Goal: Task Accomplishment & Management: Manage account settings

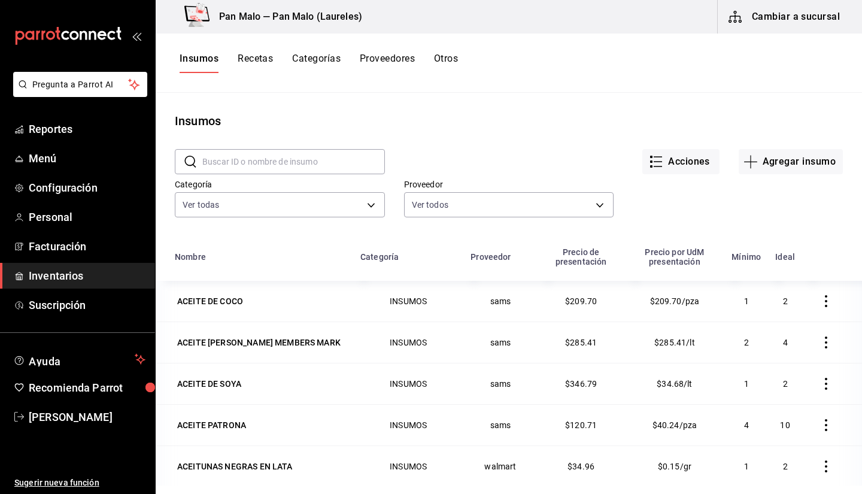
scroll to position [1247, 0]
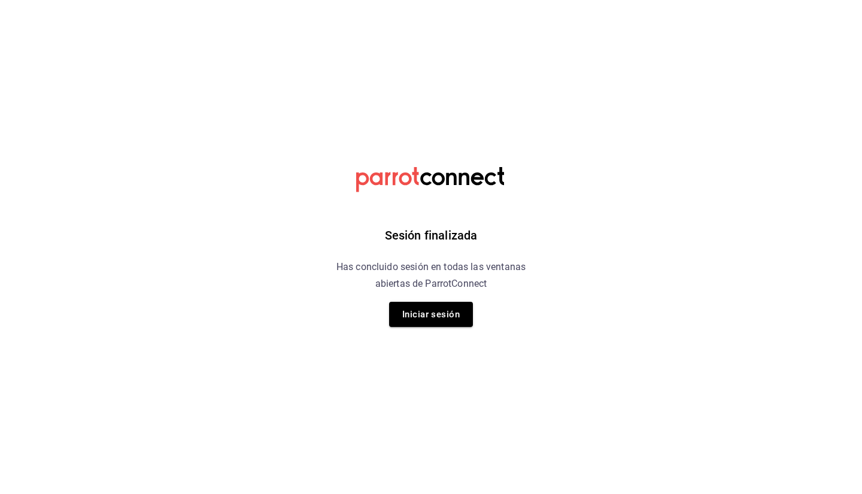
click at [430, 312] on button "Iniciar sesión" at bounding box center [431, 314] width 84 height 25
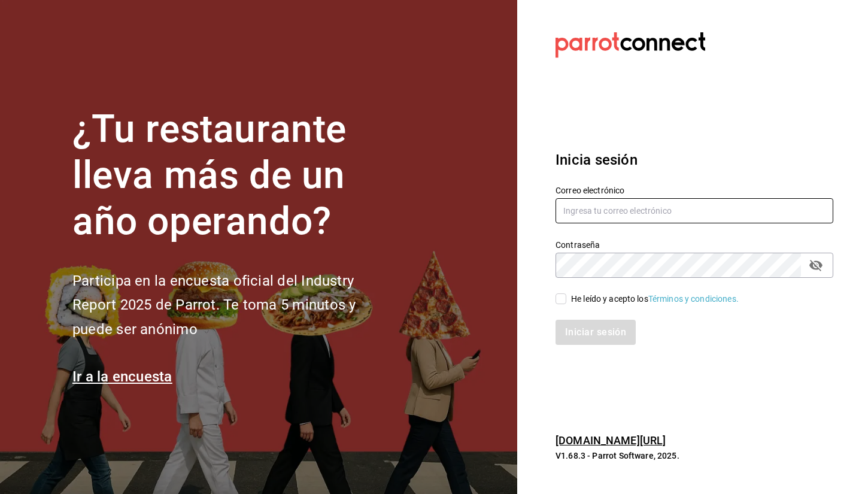
click at [616, 209] on input "text" at bounding box center [694, 210] width 278 height 25
type input "sebaxvp.svp@gmail.com"
click at [588, 298] on div "He leído y acepto los Términos y condiciones." at bounding box center [655, 299] width 168 height 13
click at [566, 298] on input "He leído y acepto los Términos y condiciones." at bounding box center [560, 298] width 11 height 11
checkbox input "true"
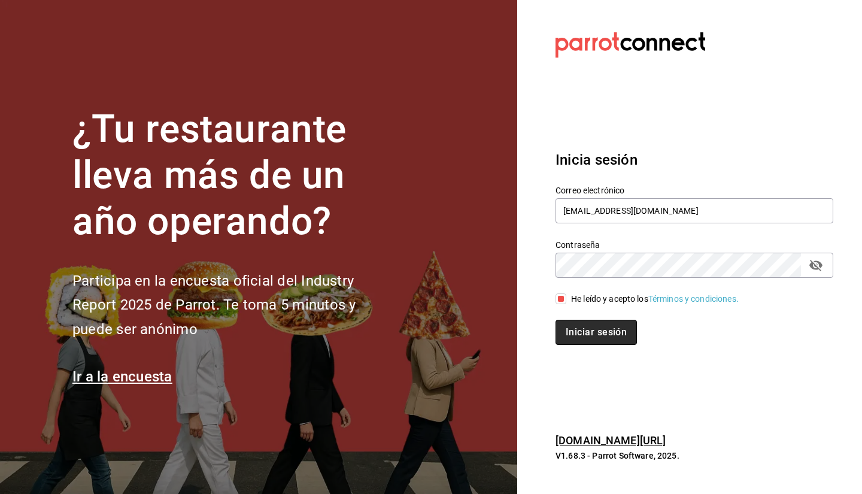
click at [584, 333] on button "Iniciar sesión" at bounding box center [595, 332] width 81 height 25
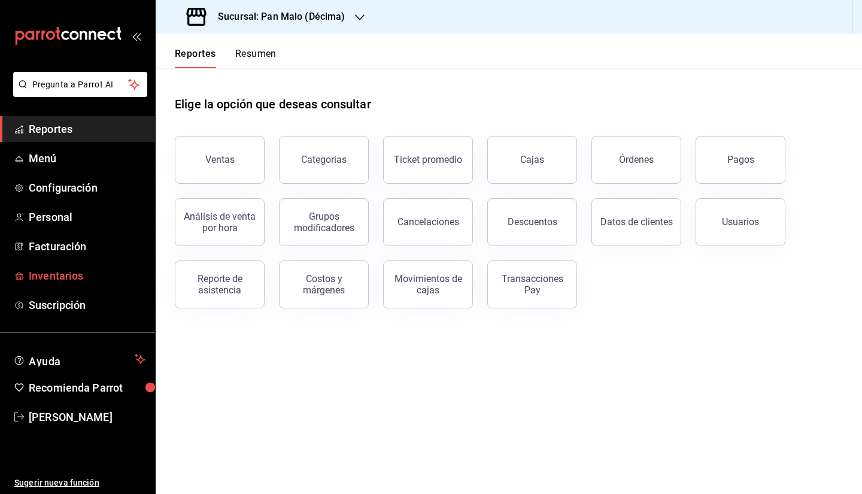
click at [59, 287] on link "Inventarios" at bounding box center [77, 276] width 155 height 26
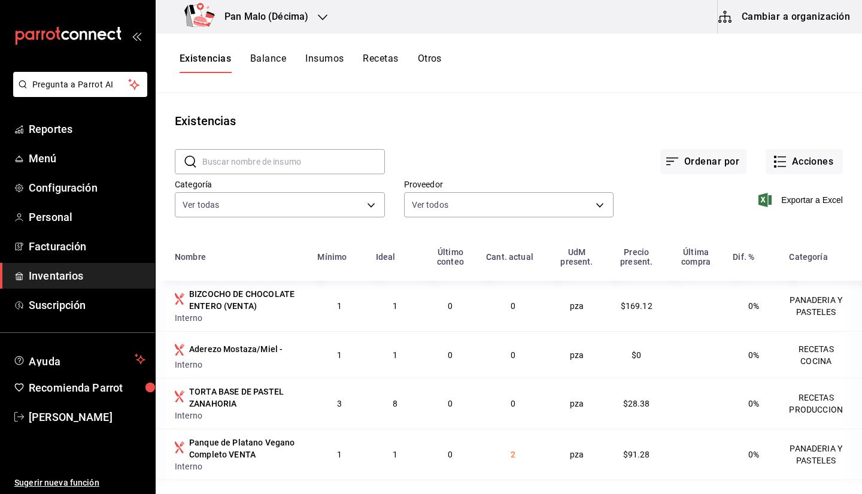
click at [761, 7] on button "Cambiar a organización" at bounding box center [785, 17] width 135 height 34
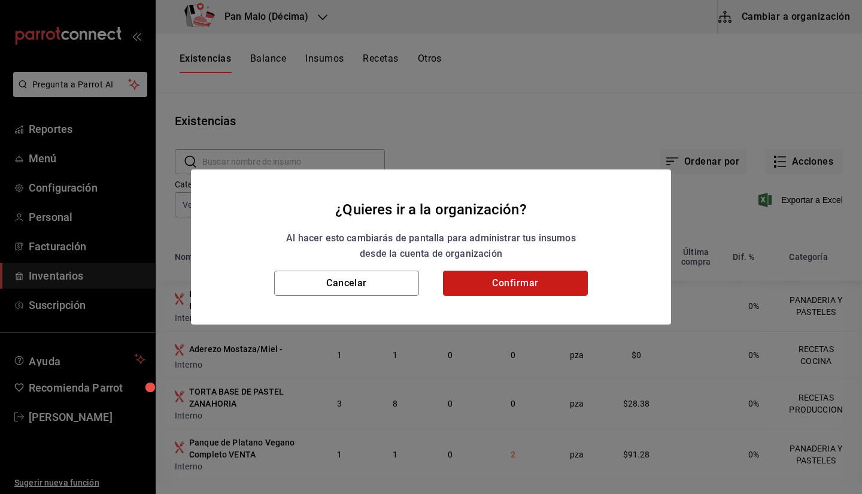
click at [581, 275] on button "Confirmar" at bounding box center [515, 283] width 145 height 25
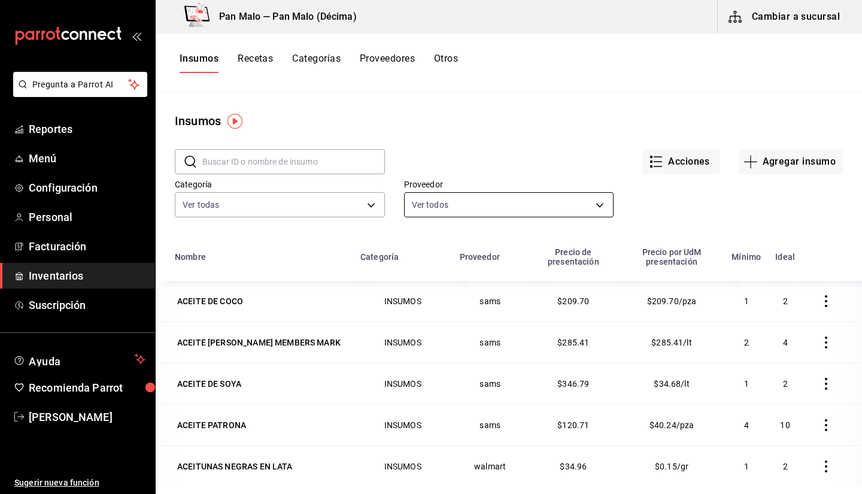
click at [479, 198] on body "Pregunta a Parrot AI Reportes Menú Configuración Personal Facturación Inventari…" at bounding box center [431, 242] width 862 height 485
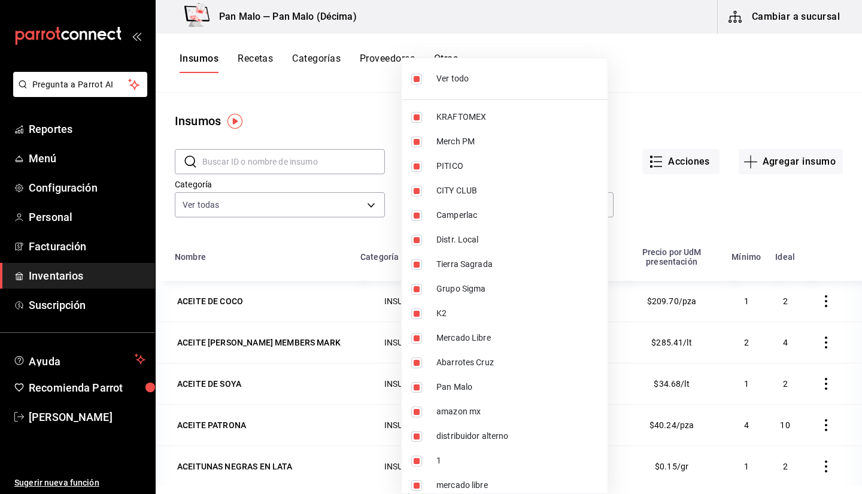
click at [321, 211] on div at bounding box center [431, 247] width 862 height 494
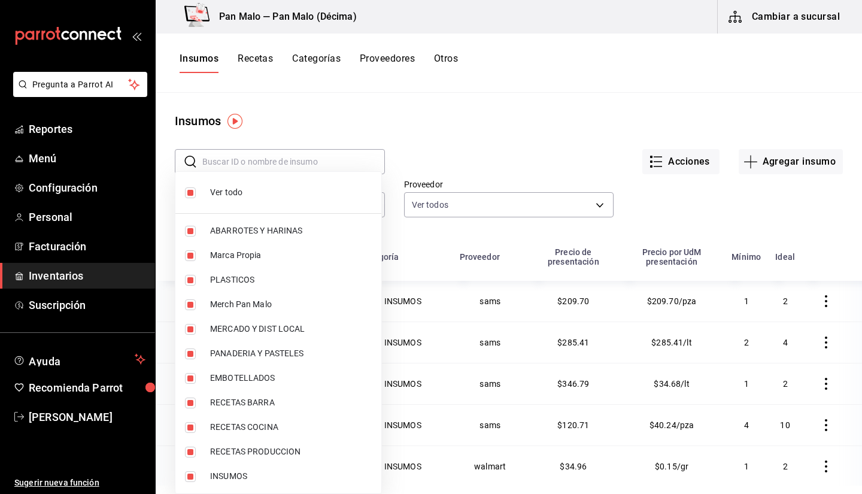
click at [320, 208] on body "Pregunta a Parrot AI Reportes Menú Configuración Personal Facturación Inventari…" at bounding box center [431, 242] width 862 height 485
click at [490, 116] on div at bounding box center [431, 247] width 862 height 494
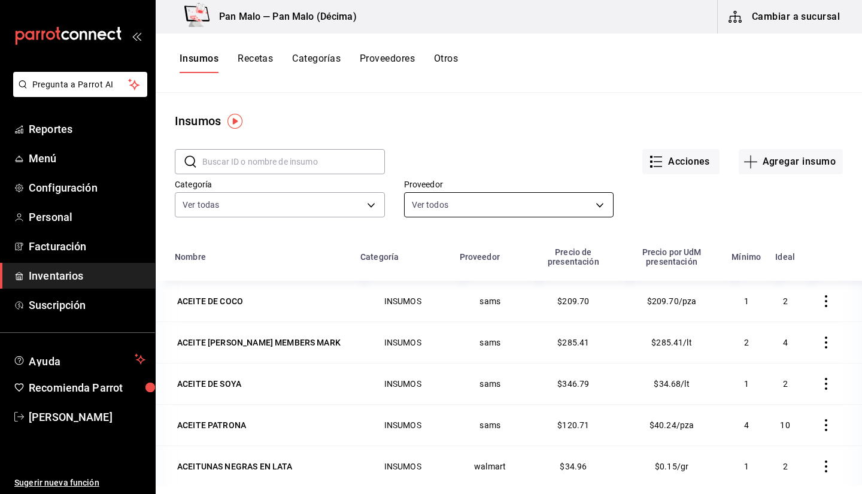
click at [604, 207] on body "Pregunta a Parrot AI Reportes Menú Configuración Personal Facturación Inventari…" at bounding box center [431, 242] width 862 height 485
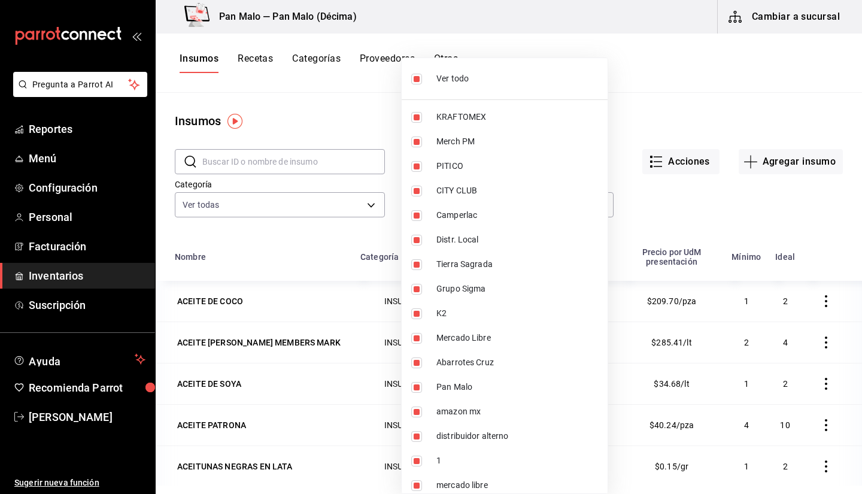
click at [696, 214] on div at bounding box center [431, 247] width 862 height 494
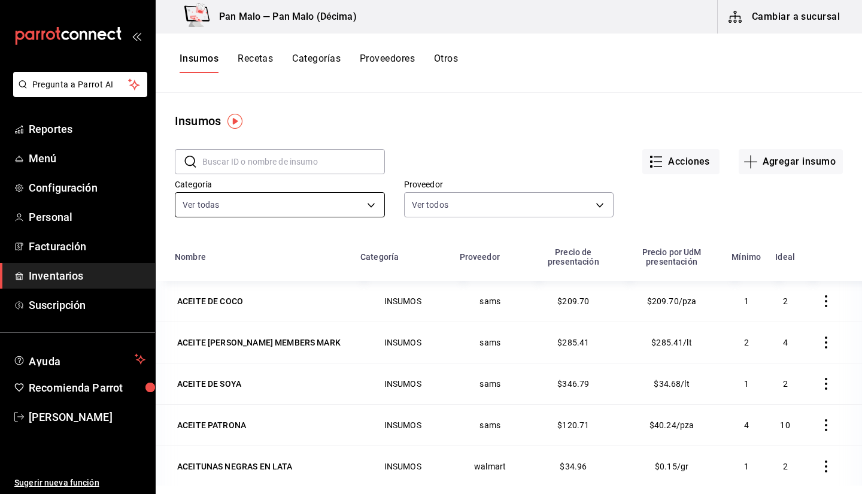
click at [362, 204] on body "Pregunta a Parrot AI Reportes Menú Configuración Personal Facturación Inventari…" at bounding box center [431, 242] width 862 height 485
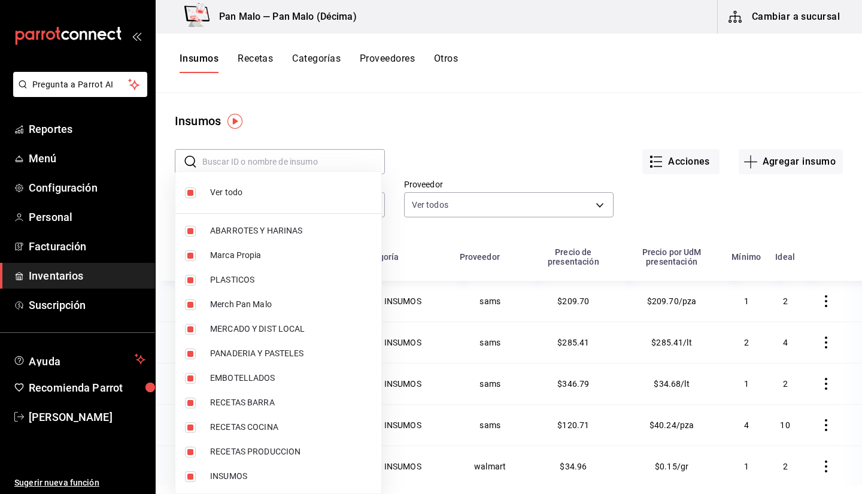
click at [451, 199] on div at bounding box center [431, 247] width 862 height 494
click at [330, 206] on body "Pregunta a Parrot AI Reportes Menú Configuración Personal Facturación Inventari…" at bounding box center [431, 242] width 862 height 485
click at [837, 105] on div at bounding box center [431, 247] width 862 height 494
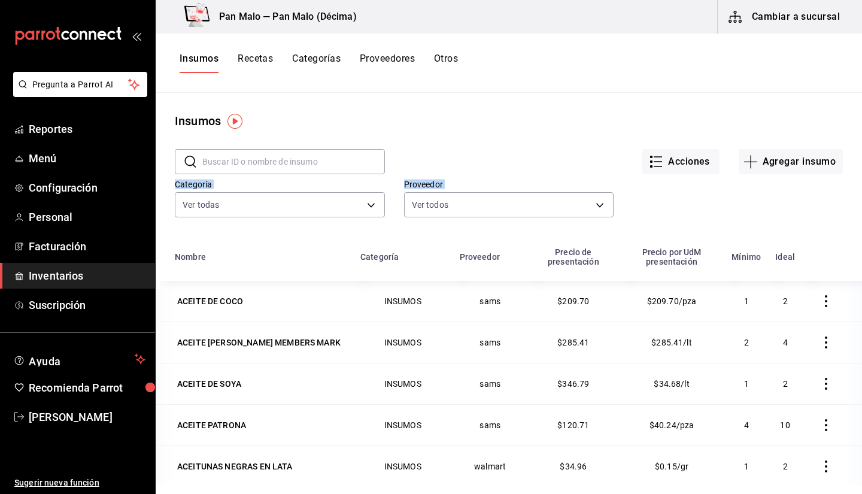
drag, startPoint x: 861, startPoint y: 160, endPoint x: 861, endPoint y: 193, distance: 32.9
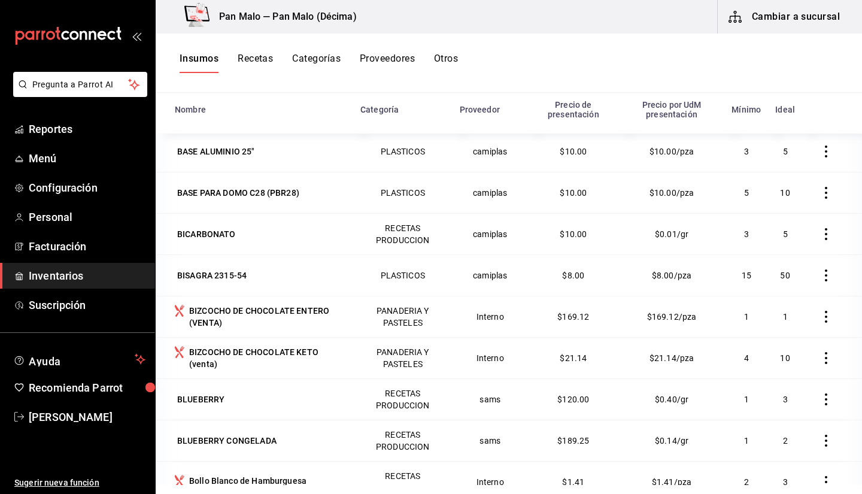
scroll to position [1492, 0]
click at [232, 238] on div "BICARBONATO" at bounding box center [206, 233] width 63 height 17
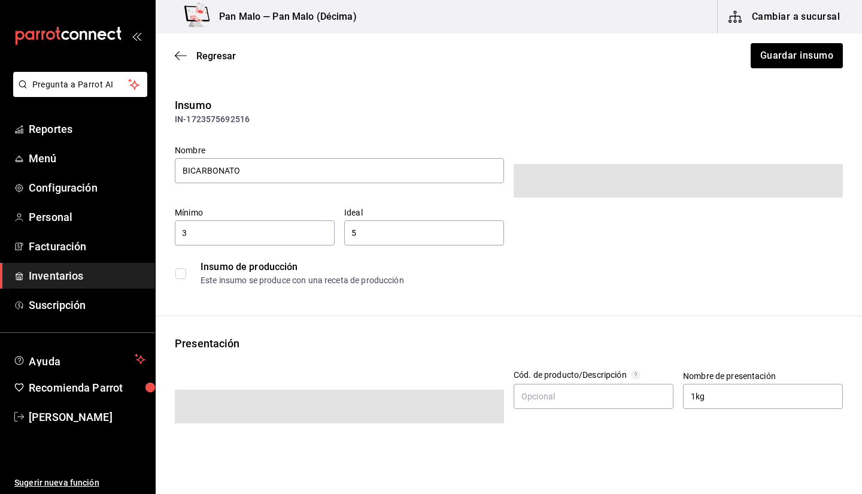
type input "$11.60"
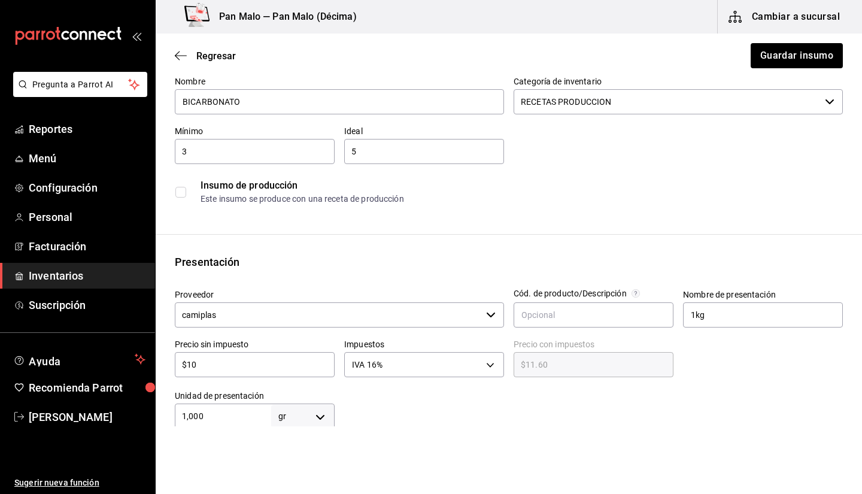
scroll to position [68, 0]
click at [666, 114] on input "RECETAS PRODUCCION" at bounding box center [667, 102] width 306 height 25
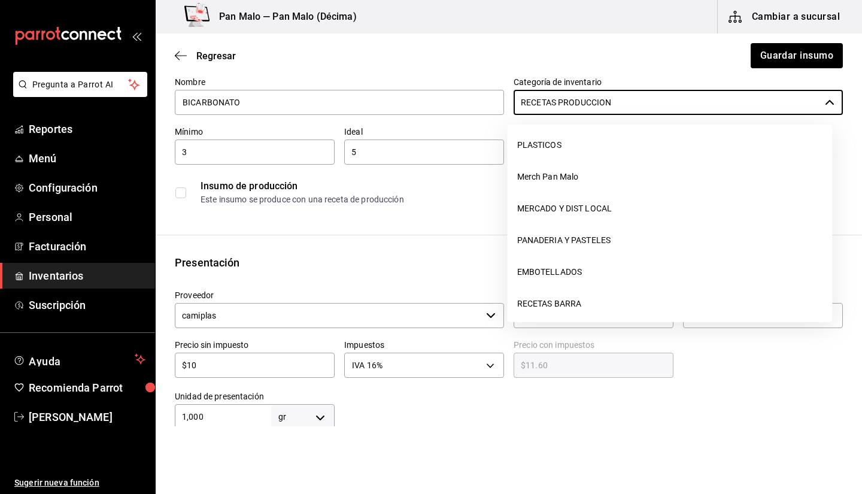
scroll to position [0, 0]
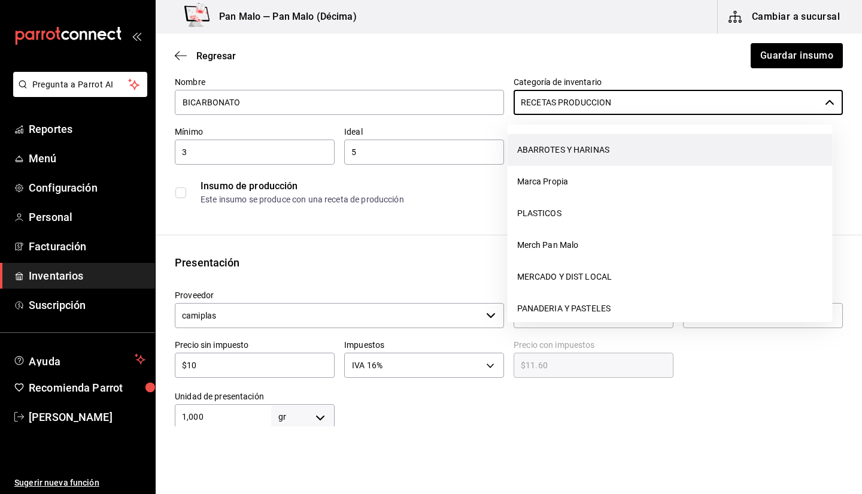
click at [673, 145] on li "ABARROTES Y HARINAS" at bounding box center [670, 150] width 325 height 32
type input "ABARROTES Y HARINAS"
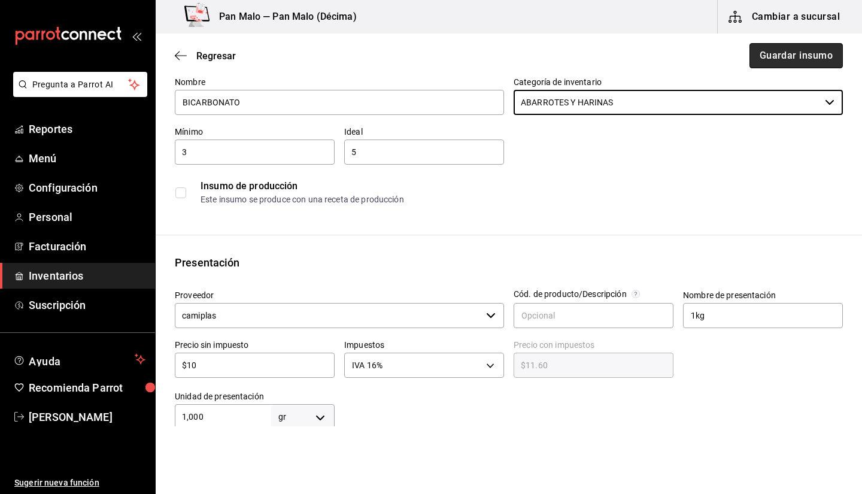
click at [762, 57] on button "Guardar insumo" at bounding box center [795, 55] width 93 height 25
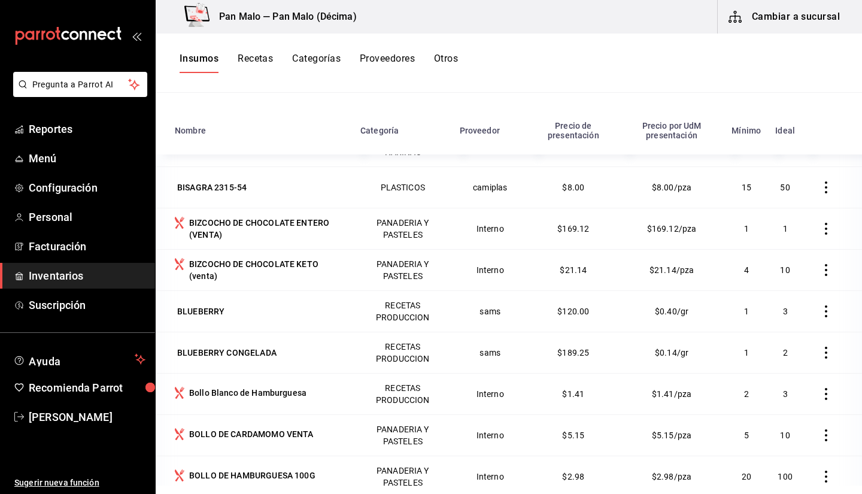
scroll to position [1603, 0]
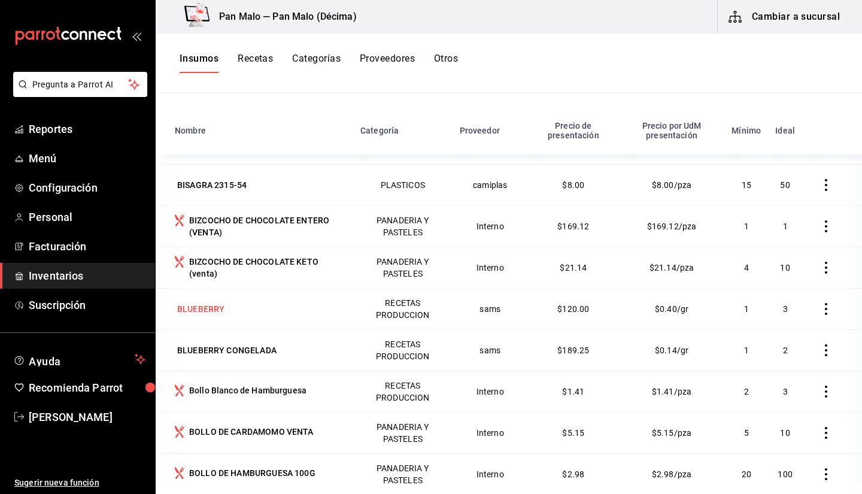
click at [202, 309] on div "BLUEBERRY" at bounding box center [200, 309] width 47 height 12
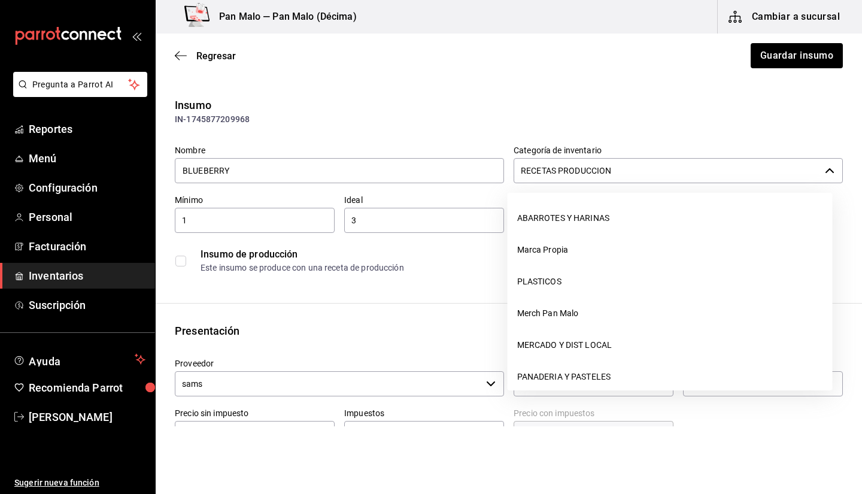
click at [665, 163] on input "RECETAS PRODUCCION" at bounding box center [667, 170] width 306 height 25
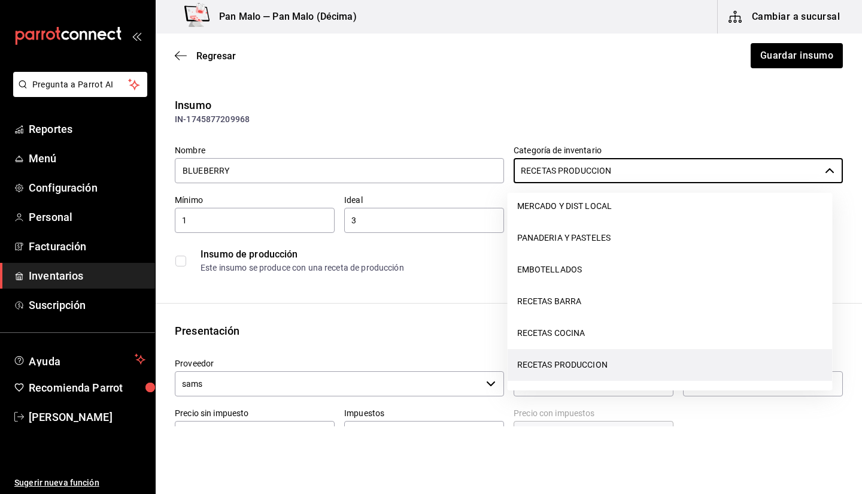
scroll to position [171, 0]
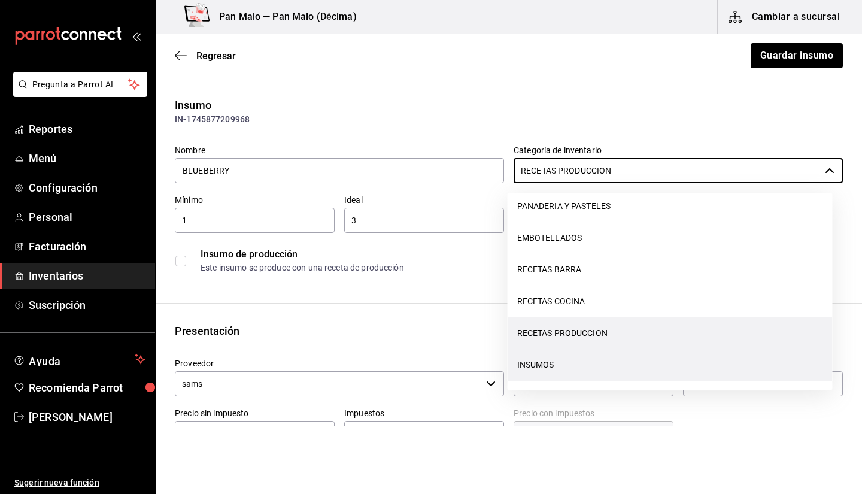
click at [678, 369] on li "INSUMOS" at bounding box center [670, 365] width 325 height 32
type input "INSUMOS"
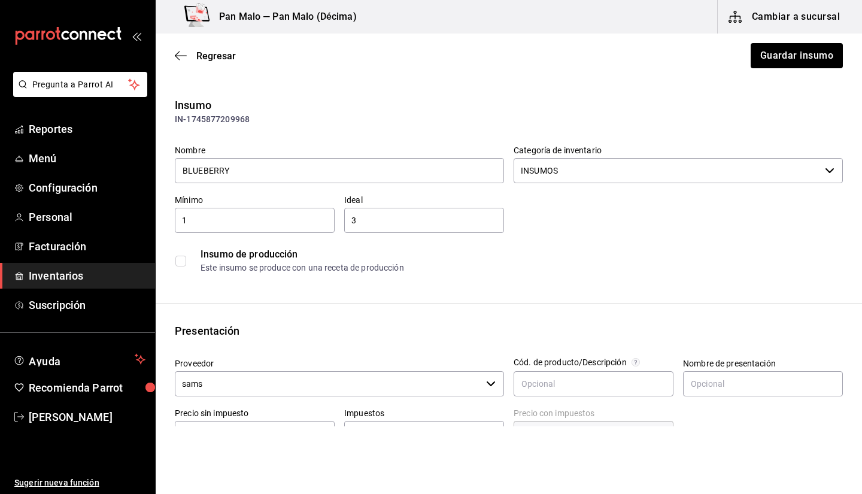
click at [496, 205] on div "Ideal 3 ​" at bounding box center [424, 214] width 160 height 38
click at [482, 211] on div "3 ​" at bounding box center [424, 220] width 160 height 25
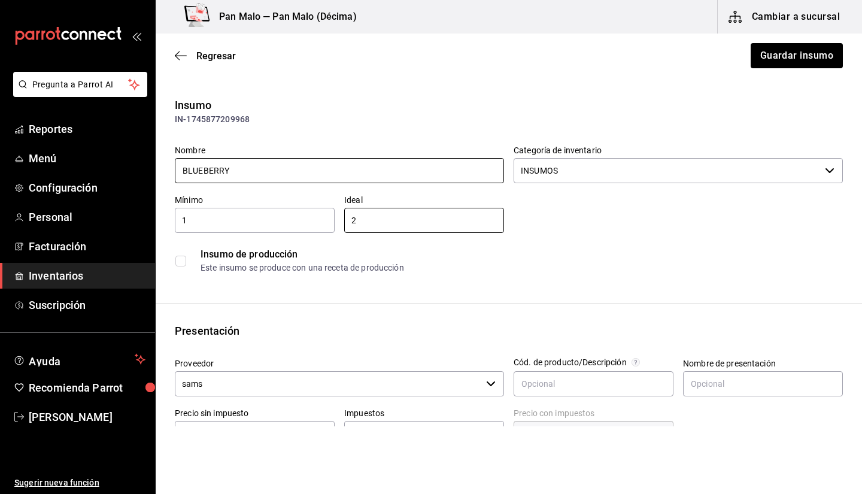
type input "2"
click at [372, 180] on input "BLUEBERRY" at bounding box center [339, 170] width 329 height 25
type input "BLUEBERRY CONGELADA"
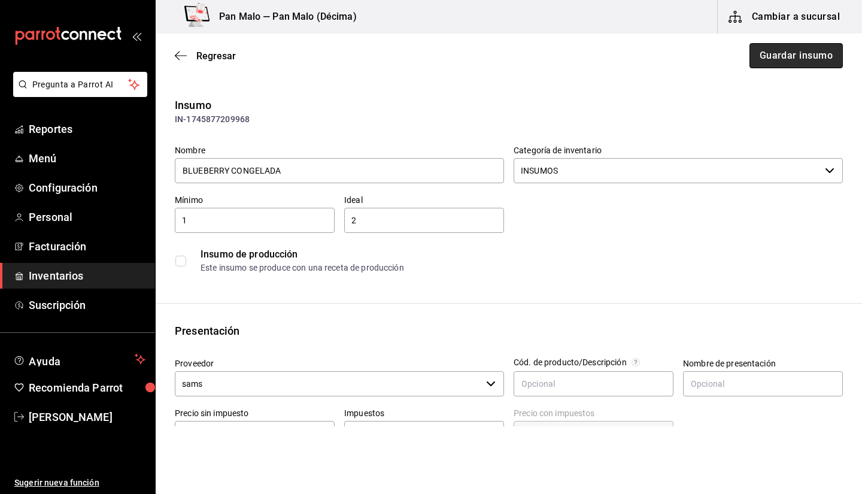
click at [769, 54] on button "Guardar insumo" at bounding box center [795, 55] width 93 height 25
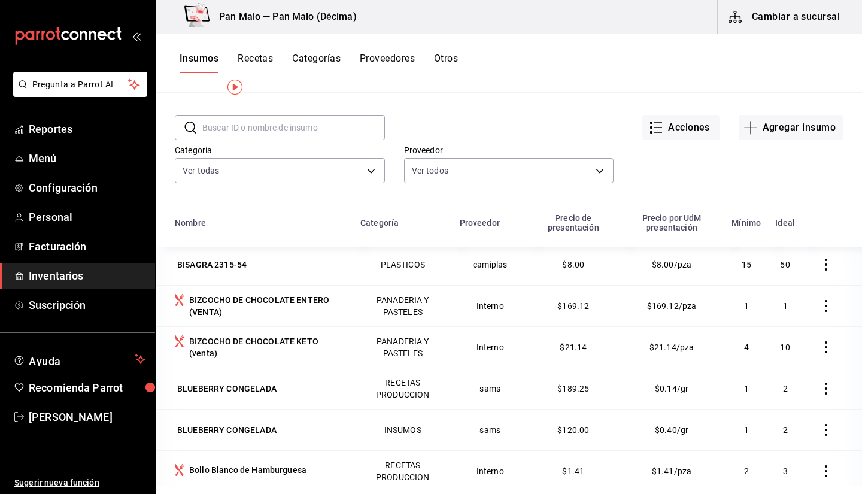
scroll to position [1618, 0]
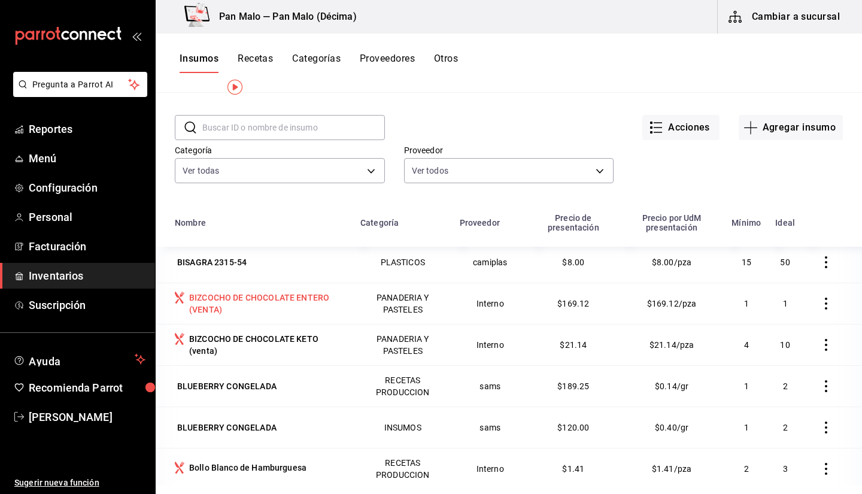
click at [241, 305] on div "BIZCOCHO DE CHOCOLATE ENTERO (VENTA)" at bounding box center [267, 303] width 157 height 24
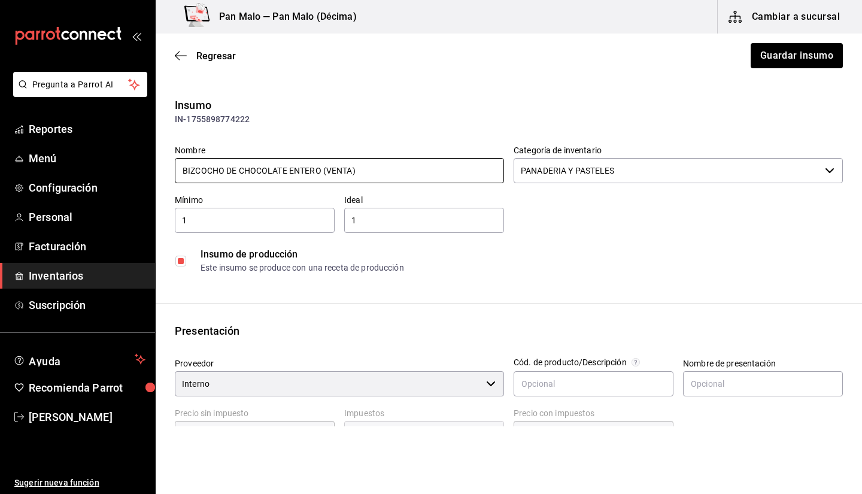
click at [380, 166] on input "BIZCOCHO DE CHOCOLATE ENTERO (VENTA)" at bounding box center [339, 170] width 329 height 25
click at [372, 172] on input "BIZCOCHO DE CHOCOLATE ENTERO (VENTA)" at bounding box center [339, 170] width 329 height 25
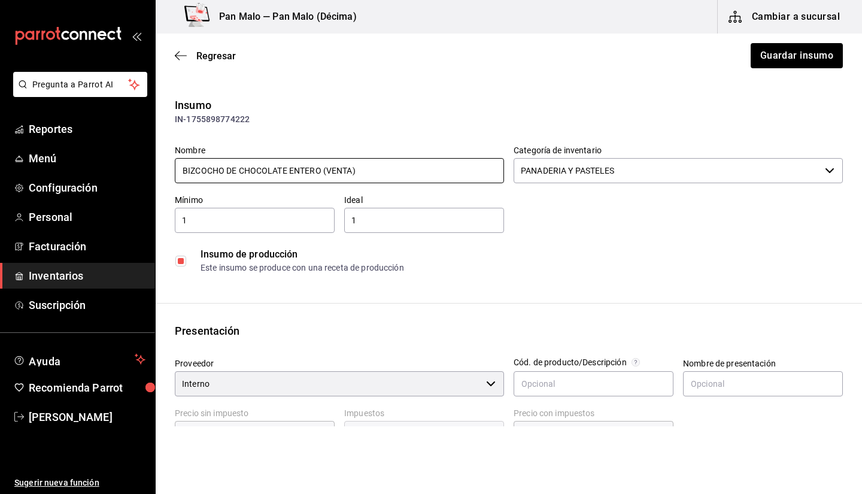
click at [391, 169] on input "BIZCOCHO DE CHOCOLATE ENTERO (VENTA)" at bounding box center [339, 170] width 329 height 25
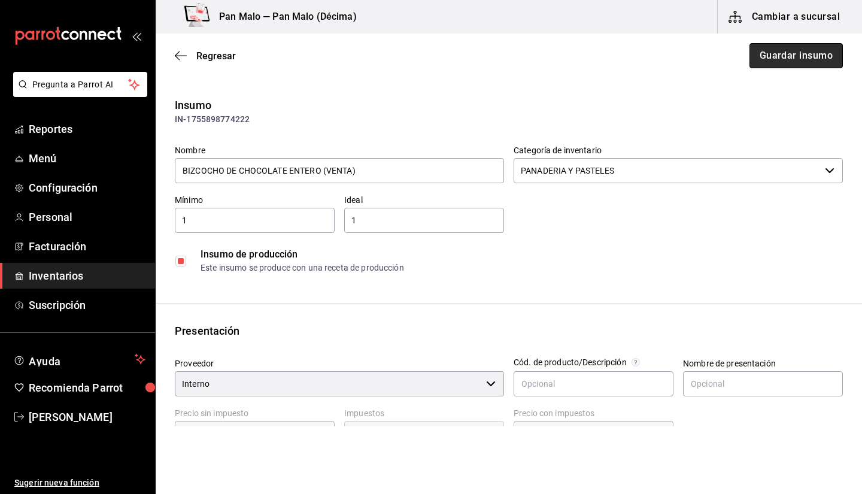
click at [769, 62] on button "Guardar insumo" at bounding box center [795, 55] width 93 height 25
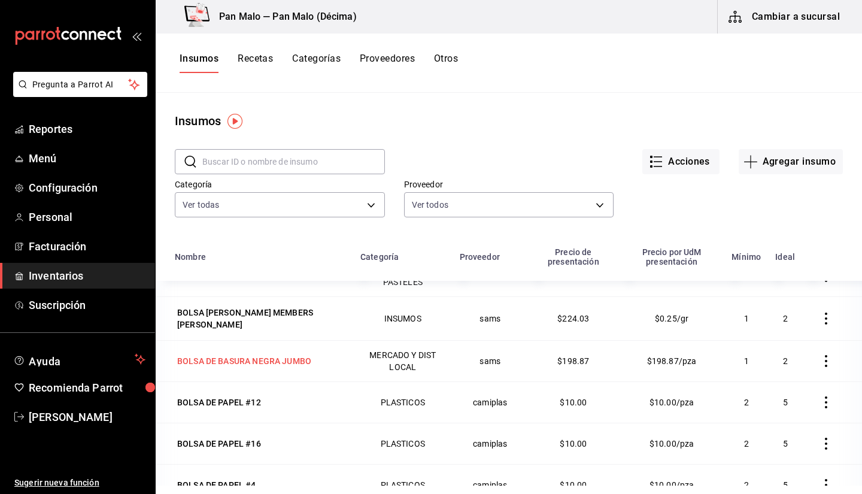
scroll to position [2057, 0]
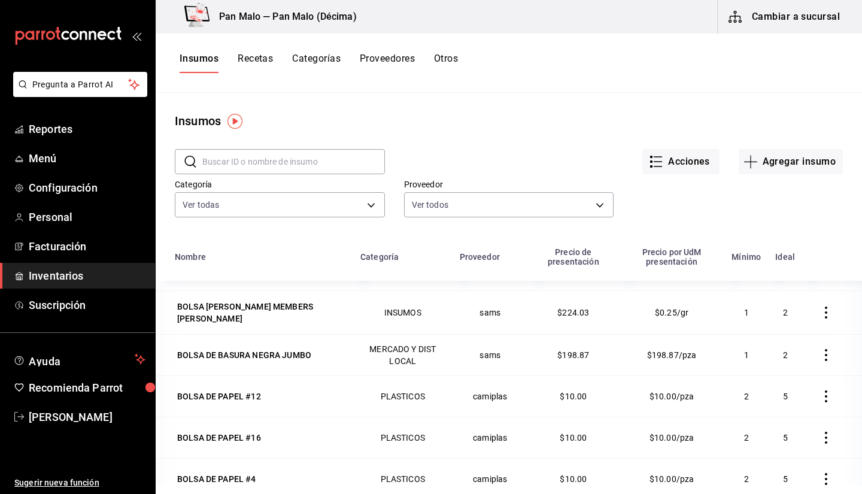
click at [813, 343] on button "button" at bounding box center [826, 355] width 26 height 26
click at [268, 344] on div at bounding box center [431, 247] width 862 height 494
click at [263, 354] on div "BOLSA DE BASURA NEGRA JUMBO" at bounding box center [244, 355] width 134 height 12
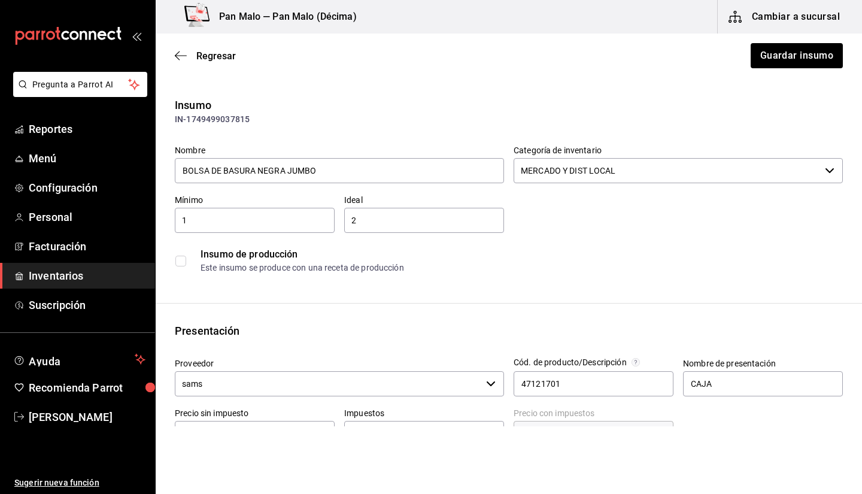
click at [590, 178] on input "MERCADO Y DIST LOCAL" at bounding box center [667, 170] width 306 height 25
click at [677, 105] on div "Insumo" at bounding box center [509, 105] width 668 height 16
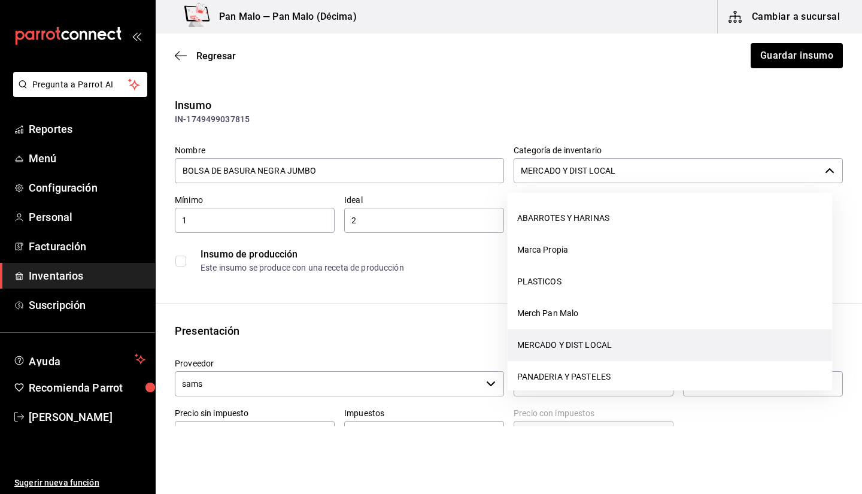
click at [591, 168] on input "MERCADO Y DIST LOCAL" at bounding box center [667, 170] width 306 height 25
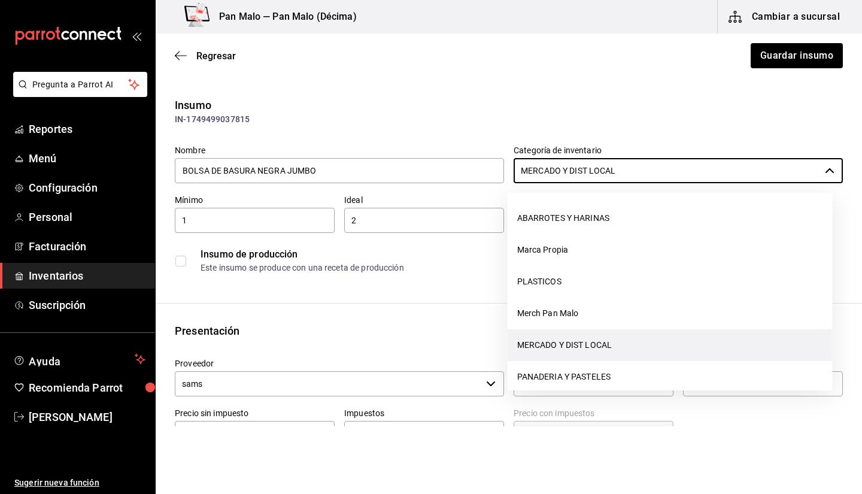
click at [516, 82] on main "Regresar Guardar insumo Insumo IN-1749499037815 Nombre BOLSA DE BASURA NEGRA JU…" at bounding box center [509, 446] width 706 height 825
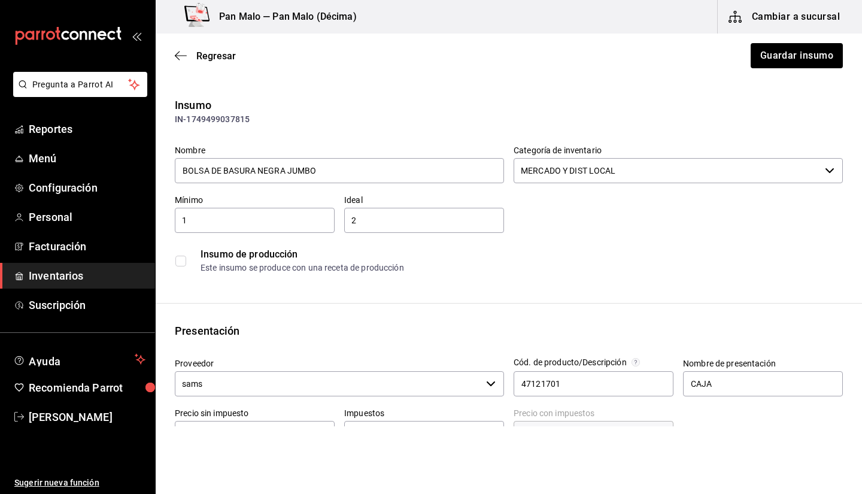
click at [576, 183] on div at bounding box center [660, 188] width 325 height 10
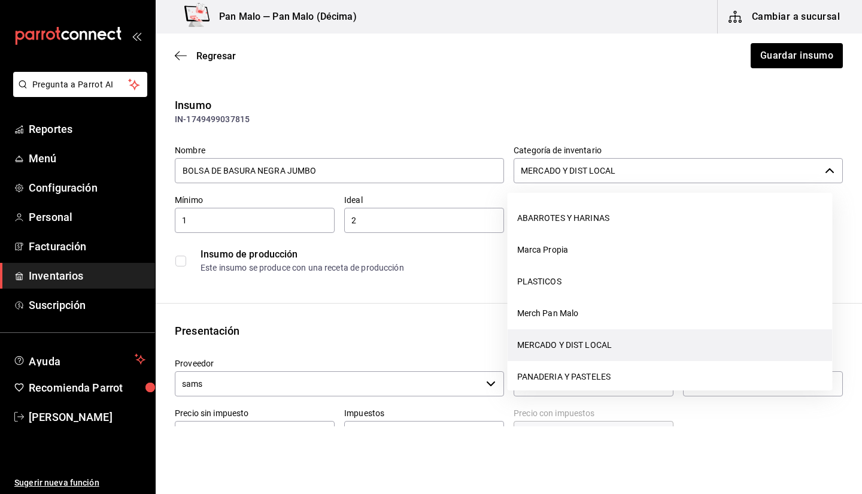
click at [569, 178] on input "MERCADO Y DIST LOCAL" at bounding box center [667, 170] width 306 height 25
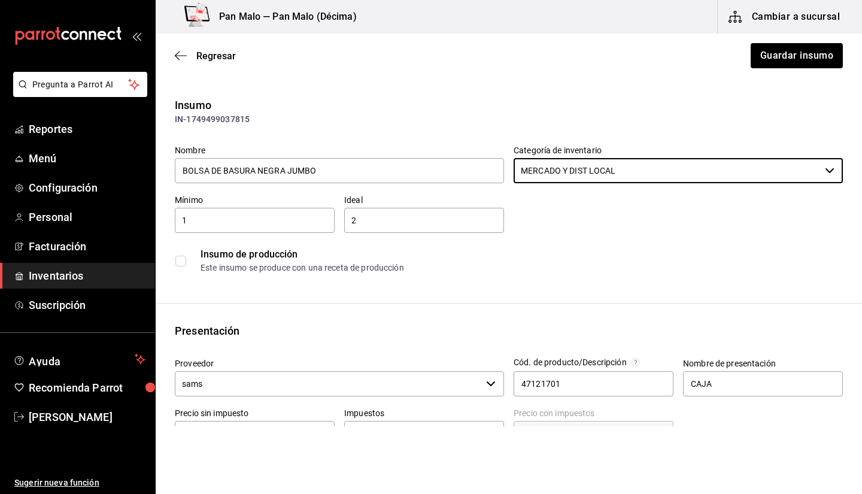
click at [184, 65] on div "Regresar Guardar insumo" at bounding box center [509, 56] width 706 height 44
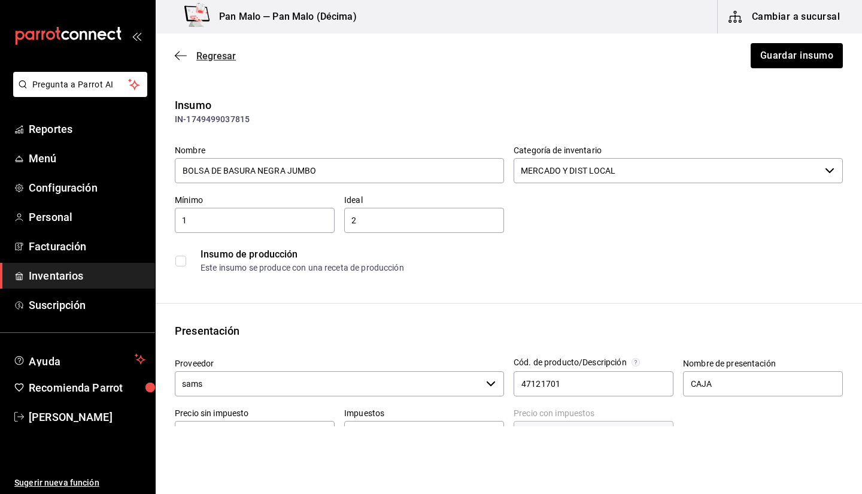
click at [182, 56] on icon "button" at bounding box center [181, 55] width 12 height 11
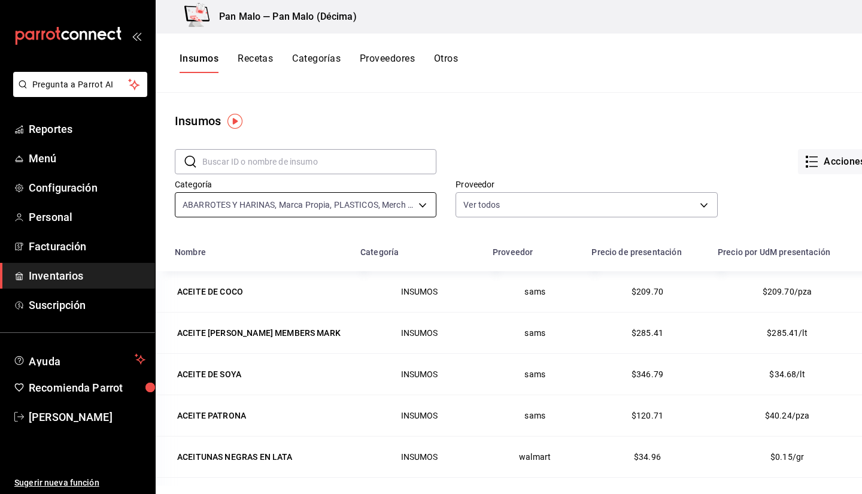
click at [397, 203] on body "Pregunta a Parrot AI Reportes Menú Configuración Personal Facturación Inventari…" at bounding box center [431, 242] width 862 height 485
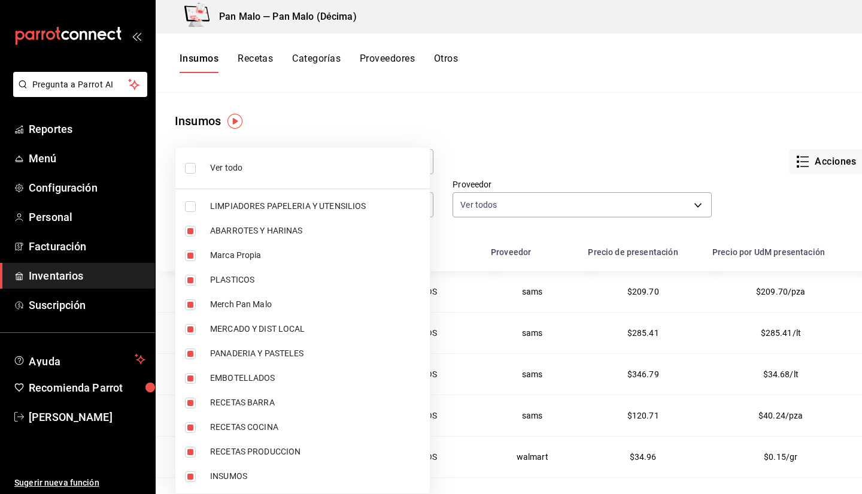
click at [228, 179] on li "Ver todo" at bounding box center [302, 168] width 254 height 32
type input "70f7bd2c-2c71-4982-af5b-371040f86de5,600482d2-c9f1-4907-a3a8-9ec12b879c54,57a97…"
checkbox input "true"
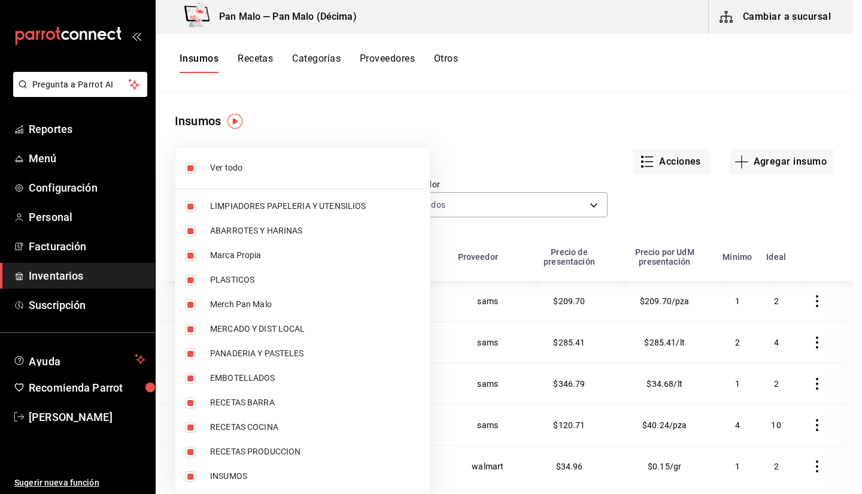
click at [595, 90] on div at bounding box center [431, 247] width 862 height 494
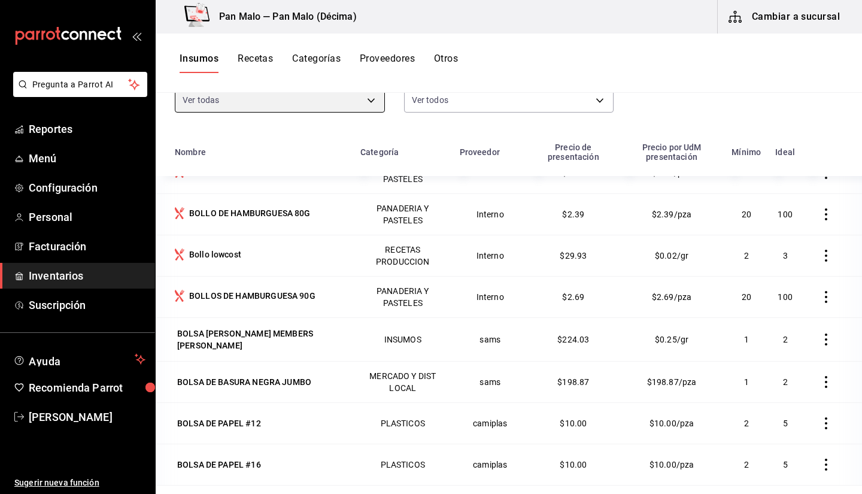
scroll to position [1929, 0]
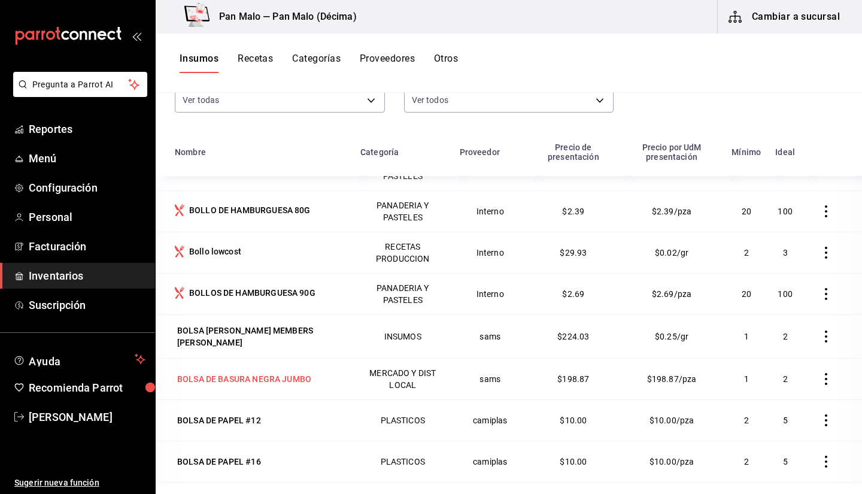
click at [306, 381] on div "BOLSA DE BASURA NEGRA JUMBO" at bounding box center [244, 379] width 134 height 12
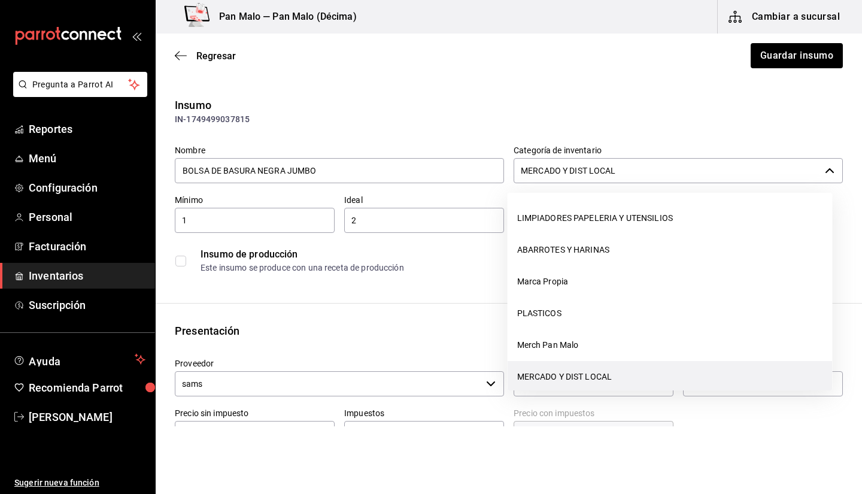
click at [646, 174] on input "MERCADO Y DIST LOCAL" at bounding box center [667, 170] width 306 height 25
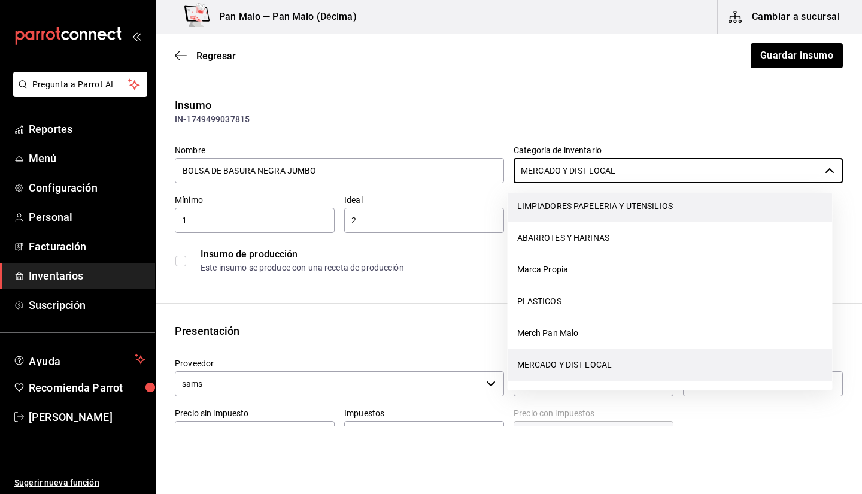
click at [611, 210] on li "LIMPIADORES PAPELERIA Y UTENSILIOS" at bounding box center [670, 206] width 325 height 32
type input "LIMPIADORES PAPELERIA Y UTENSILIOS"
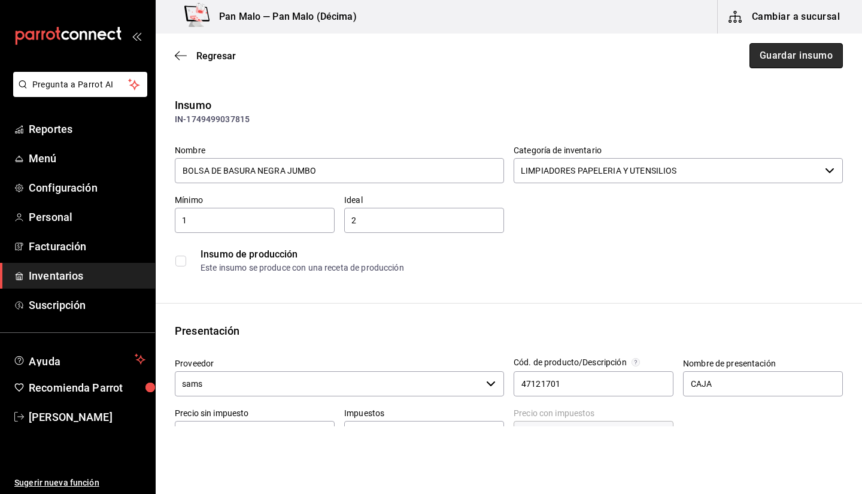
click at [771, 45] on button "Guardar insumo" at bounding box center [795, 55] width 93 height 25
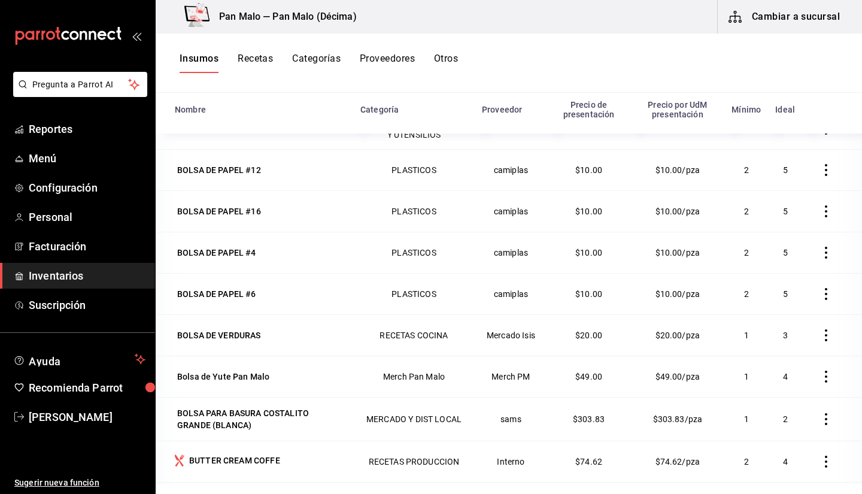
scroll to position [2162, 0]
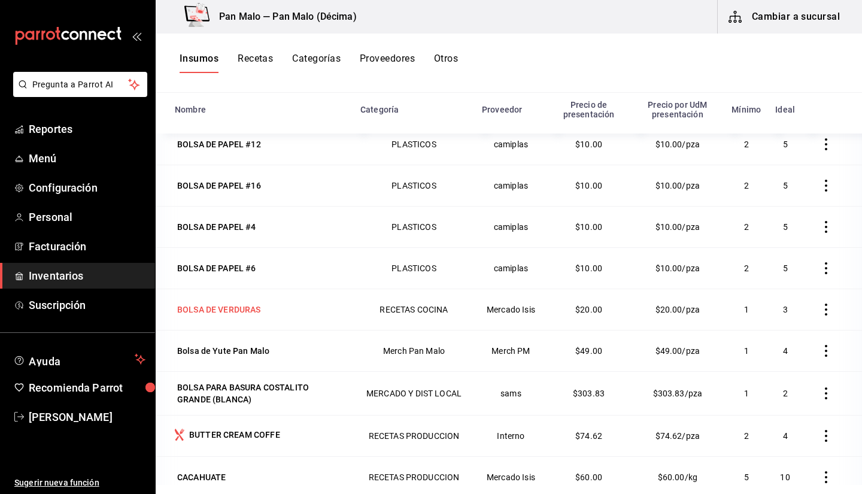
click at [253, 308] on div "BOLSA DE VERDURAS" at bounding box center [219, 309] width 84 height 12
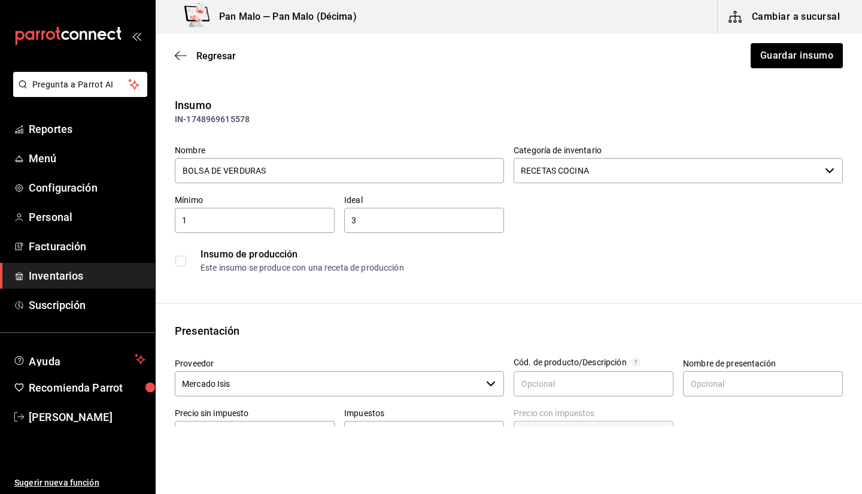
click at [687, 162] on input "RECETAS COCINA" at bounding box center [667, 170] width 306 height 25
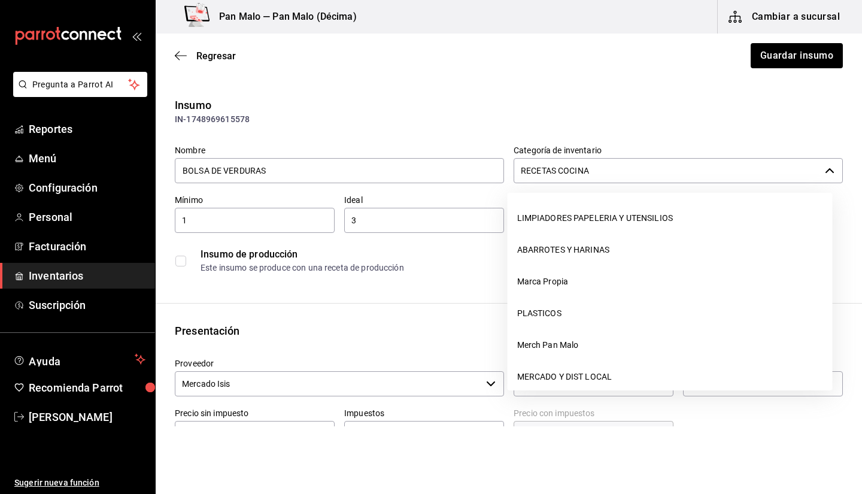
scroll to position [139, 0]
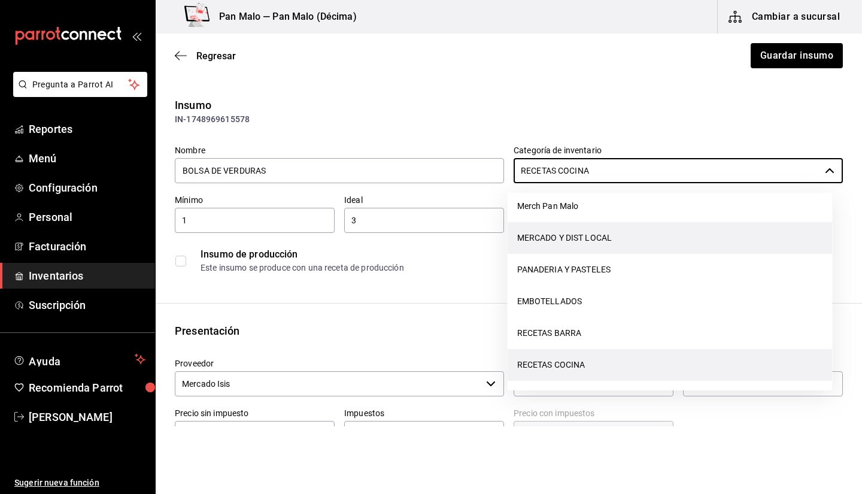
click at [572, 241] on li "MERCADO Y DIST LOCAL" at bounding box center [670, 238] width 325 height 32
type input "MERCADO Y DIST LOCAL"
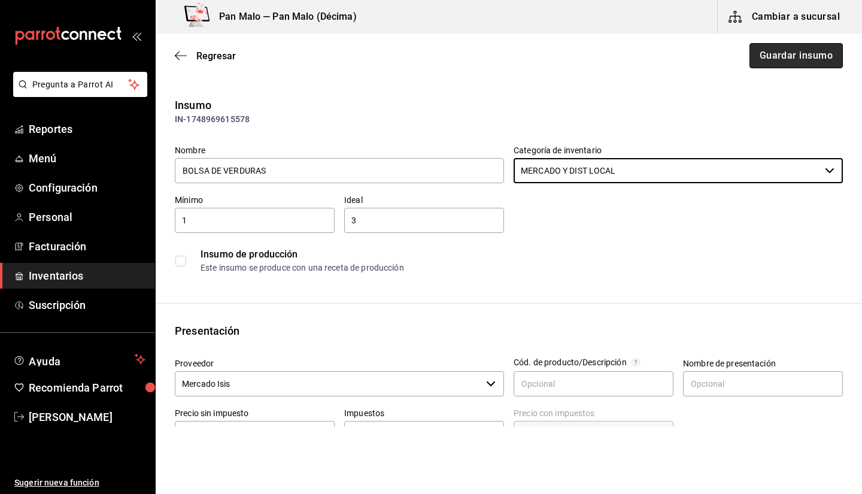
click at [785, 50] on button "Guardar insumo" at bounding box center [795, 55] width 93 height 25
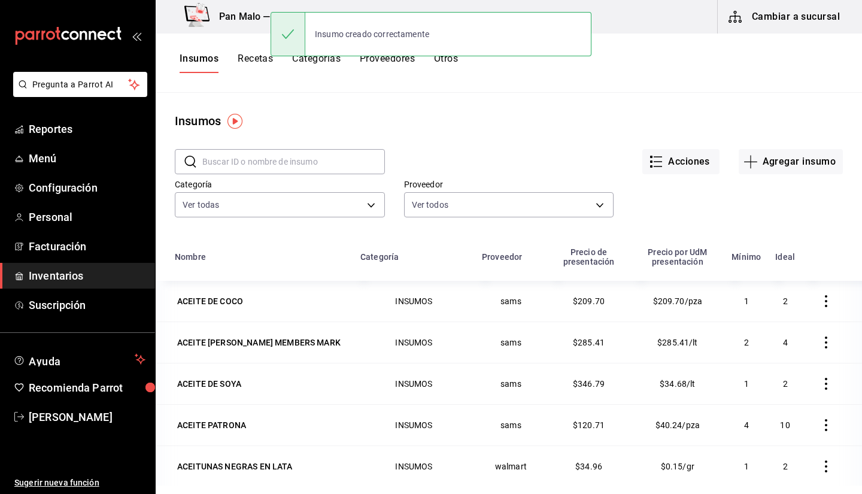
click at [843, 277] on th at bounding box center [832, 260] width 60 height 41
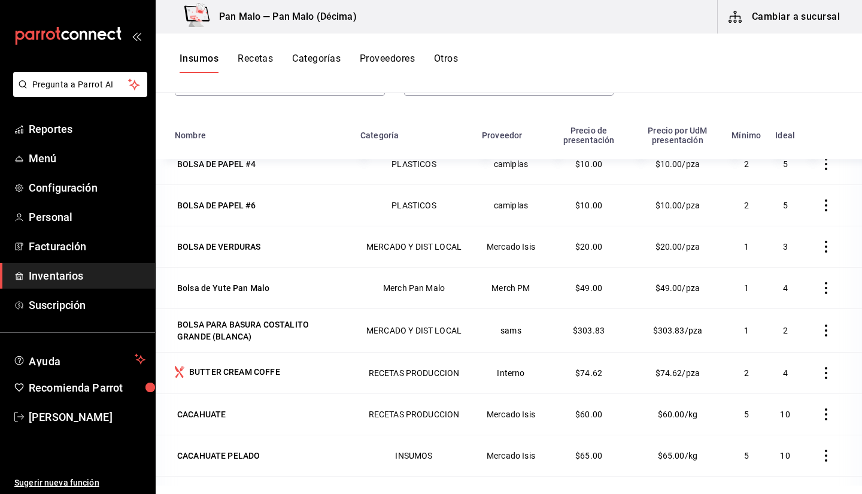
scroll to position [2261, 0]
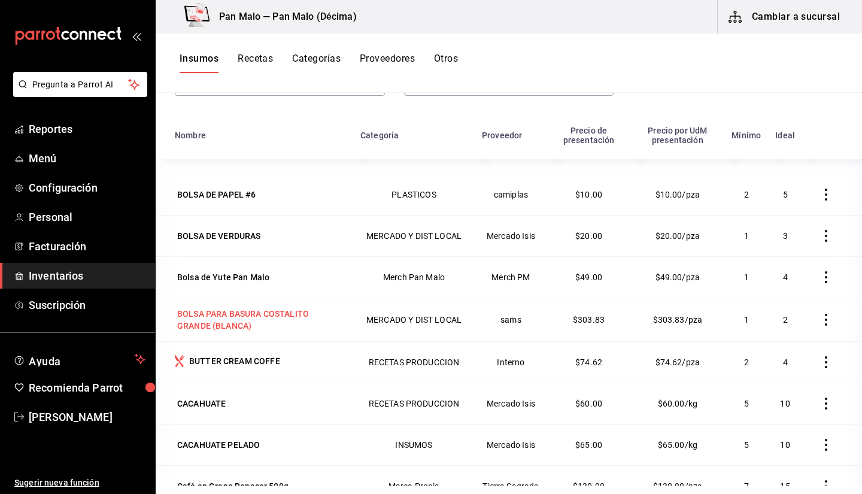
click at [275, 320] on div "BOLSA PARA BASURA COSTALITO GRANDE (BLANCA)" at bounding box center [260, 320] width 166 height 24
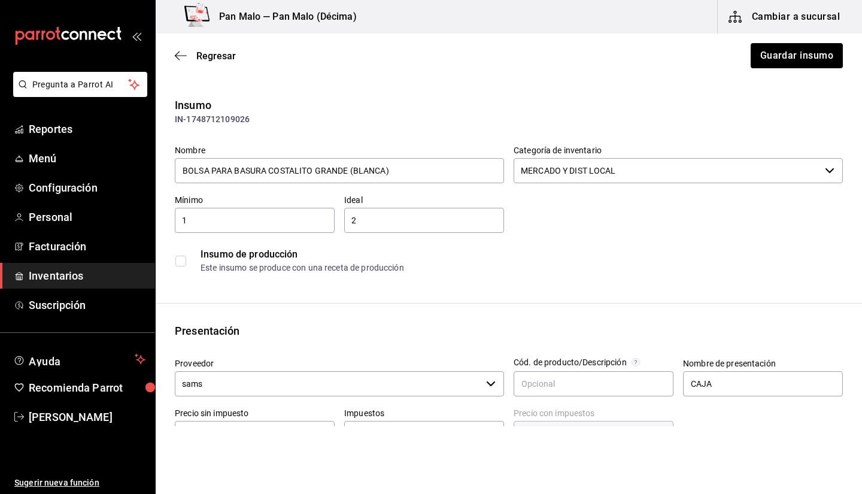
click at [634, 174] on input "MERCADO Y DIST LOCAL" at bounding box center [667, 170] width 306 height 25
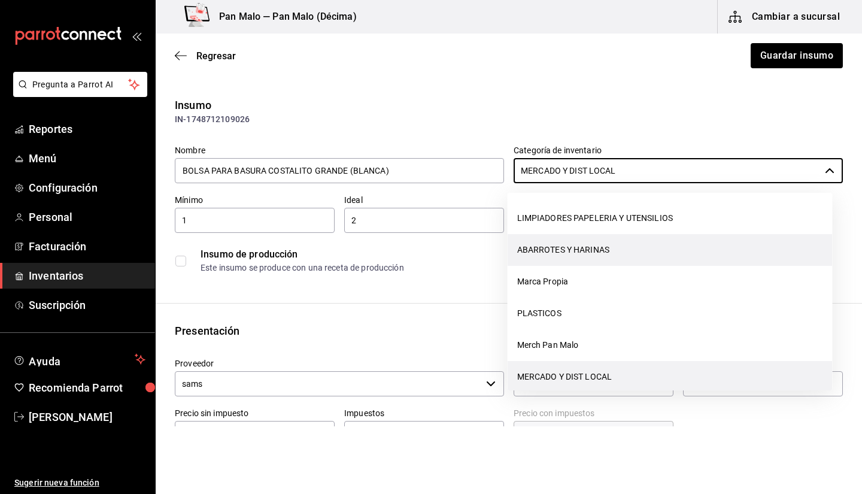
scroll to position [12, 0]
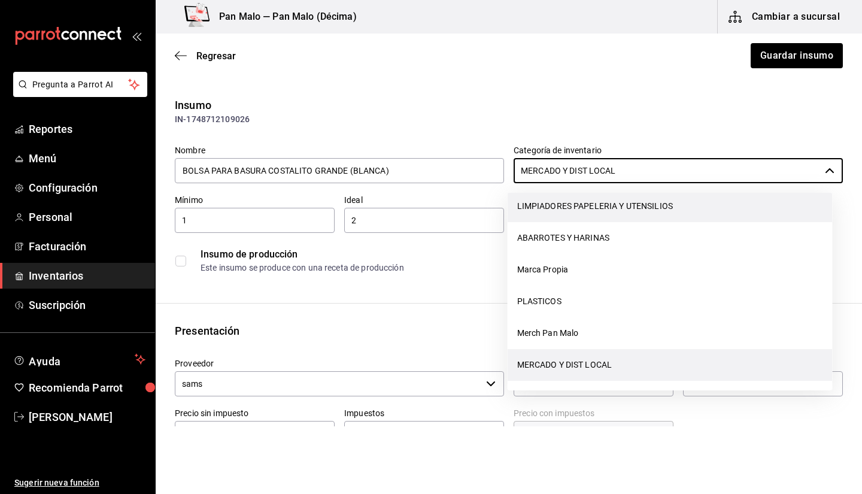
drag, startPoint x: 579, startPoint y: 223, endPoint x: 571, endPoint y: 212, distance: 13.2
click at [571, 212] on ul "LIMPIADORES PAPELERIA Y UTENSILIOS ABARROTES Y HARINAS Marca Propia PLASTICOS M…" at bounding box center [670, 292] width 325 height 198
click at [571, 212] on li "LIMPIADORES PAPELERIA Y UTENSILIOS" at bounding box center [670, 206] width 325 height 32
type input "LIMPIADORES PAPELERIA Y UTENSILIOS"
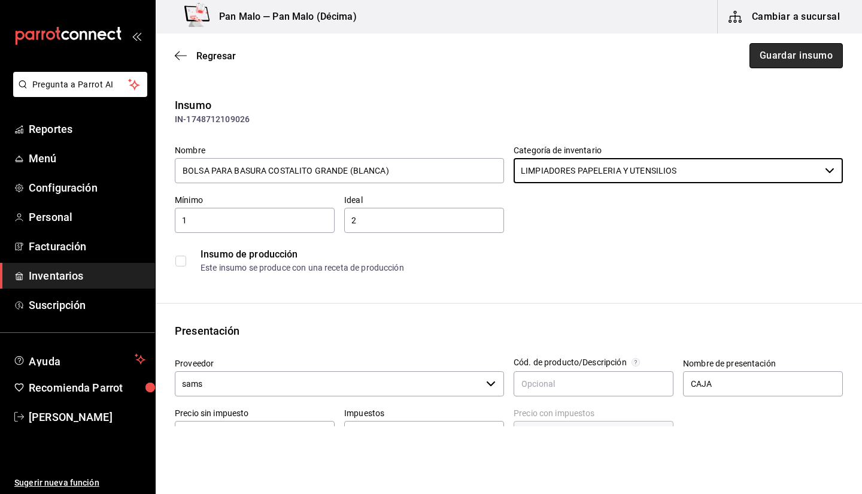
click at [800, 51] on button "Guardar insumo" at bounding box center [795, 55] width 93 height 25
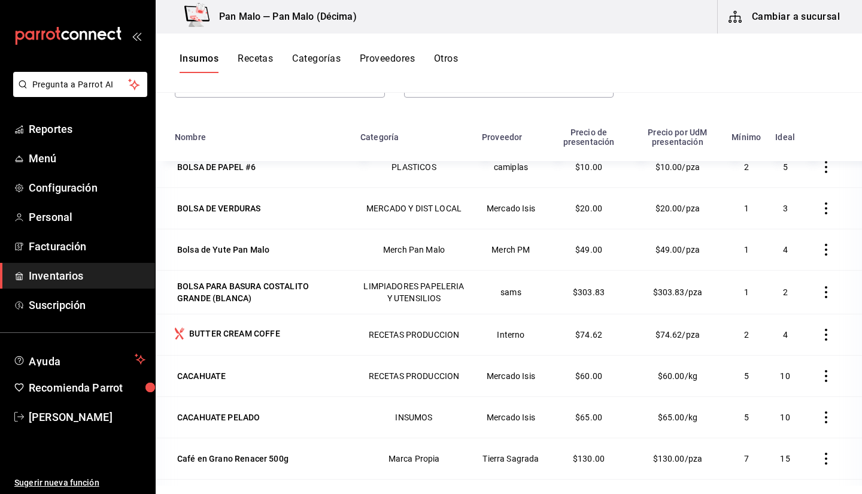
scroll to position [2295, 0]
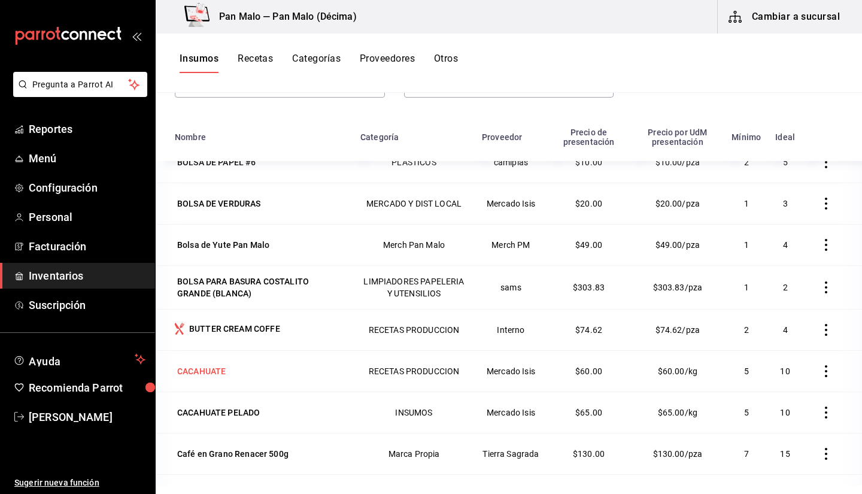
click at [209, 366] on div "CACAHUATE" at bounding box center [201, 371] width 48 height 12
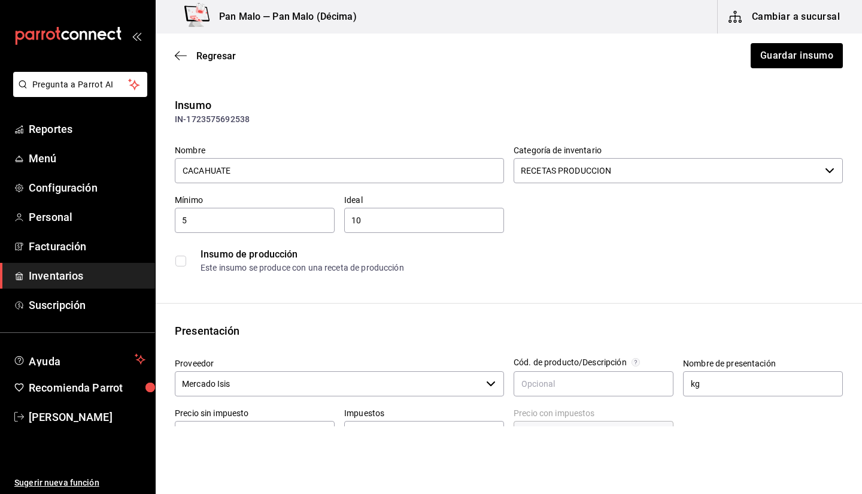
click at [613, 176] on input "RECETAS PRODUCCION" at bounding box center [667, 170] width 306 height 25
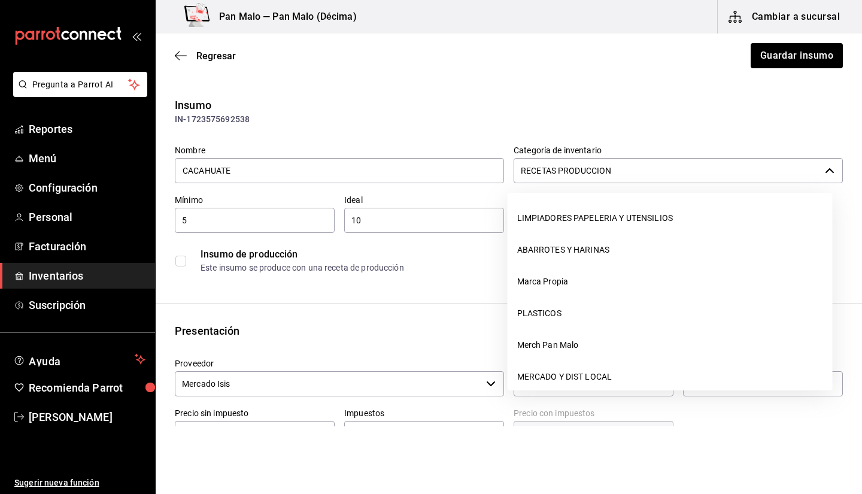
scroll to position [171, 0]
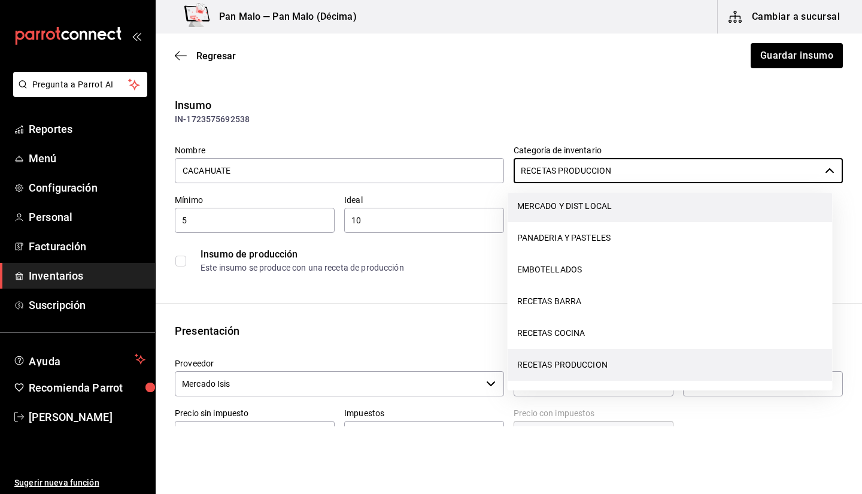
click at [599, 208] on li "MERCADO Y DIST LOCAL" at bounding box center [670, 206] width 325 height 32
type input "MERCADO Y DIST LOCAL"
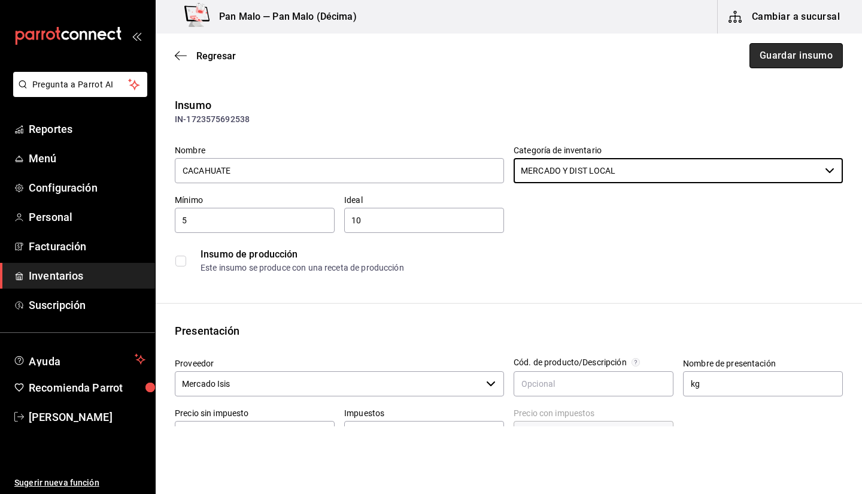
click at [774, 47] on button "Guardar insumo" at bounding box center [795, 55] width 93 height 25
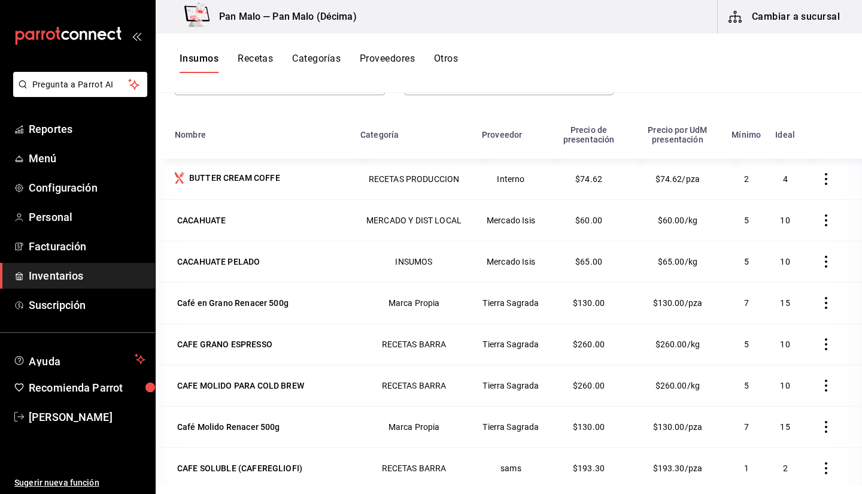
scroll to position [2446, 0]
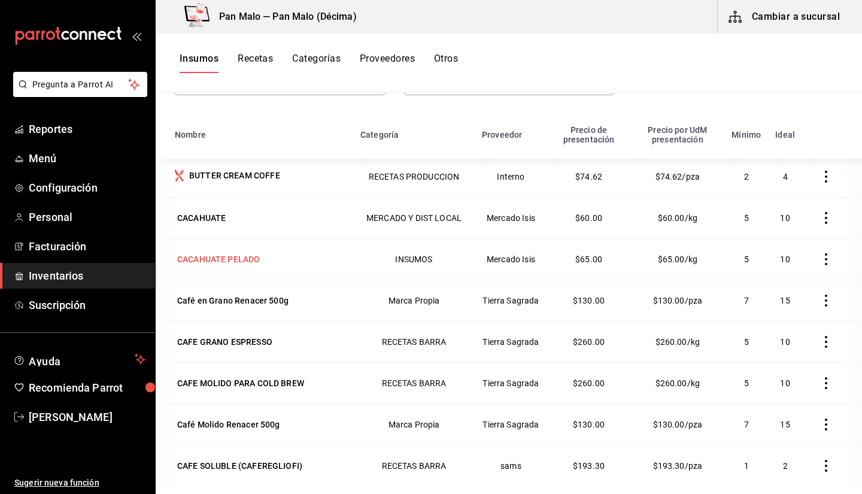
click at [249, 257] on div "CACAHUATE PELADO" at bounding box center [218, 259] width 83 height 12
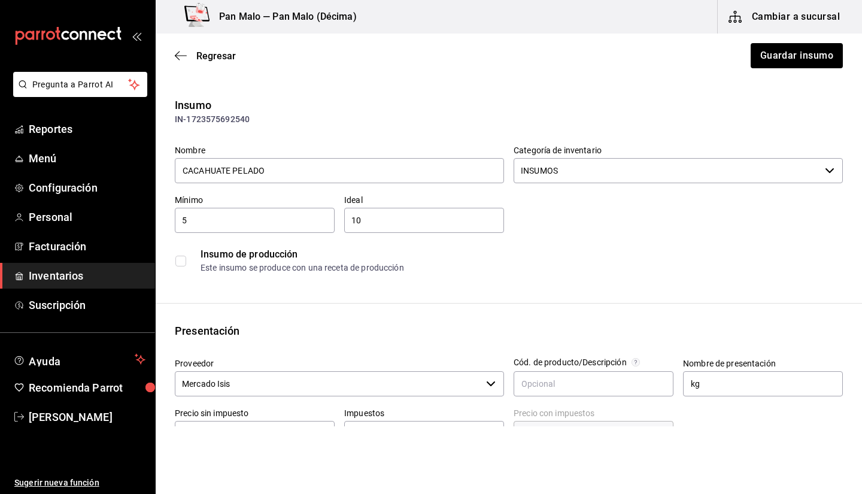
click at [678, 171] on input "INSUMOS" at bounding box center [667, 170] width 306 height 25
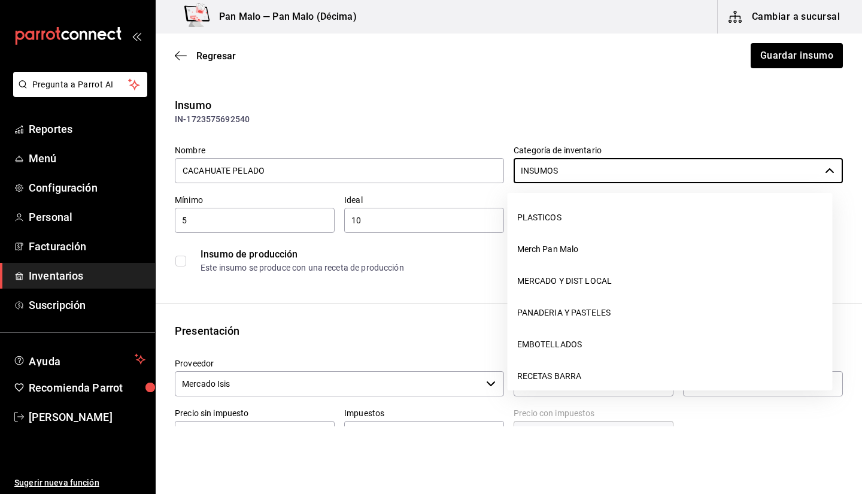
scroll to position [92, 0]
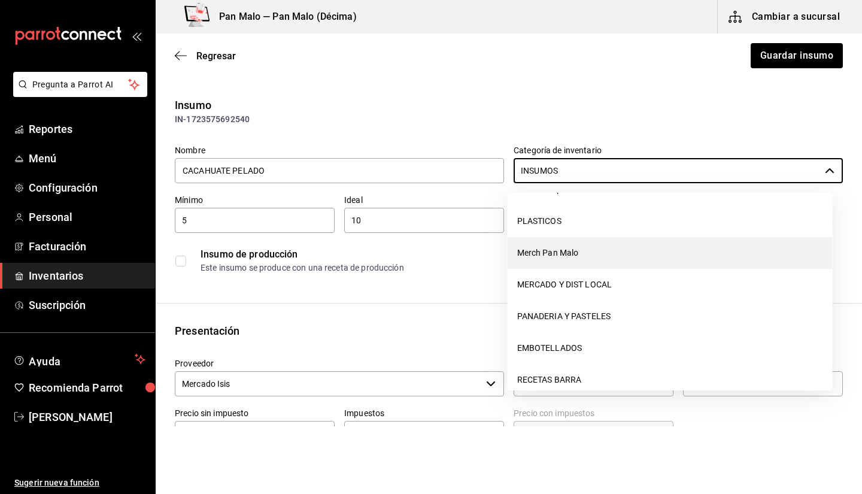
click at [721, 260] on li "Merch Pan Malo" at bounding box center [670, 253] width 325 height 32
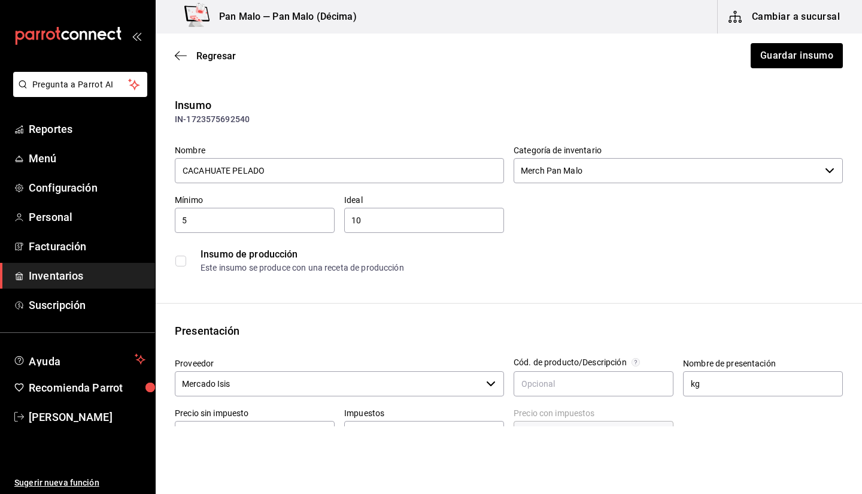
click at [721, 260] on div "Insumo de producción" at bounding box center [522, 254] width 642 height 14
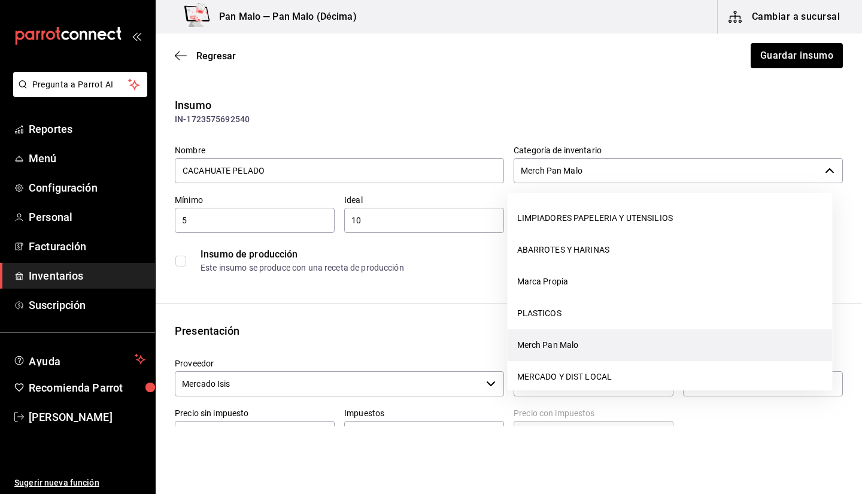
click at [659, 171] on input "Merch Pan Malo" at bounding box center [667, 170] width 306 height 25
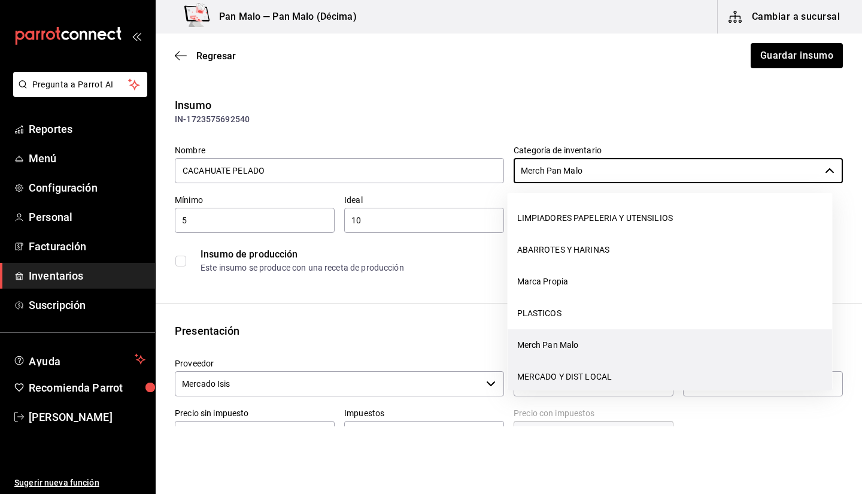
click at [586, 370] on li "MERCADO Y DIST LOCAL" at bounding box center [670, 377] width 325 height 32
type input "MERCADO Y DIST LOCAL"
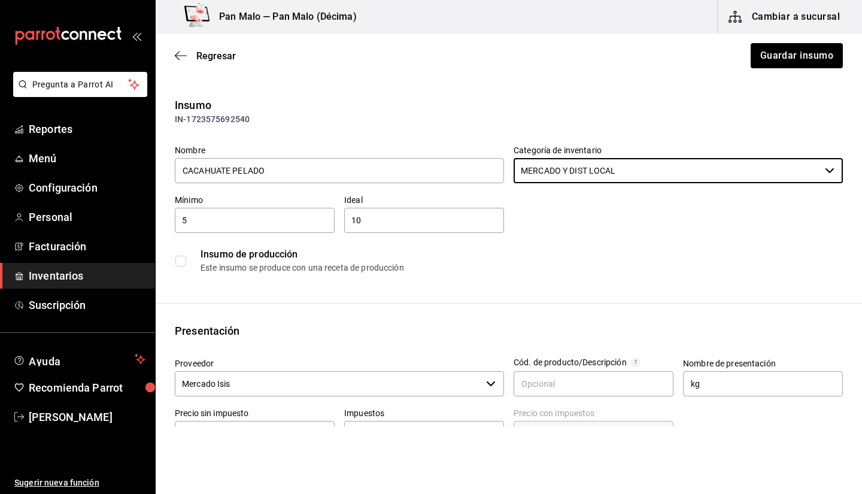
click at [754, 70] on div "Regresar Guardar insumo" at bounding box center [509, 56] width 706 height 44
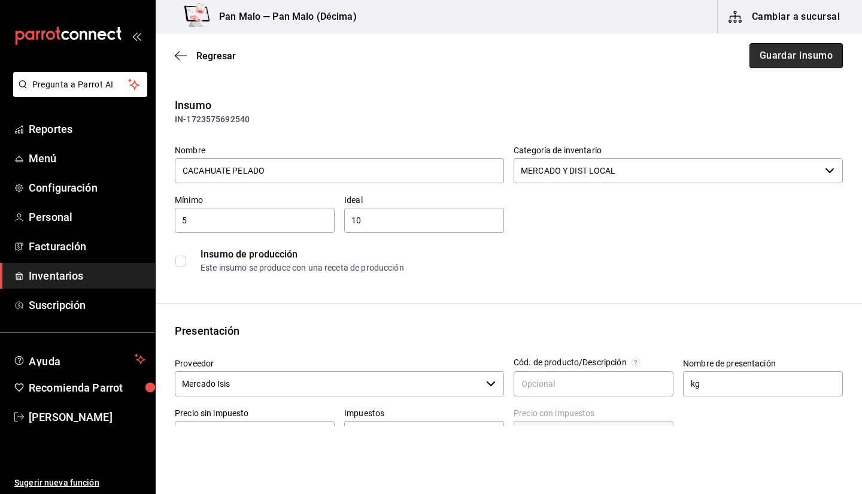
click at [774, 47] on button "Guardar insumo" at bounding box center [795, 55] width 93 height 25
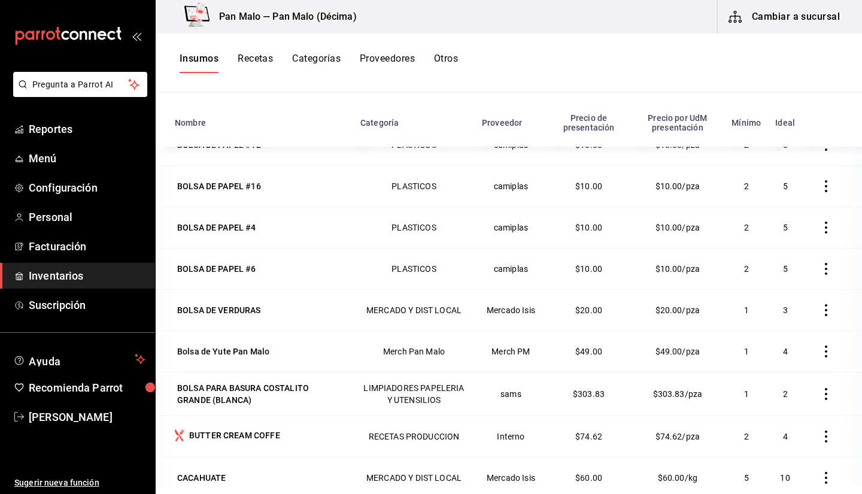
scroll to position [2134, 0]
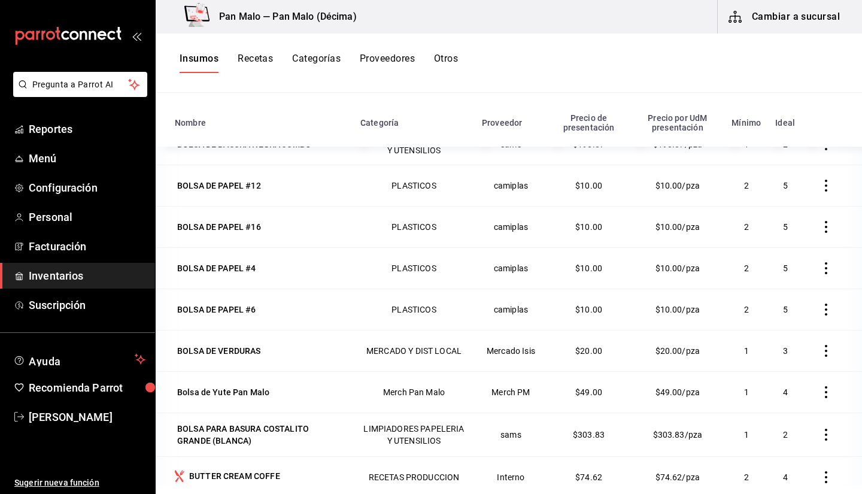
click at [401, 70] on button "Proveedores" at bounding box center [387, 63] width 55 height 20
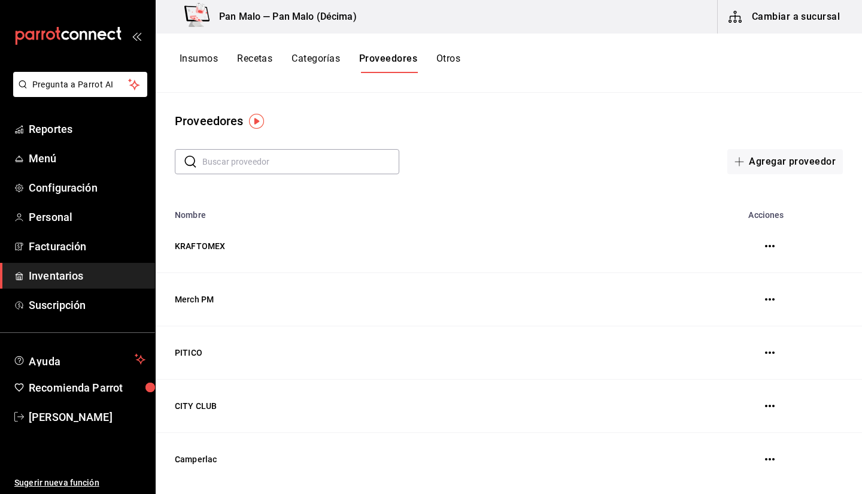
click at [324, 66] on button "Categorías" at bounding box center [315, 63] width 48 height 20
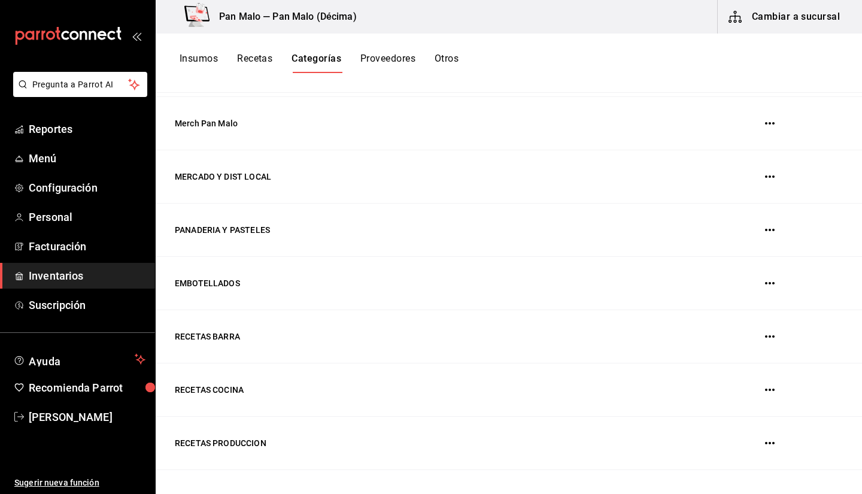
scroll to position [373, 0]
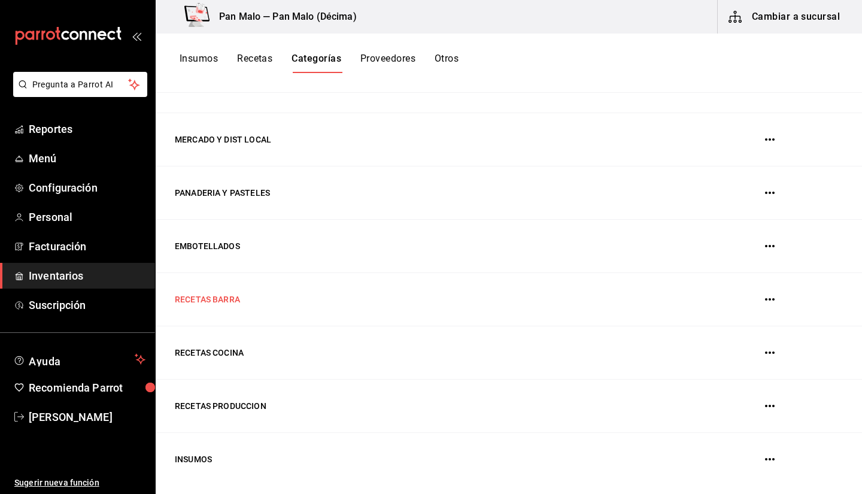
click at [341, 310] on td "RECETAS BARRA" at bounding box center [419, 299] width 527 height 53
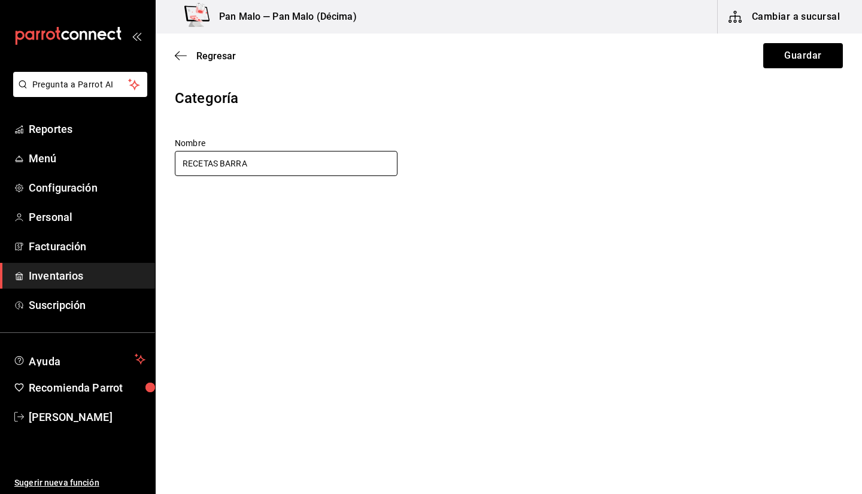
click at [225, 165] on input "RECETAS BARRA" at bounding box center [286, 163] width 223 height 25
type input "BARRA"
click at [819, 53] on button "Guardar" at bounding box center [803, 55] width 80 height 25
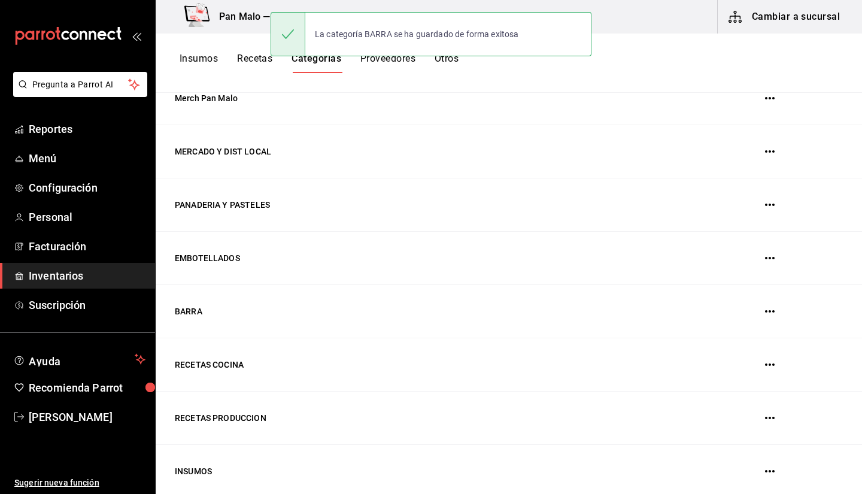
scroll to position [373, 0]
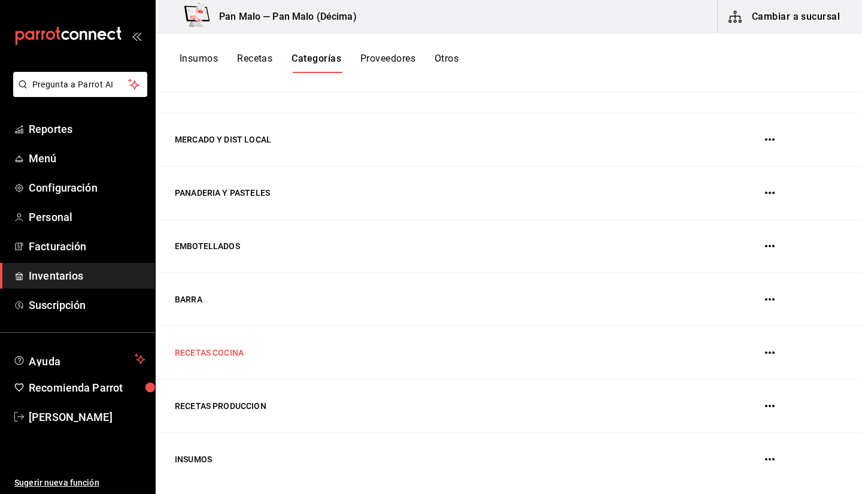
click at [239, 360] on td "RECETAS COCINA" at bounding box center [419, 352] width 527 height 53
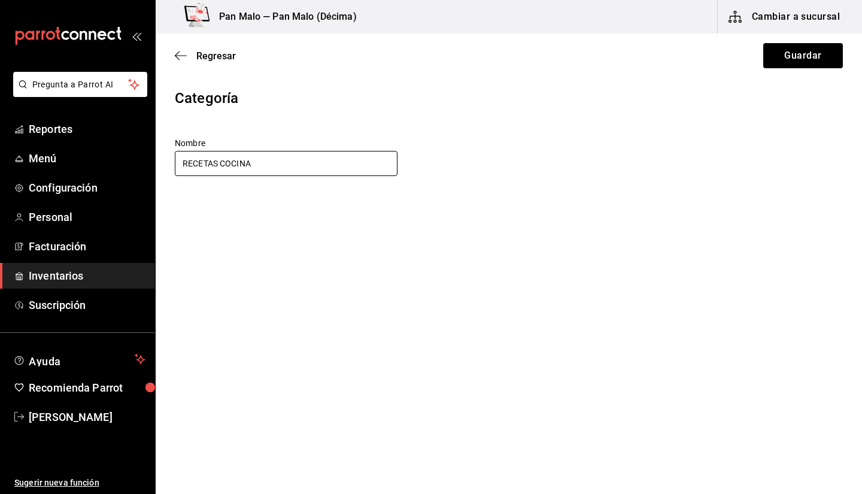
click at [221, 162] on input "RECETAS COCINA" at bounding box center [286, 163] width 223 height 25
type input "COCINA"
click at [786, 74] on div "Regresar Guardar" at bounding box center [509, 56] width 706 height 44
click at [784, 59] on button "Guardar" at bounding box center [803, 55] width 80 height 25
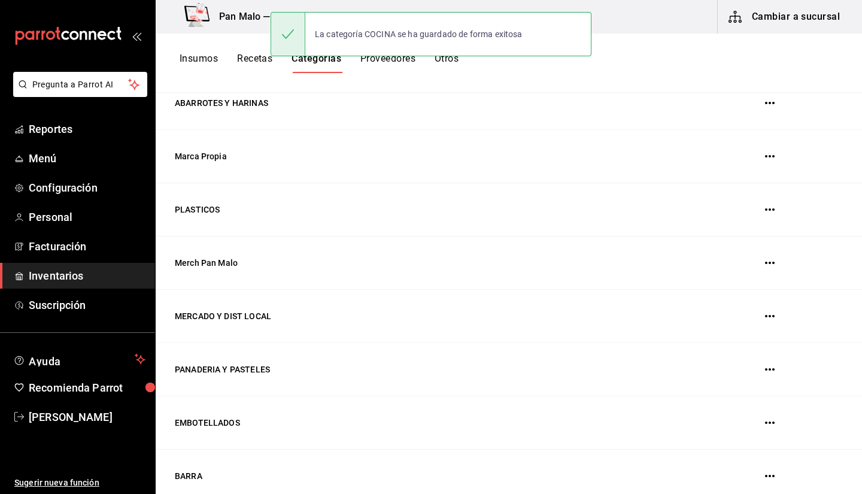
scroll to position [326, 0]
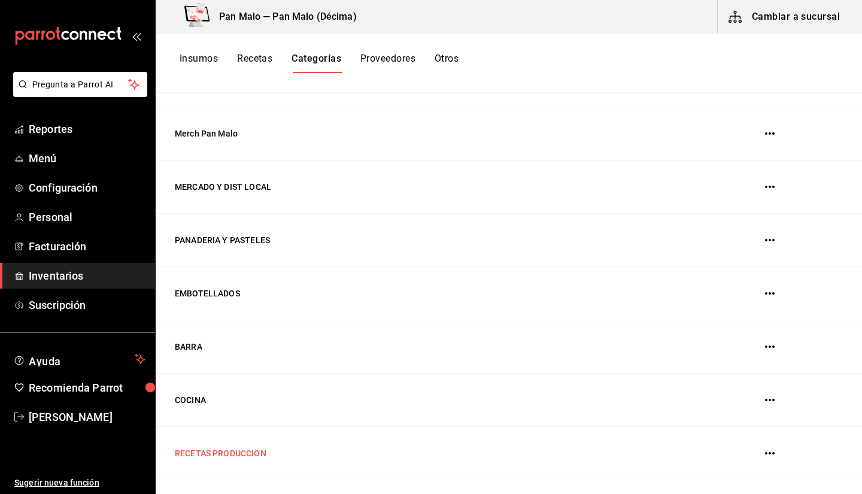
click at [212, 465] on td "RECETAS PRODUCCION" at bounding box center [419, 453] width 527 height 53
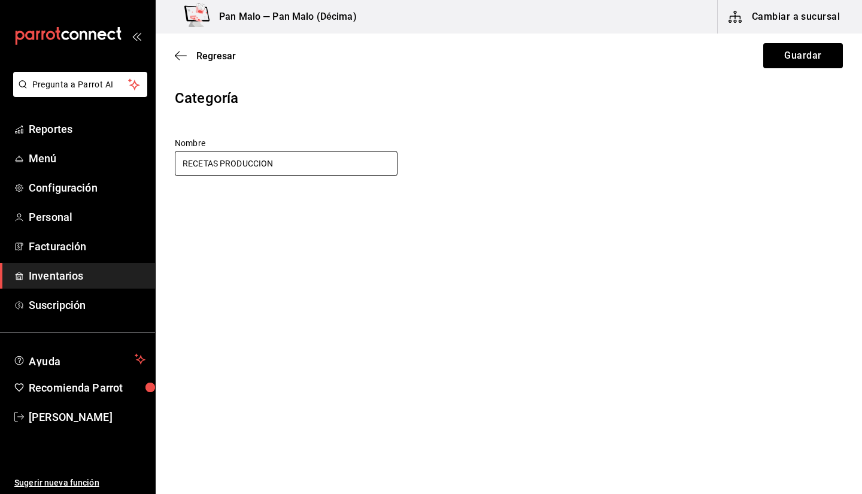
click at [223, 160] on input "RECETAS PRODUCCION" at bounding box center [286, 163] width 223 height 25
click at [219, 164] on input "RECETAS PRODUCCION" at bounding box center [286, 163] width 223 height 25
type input "PRODUCCION"
click at [790, 43] on button "Guardar" at bounding box center [803, 55] width 80 height 25
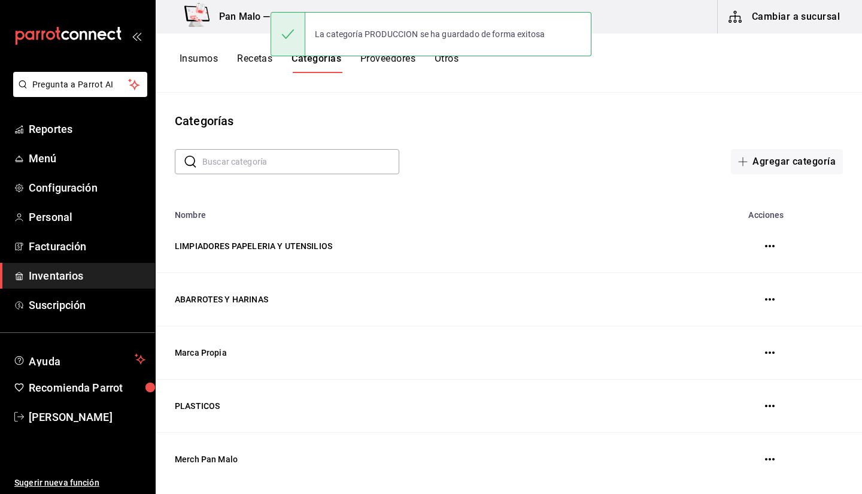
click at [254, 76] on div "Insumos Recetas Categorías Proveedores Otros" at bounding box center [509, 63] width 706 height 59
click at [254, 70] on button "Recetas" at bounding box center [254, 63] width 35 height 20
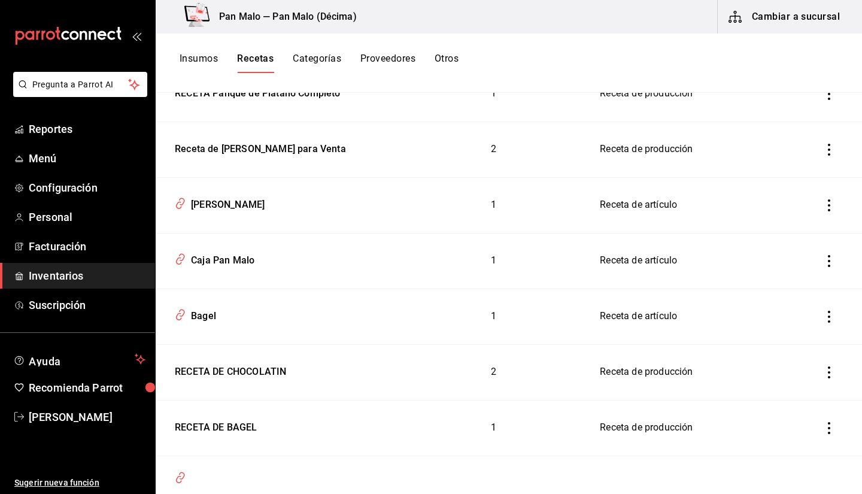
scroll to position [551, 0]
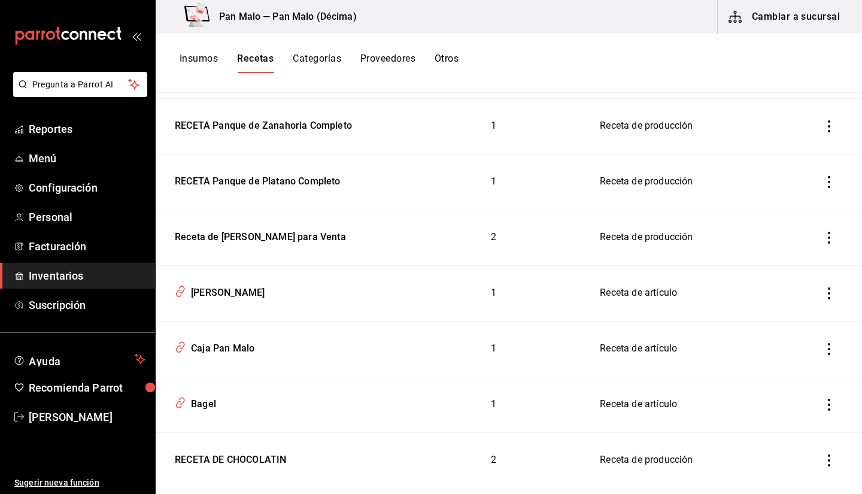
click at [208, 59] on button "Insumos" at bounding box center [199, 63] width 38 height 20
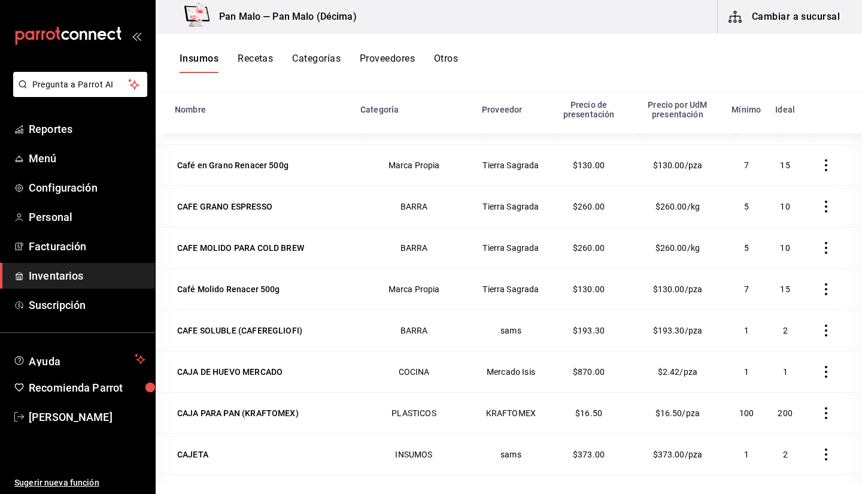
scroll to position [2558, 0]
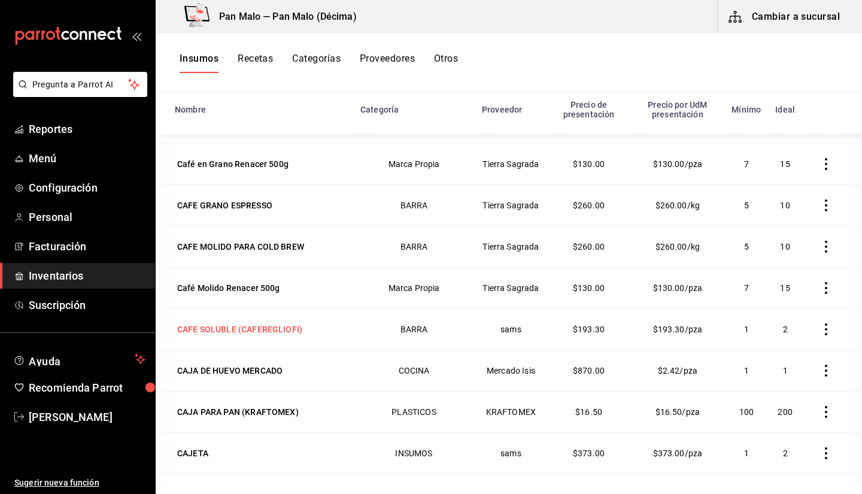
click at [273, 336] on td "CAFE SOLUBLE (CAFEREGLIOFI)" at bounding box center [255, 328] width 198 height 41
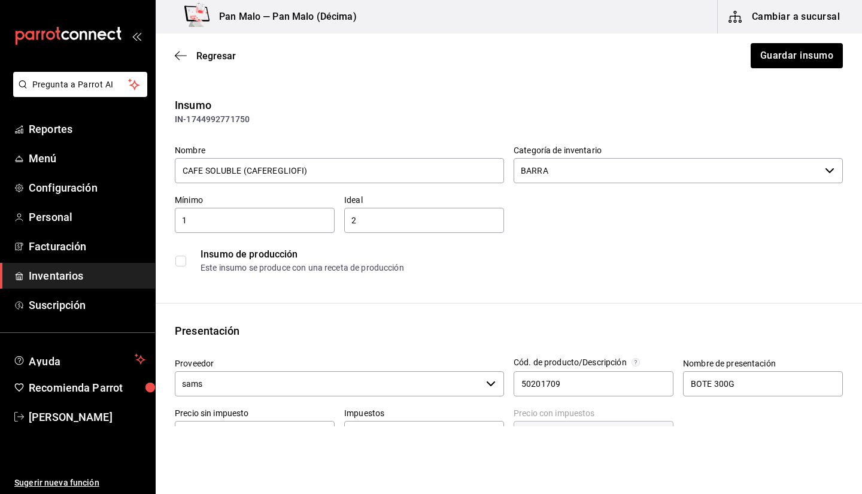
click at [564, 181] on input "BARRA" at bounding box center [667, 170] width 306 height 25
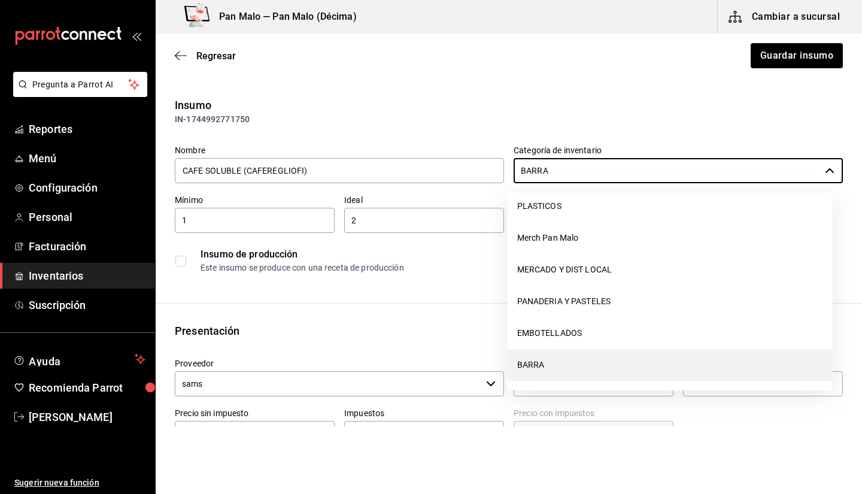
scroll to position [202, 0]
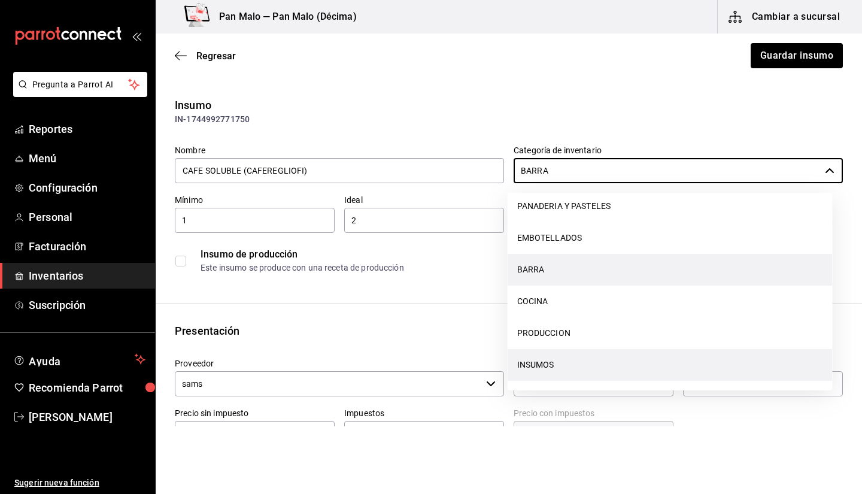
click at [700, 373] on li "INSUMOS" at bounding box center [670, 365] width 325 height 32
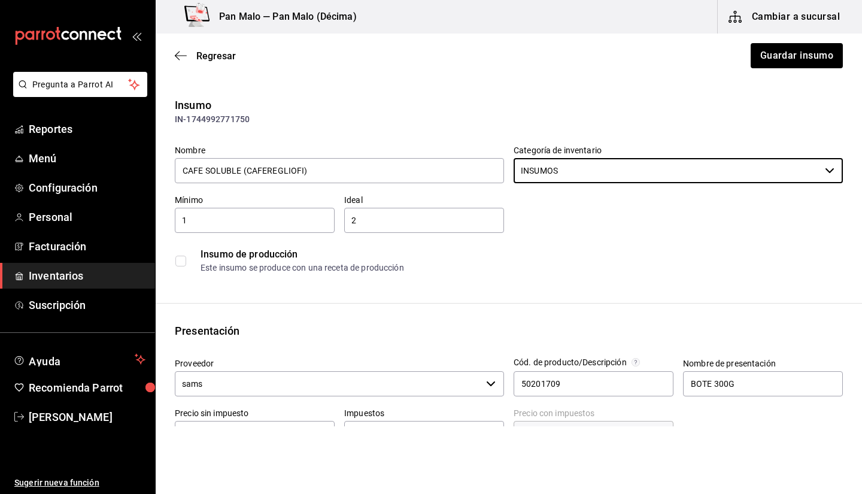
type input "INSUMOS"
click at [774, 56] on button "Guardar insumo" at bounding box center [795, 55] width 93 height 25
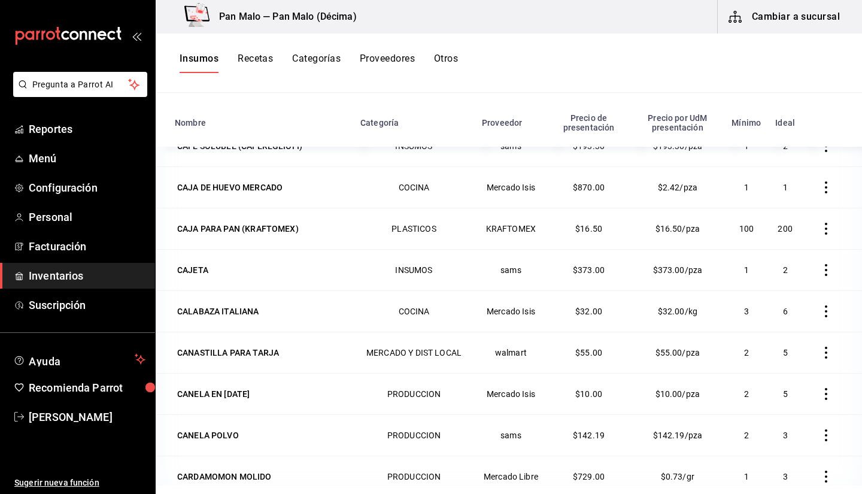
scroll to position [135, 0]
click at [214, 314] on div "CALABAZA ITALIANA" at bounding box center [218, 310] width 87 height 17
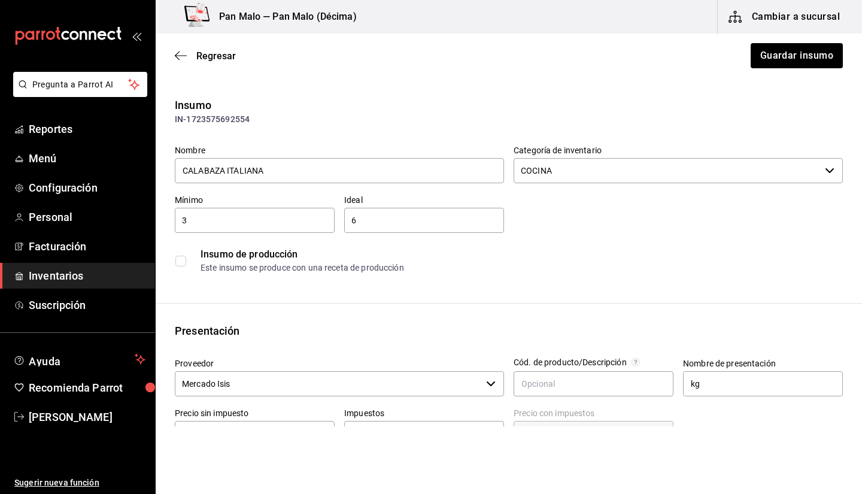
click at [540, 175] on input "COCINA" at bounding box center [667, 170] width 306 height 25
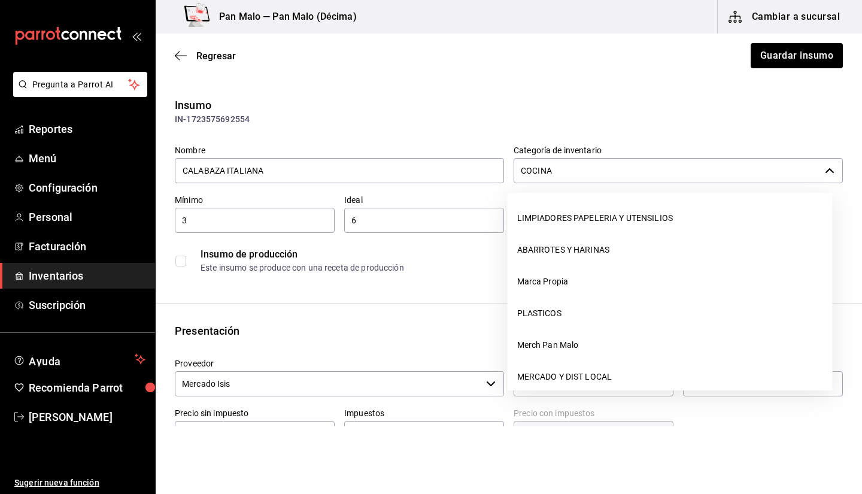
scroll to position [139, 0]
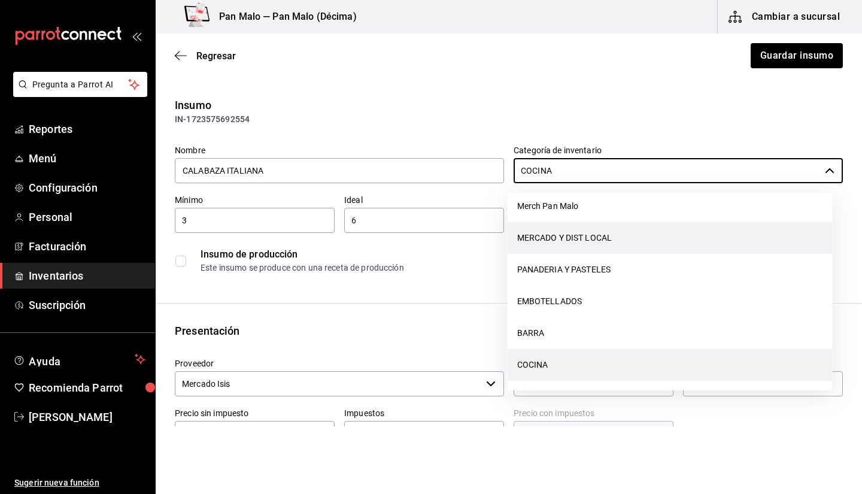
click at [605, 244] on li "MERCADO Y DIST LOCAL" at bounding box center [670, 238] width 325 height 32
type input "MERCADO Y DIST LOCAL"
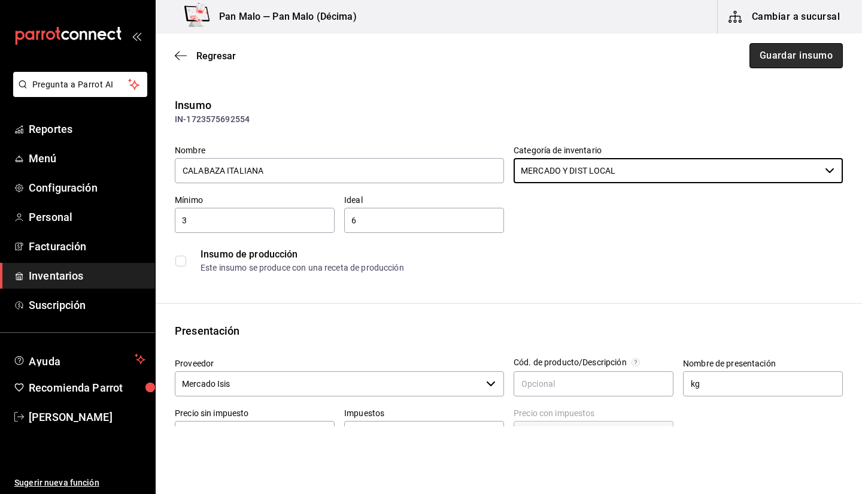
click at [768, 67] on button "Guardar insumo" at bounding box center [795, 55] width 93 height 25
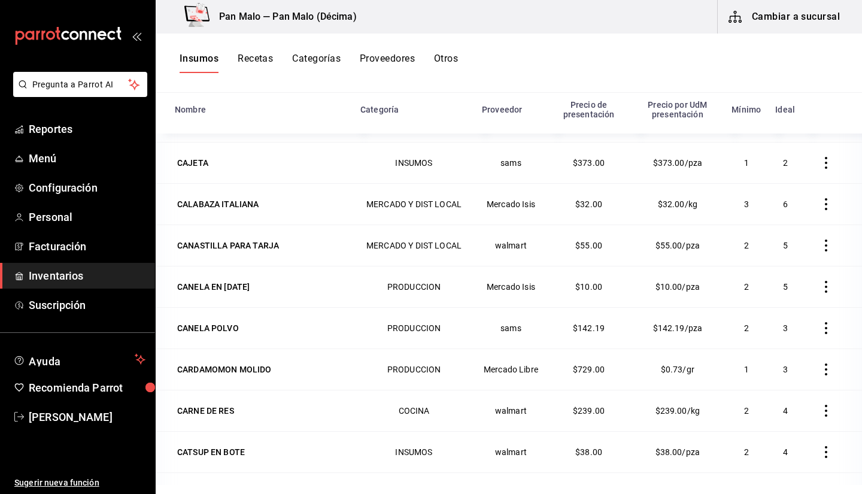
scroll to position [2848, 0]
click at [300, 237] on div "CANASTILLA PARA TARJA" at bounding box center [260, 244] width 171 height 17
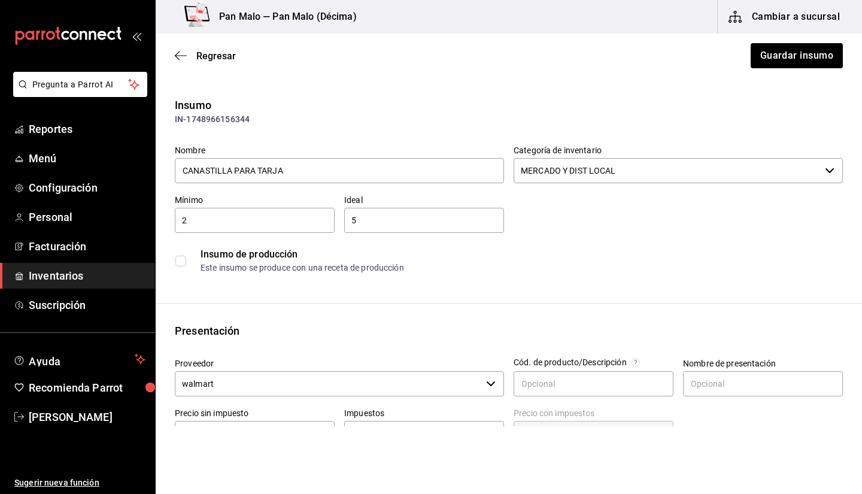
click at [573, 182] on input "MERCADO Y DIST LOCAL" at bounding box center [667, 170] width 306 height 25
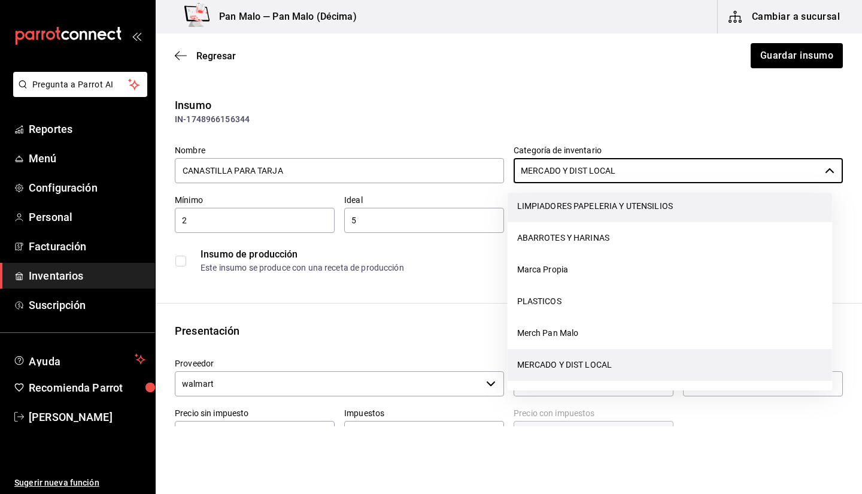
scroll to position [7, 0]
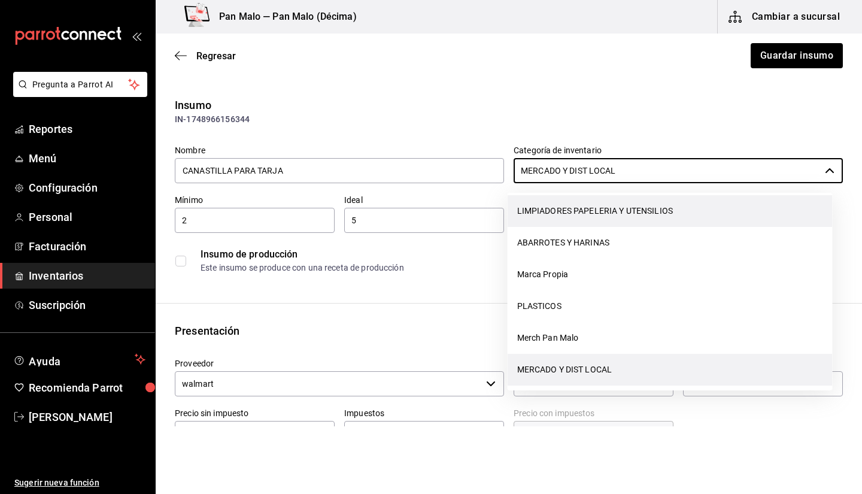
click at [602, 201] on li "LIMPIADORES PAPELERIA Y UTENSILIOS" at bounding box center [670, 211] width 325 height 32
type input "LIMPIADORES PAPELERIA Y UTENSILIOS"
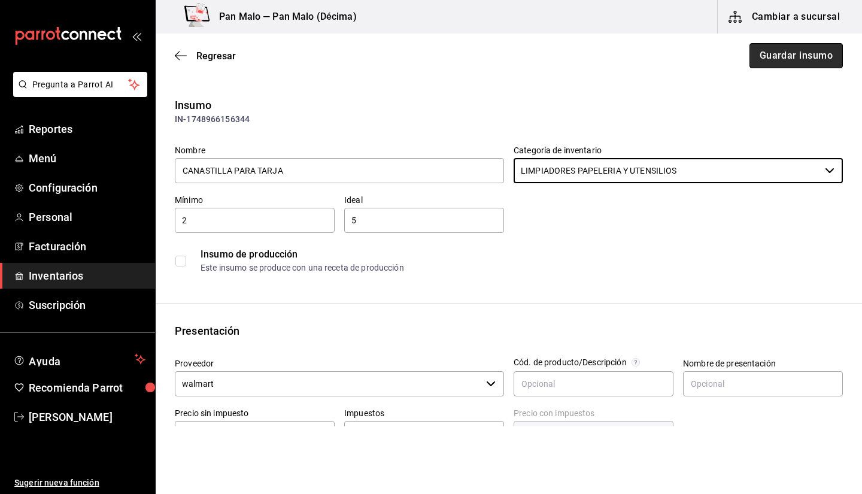
click at [791, 49] on button "Guardar insumo" at bounding box center [795, 55] width 93 height 25
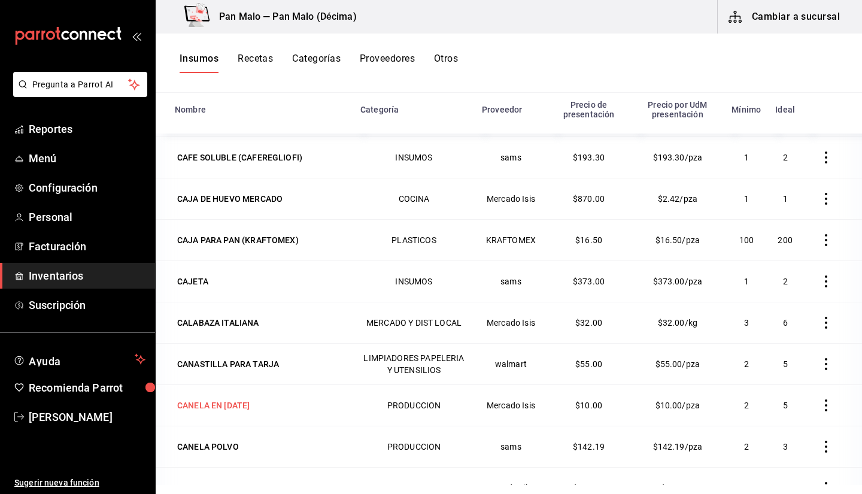
scroll to position [2754, 0]
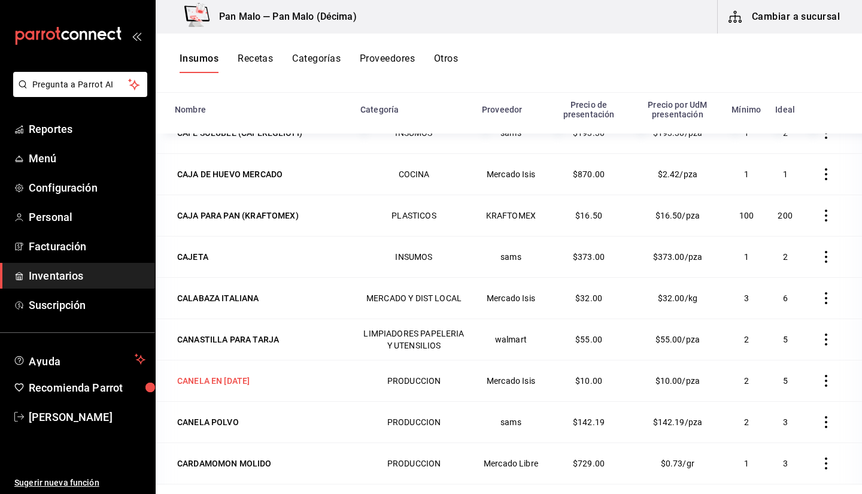
click at [233, 378] on div "CANELA EN [DATE]" at bounding box center [213, 381] width 72 height 12
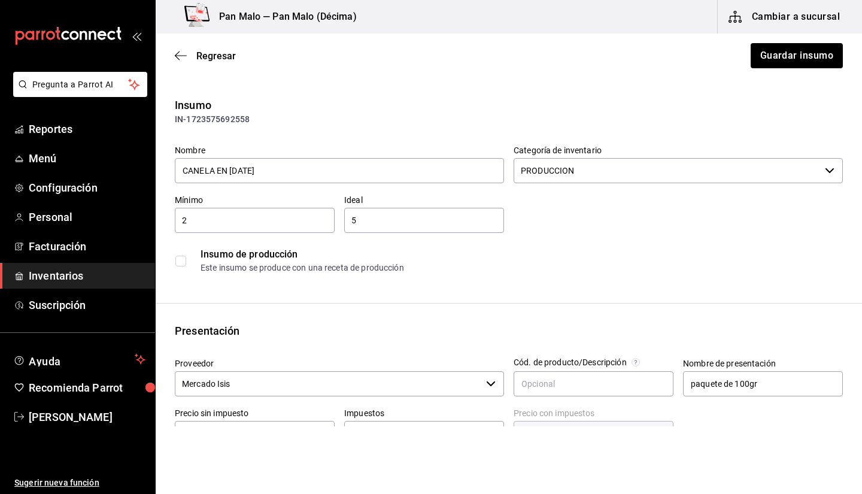
click at [612, 169] on input "PRODUCCION" at bounding box center [667, 170] width 306 height 25
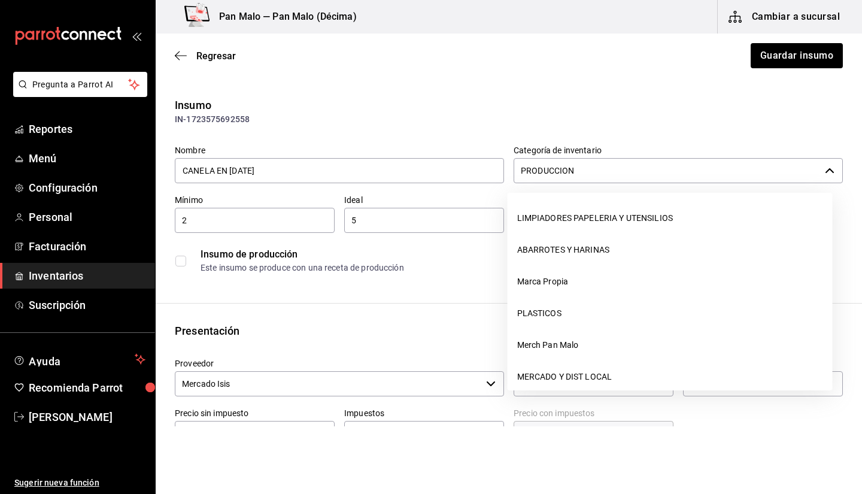
scroll to position [171, 0]
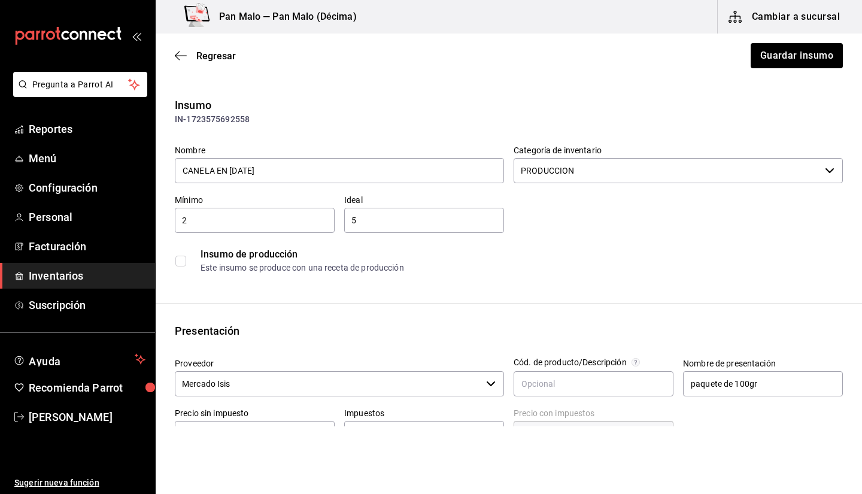
click at [439, 277] on div "Insumo de producción Este insumo se produce con una receta de producción" at bounding box center [509, 260] width 668 height 37
click at [688, 170] on input "PRODUCCION" at bounding box center [667, 170] width 306 height 25
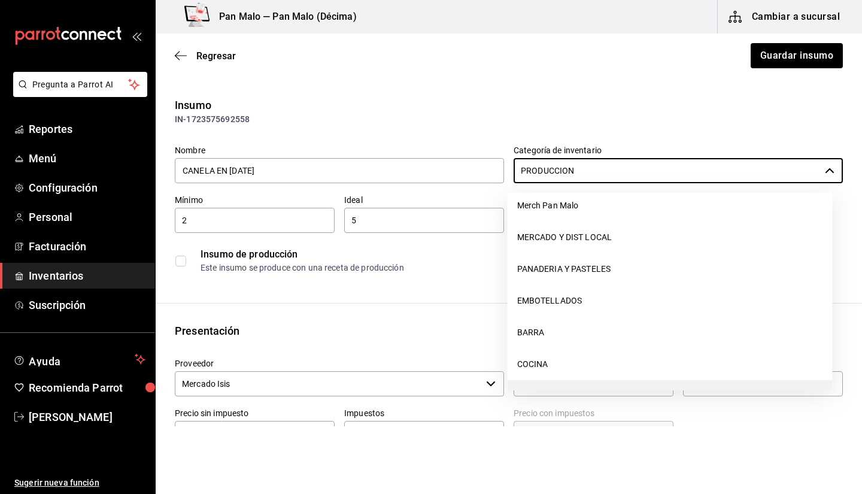
scroll to position [0, 0]
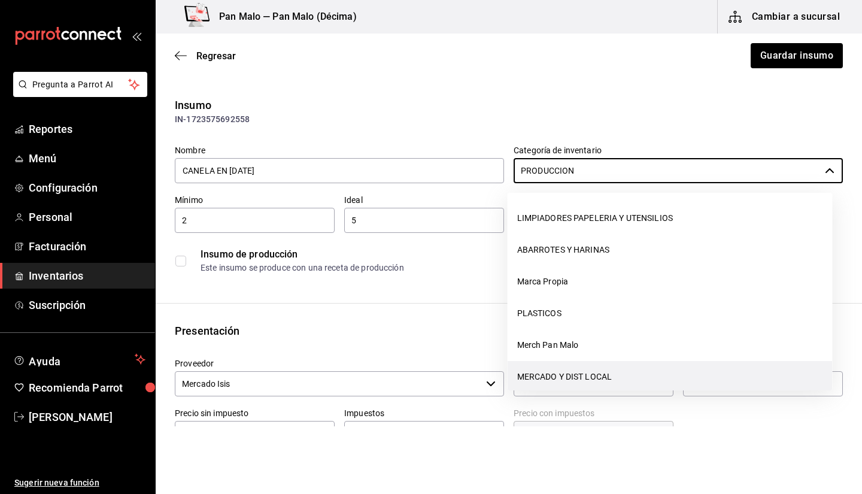
click at [766, 372] on li "MERCADO Y DIST LOCAL" at bounding box center [670, 377] width 325 height 32
type input "MERCADO Y DIST LOCAL"
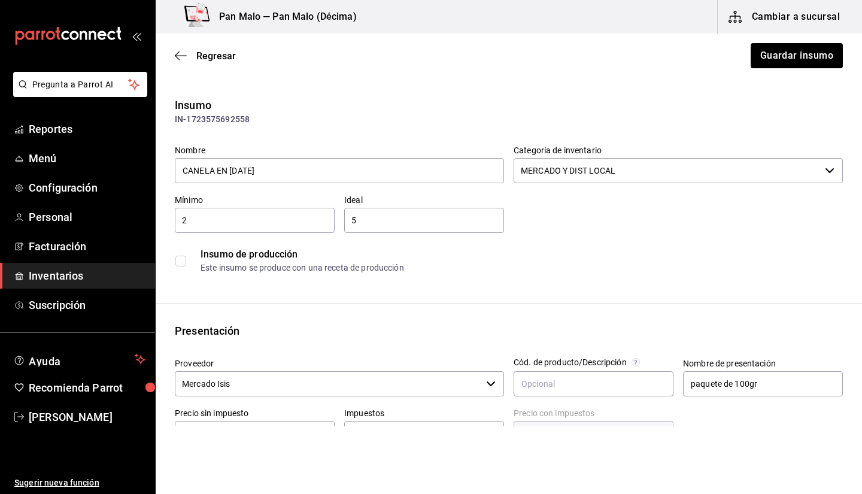
click at [769, 71] on div "Regresar Guardar insumo" at bounding box center [509, 56] width 706 height 44
click at [757, 60] on button "Guardar insumo" at bounding box center [795, 55] width 93 height 25
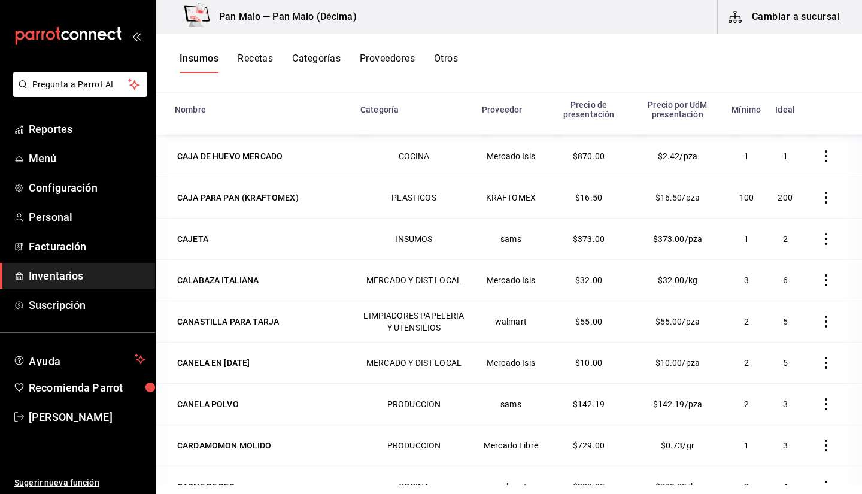
scroll to position [2883, 0]
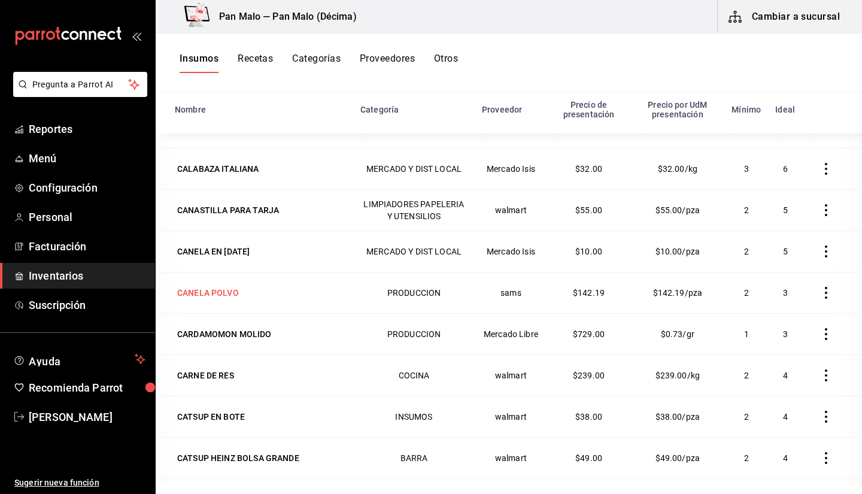
click at [225, 289] on div "CANELA POLVO" at bounding box center [208, 293] width 62 height 12
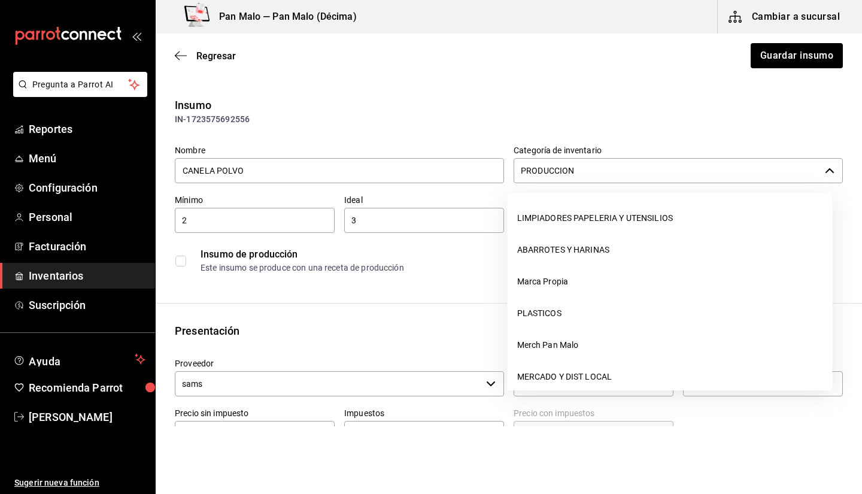
click at [572, 172] on input "PRODUCCION" at bounding box center [667, 170] width 306 height 25
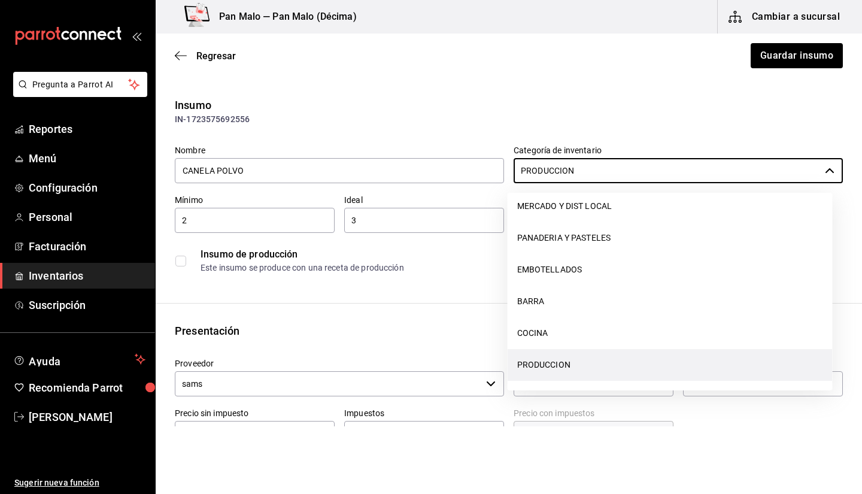
scroll to position [202, 0]
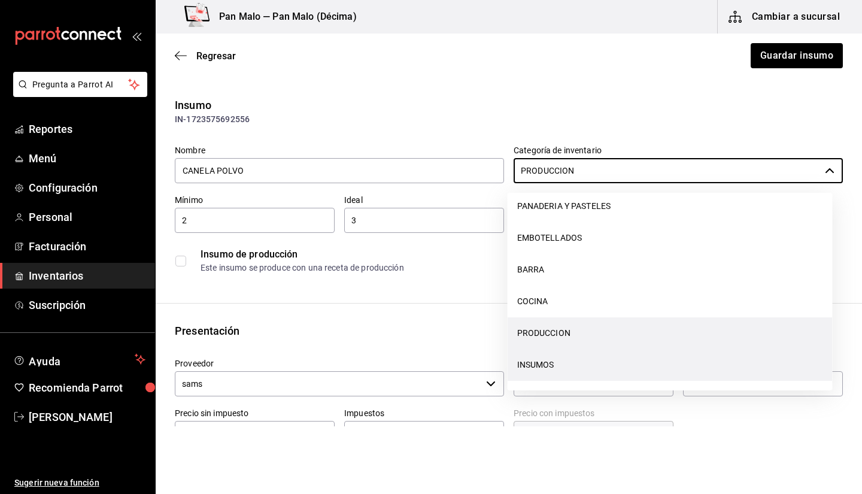
click at [690, 363] on li "INSUMOS" at bounding box center [670, 365] width 325 height 32
type input "INSUMOS"
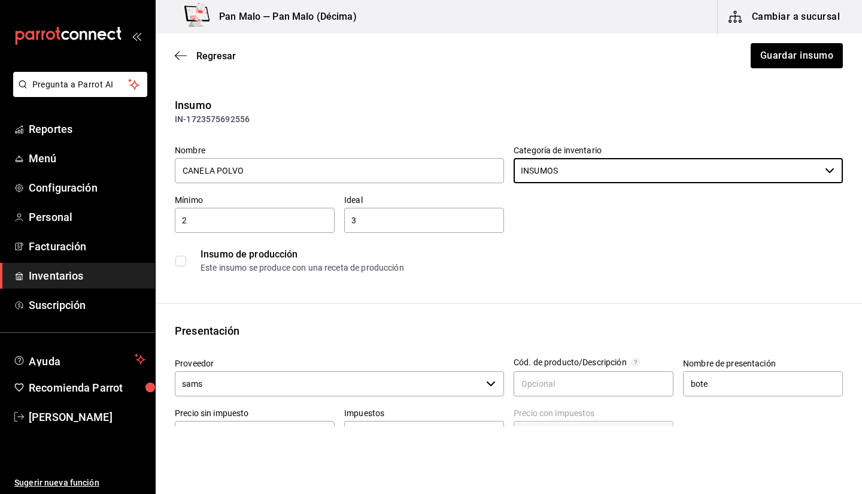
click at [782, 69] on div "Regresar Guardar insumo" at bounding box center [509, 56] width 706 height 44
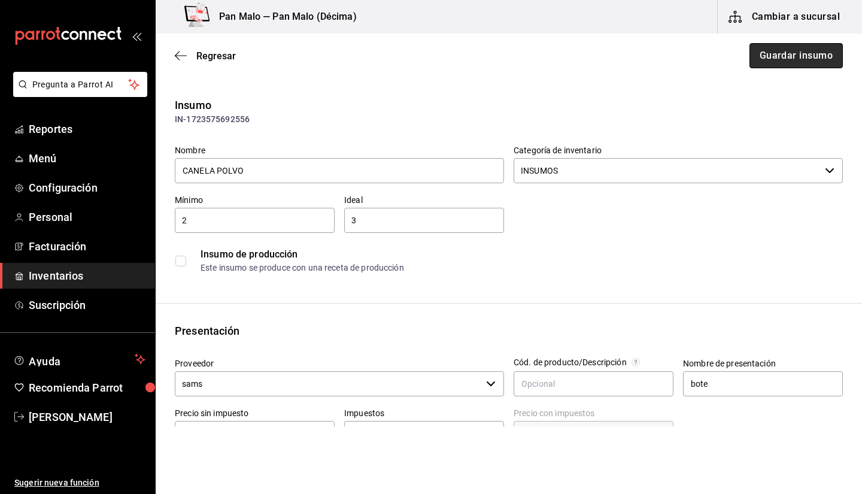
click at [775, 59] on button "Guardar insumo" at bounding box center [795, 55] width 93 height 25
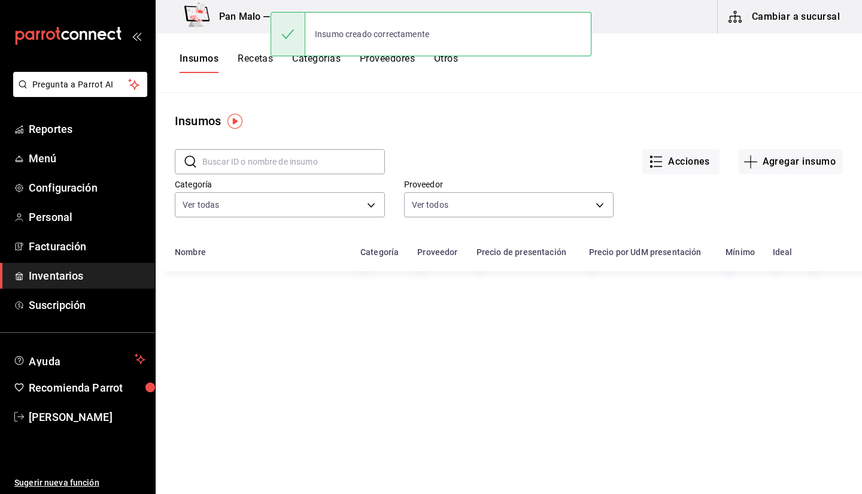
click at [342, 165] on input "text" at bounding box center [293, 162] width 183 height 24
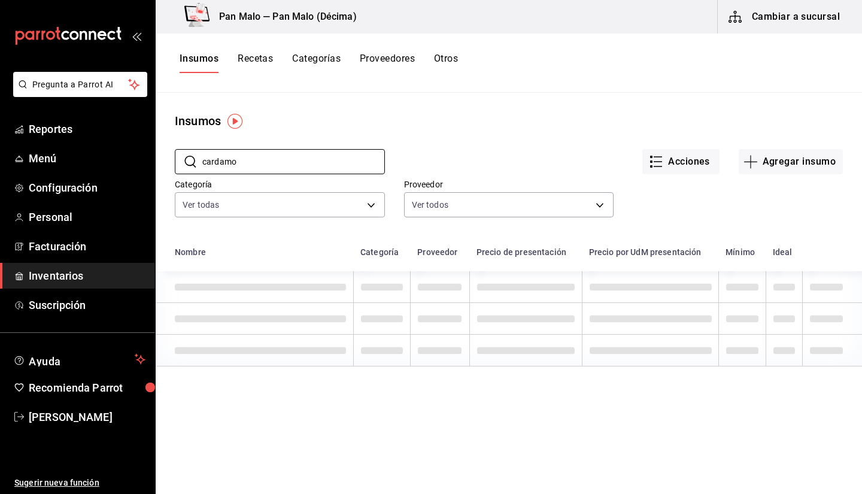
type input "cardamo"
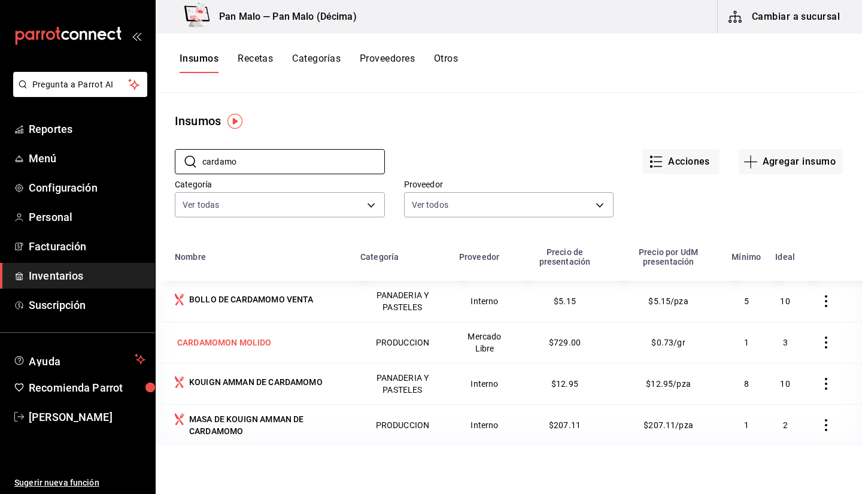
click at [286, 341] on div "CARDAMOMON MOLIDO" at bounding box center [260, 342] width 171 height 17
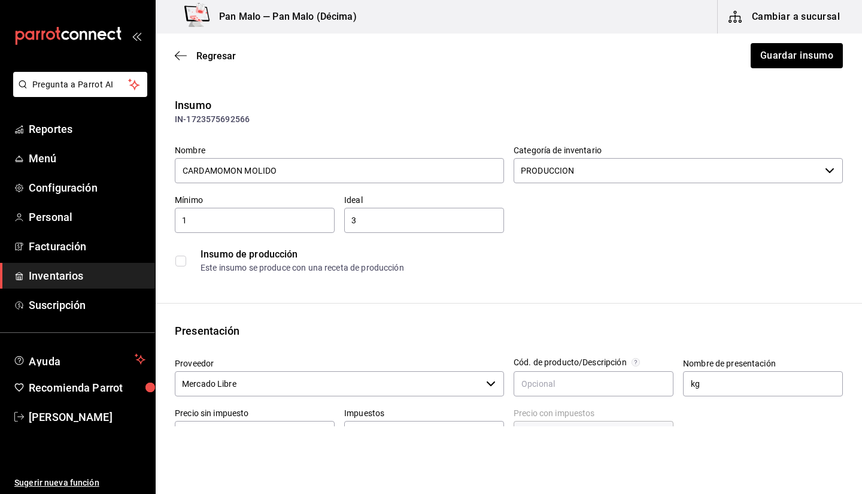
click at [627, 166] on input "PRODUCCION" at bounding box center [667, 170] width 306 height 25
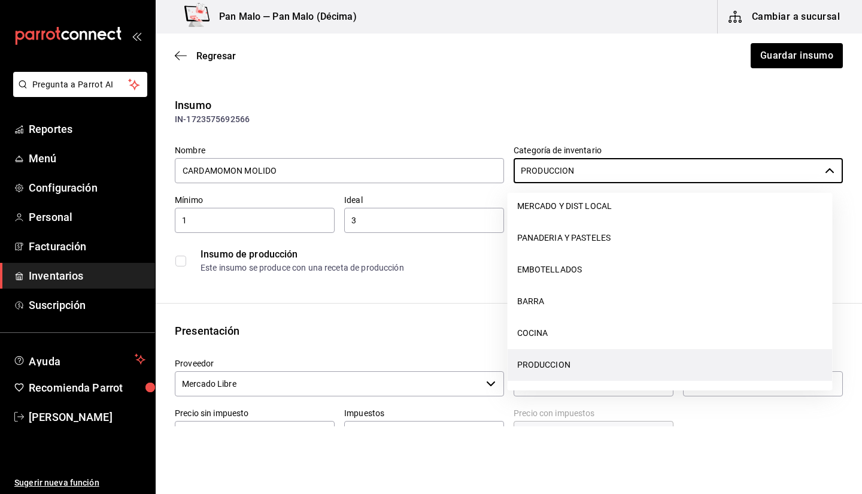
scroll to position [202, 0]
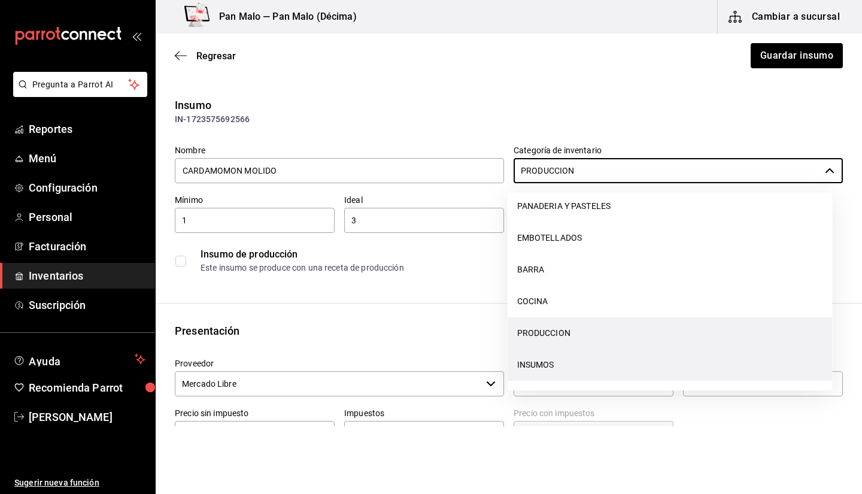
click at [755, 360] on li "INSUMOS" at bounding box center [670, 365] width 325 height 32
type input "INSUMOS"
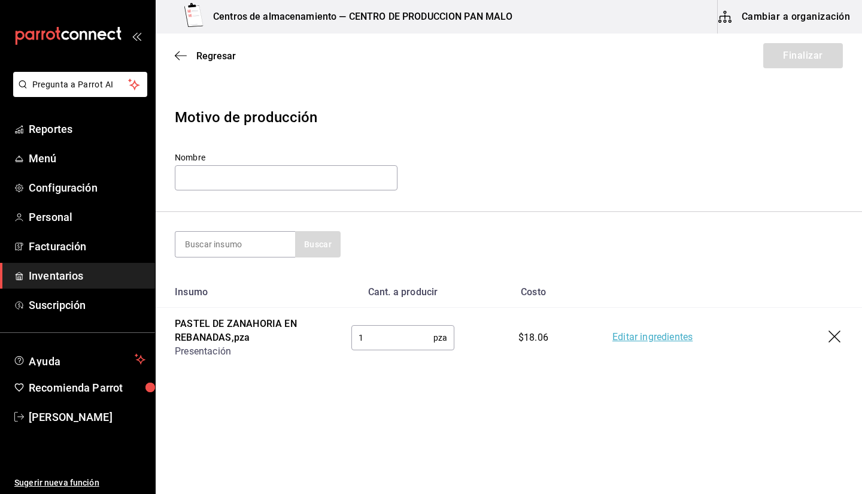
click at [419, 239] on div "Buscar" at bounding box center [509, 244] width 668 height 26
click at [61, 269] on span "Inventarios" at bounding box center [87, 276] width 117 height 16
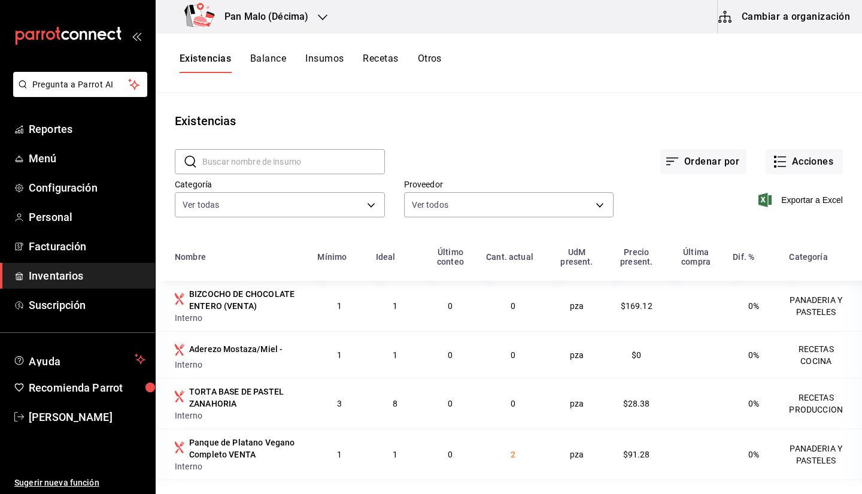
click at [762, 22] on button "Cambiar a organización" at bounding box center [785, 17] width 135 height 34
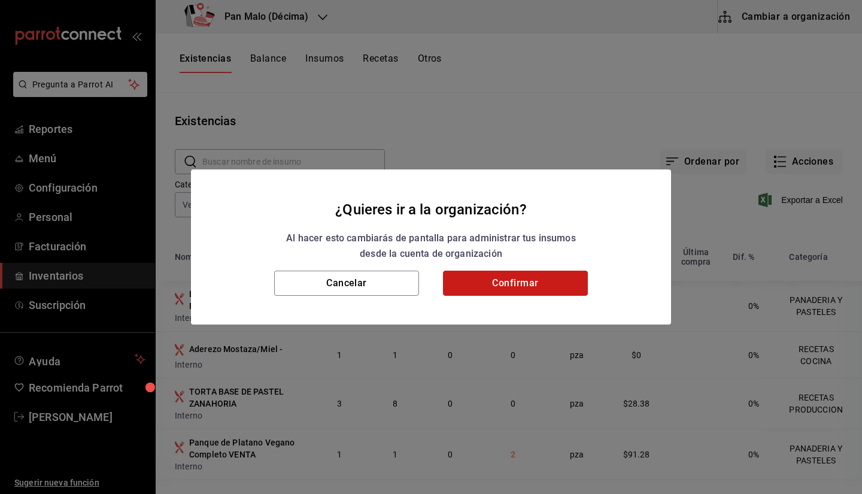
click at [497, 281] on button "Confirmar" at bounding box center [515, 283] width 145 height 25
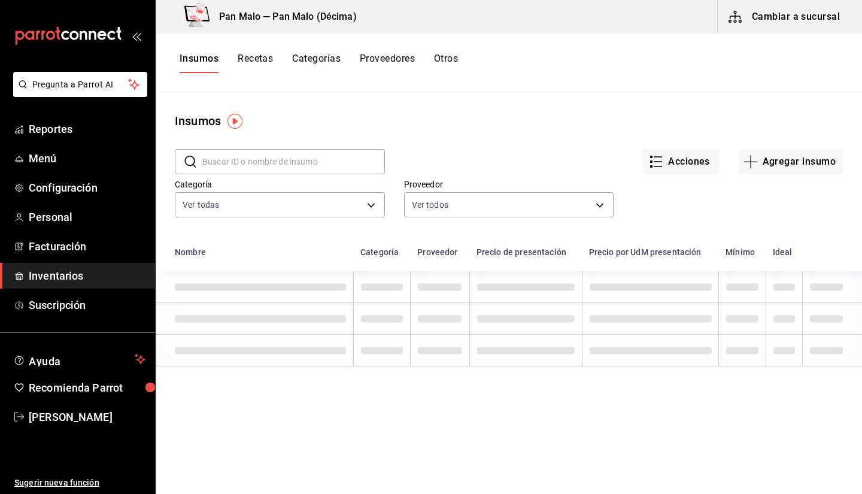
click at [321, 54] on button "Categorías" at bounding box center [316, 63] width 48 height 20
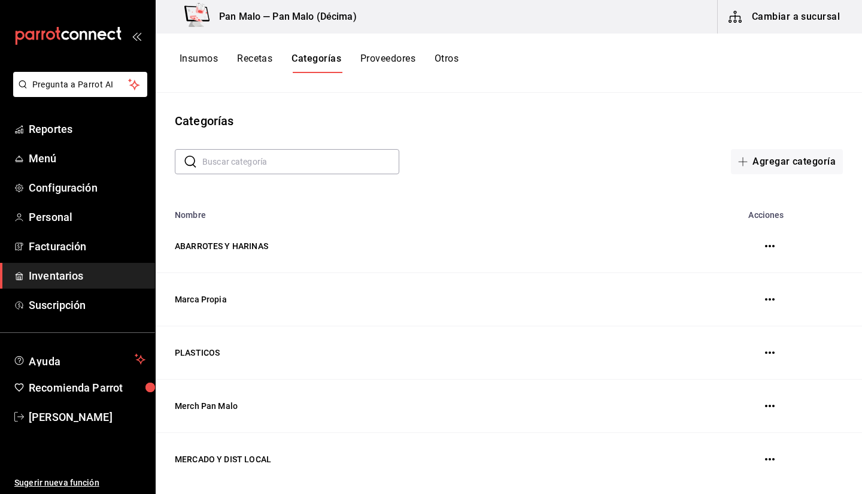
click at [259, 57] on button "Recetas" at bounding box center [254, 63] width 35 height 20
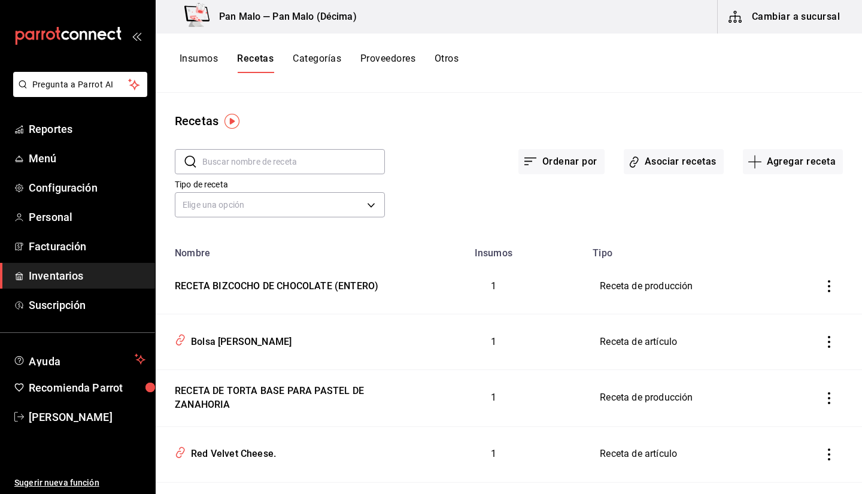
click at [296, 69] on button "Categorías" at bounding box center [317, 63] width 48 height 20
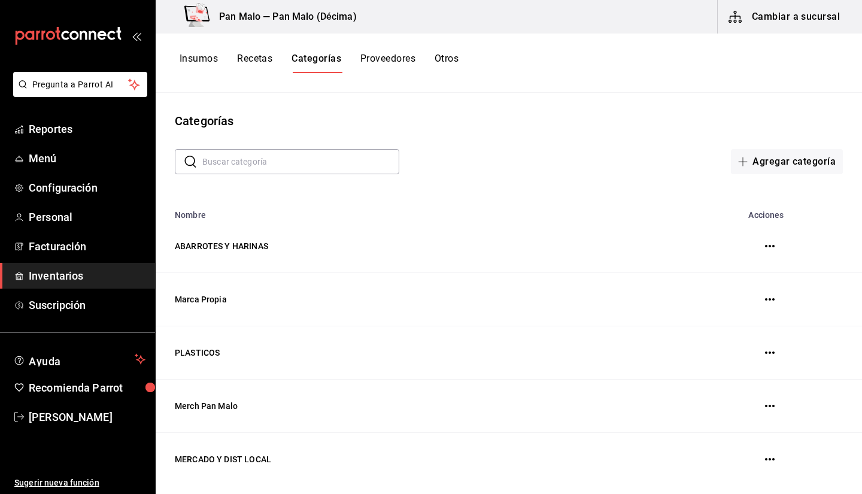
click at [851, 233] on td at bounding box center [772, 246] width 180 height 53
click at [812, 160] on button "Agregar categoría" at bounding box center [787, 161] width 112 height 25
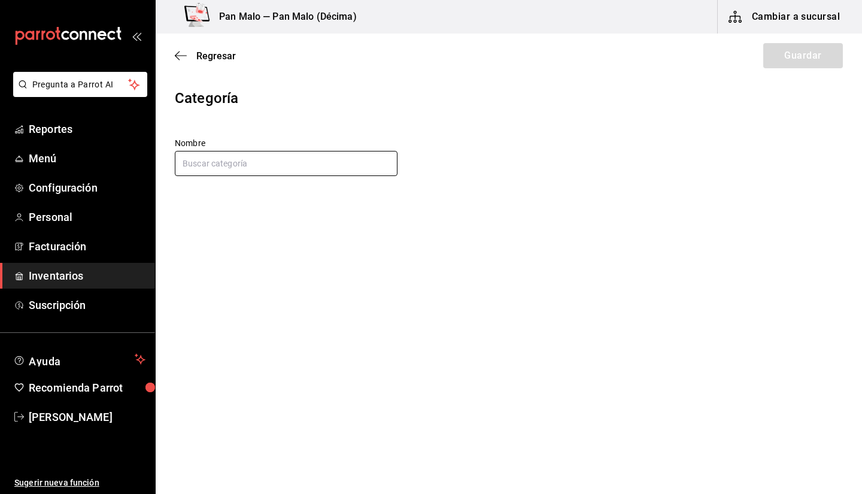
click at [277, 164] on input "text" at bounding box center [286, 163] width 223 height 25
type input "l"
type input "LIMPIADORES PAPELERIA Y UTENSILIOS"
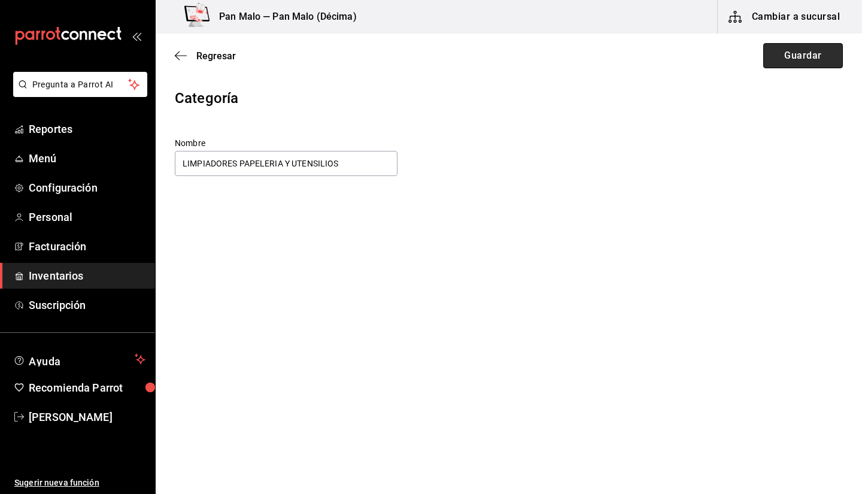
click at [809, 57] on button "Guardar" at bounding box center [803, 55] width 80 height 25
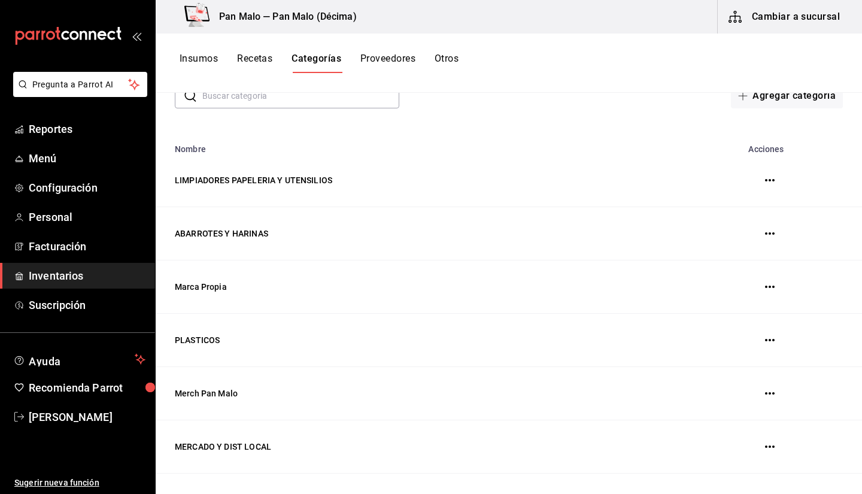
scroll to position [18, 0]
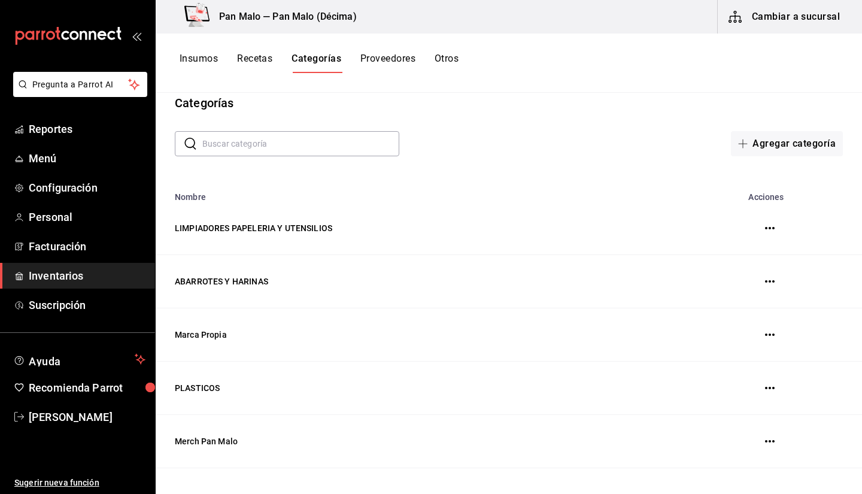
click at [265, 53] on button "Recetas" at bounding box center [254, 63] width 35 height 20
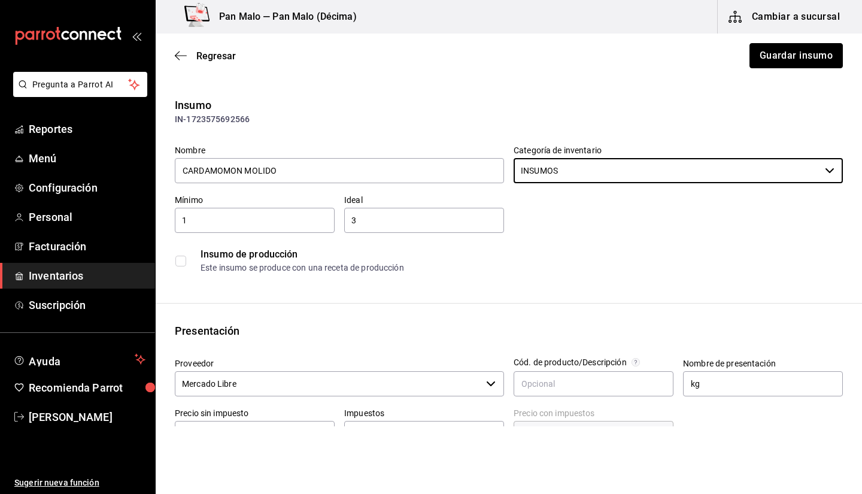
click at [772, 57] on button "Guardar insumo" at bounding box center [795, 55] width 93 height 25
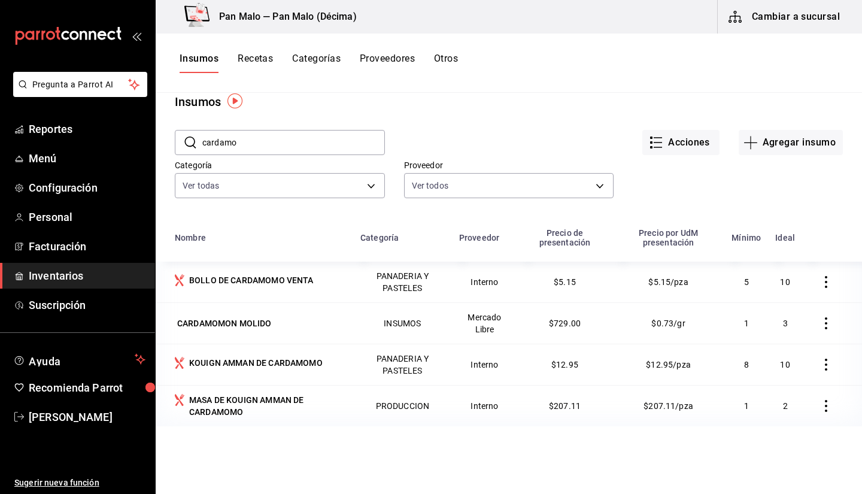
scroll to position [20, 0]
click at [267, 129] on input "cardamo" at bounding box center [293, 141] width 183 height 24
type input "c"
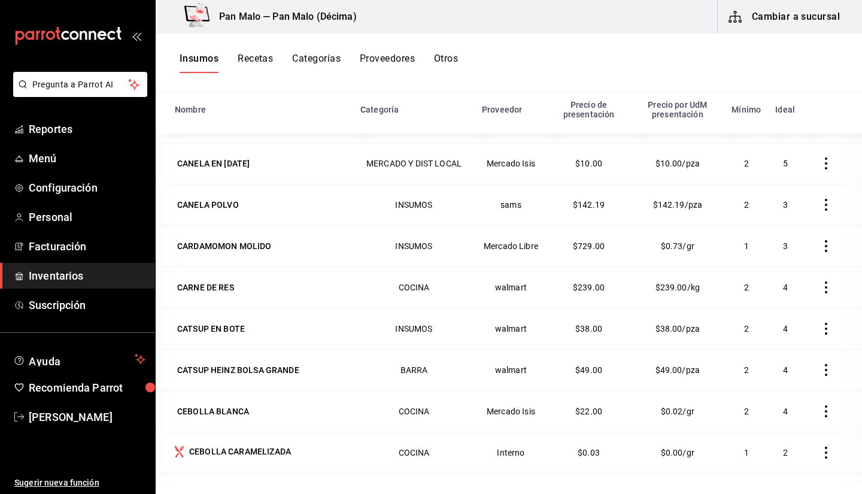
scroll to position [2985, 0]
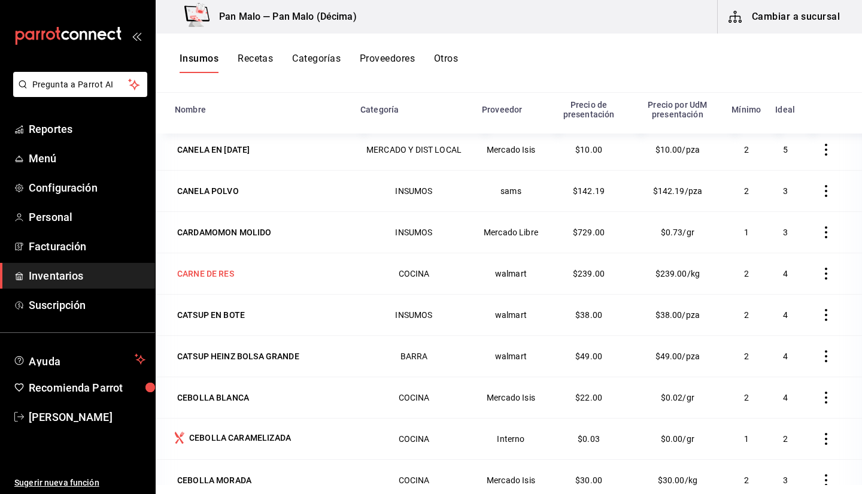
click at [256, 268] on div "CARNE DE RES" at bounding box center [260, 273] width 171 height 17
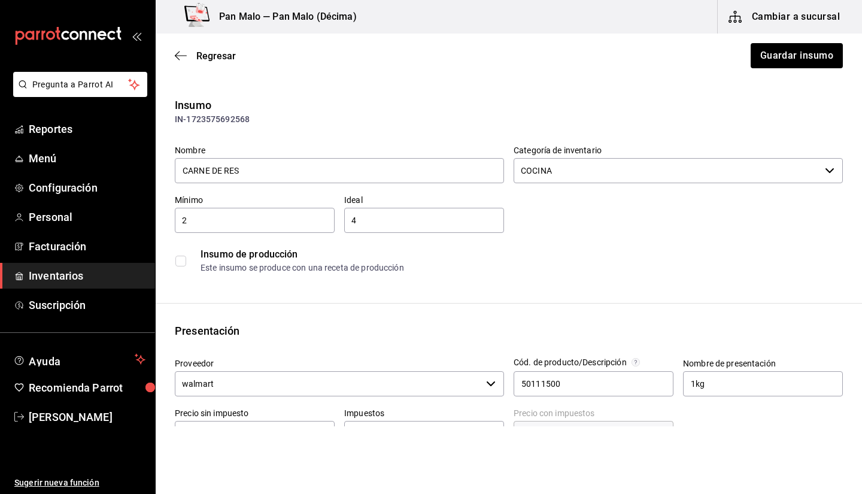
click at [184, 61] on div "Regresar Guardar insumo" at bounding box center [509, 56] width 706 height 44
click at [183, 59] on icon "button" at bounding box center [181, 55] width 12 height 11
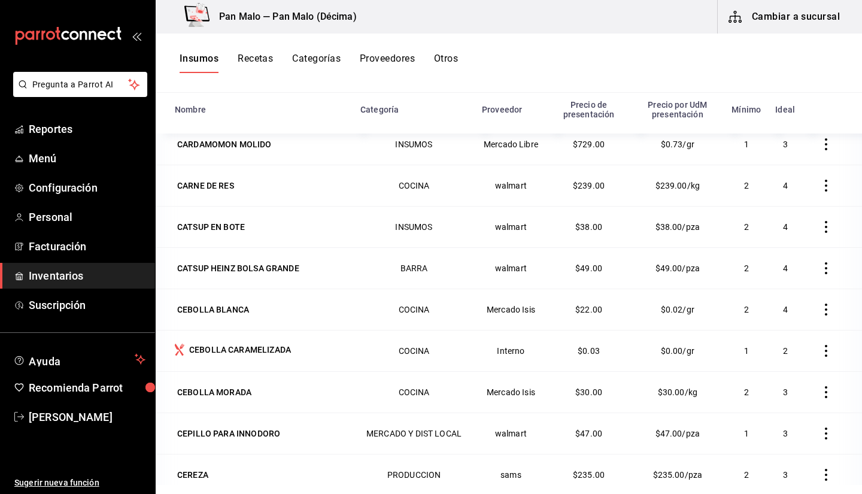
scroll to position [3078, 0]
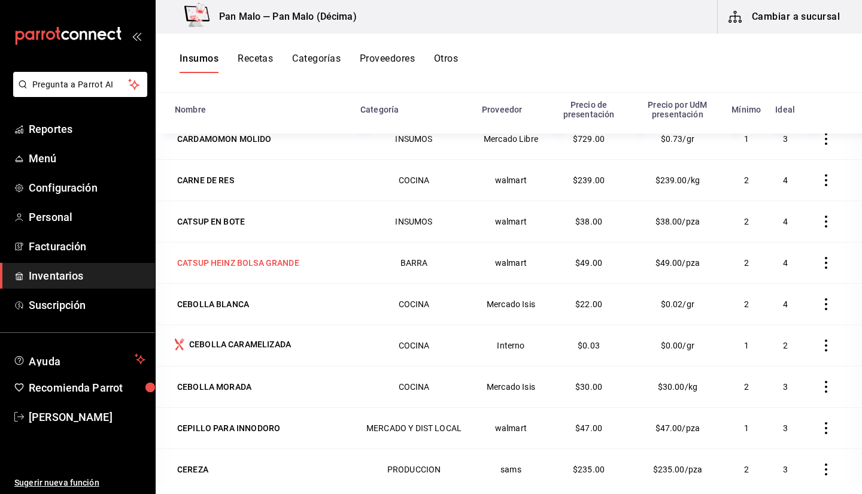
click at [243, 250] on td "CATSUP HEINZ BOLSA GRANDE" at bounding box center [255, 262] width 198 height 41
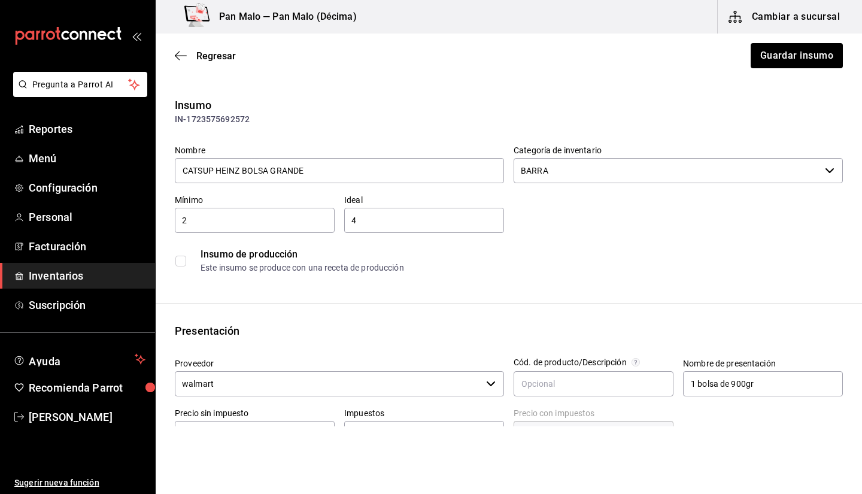
click at [652, 172] on input "BARRA" at bounding box center [667, 170] width 306 height 25
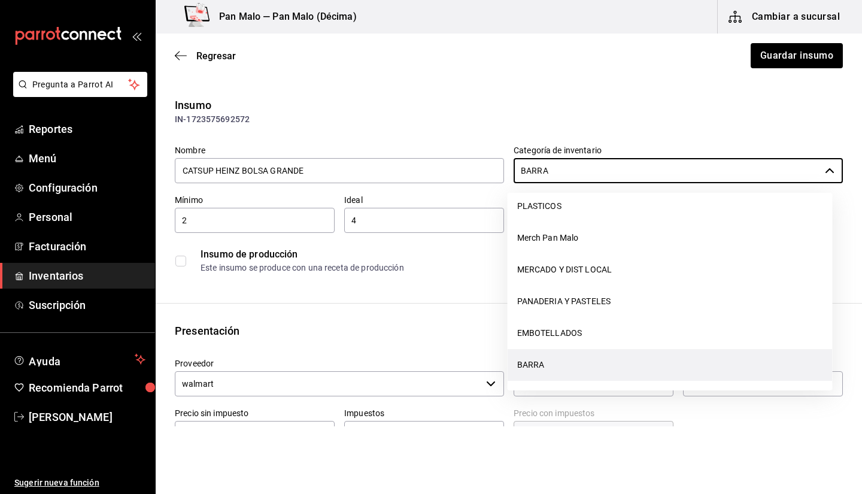
scroll to position [202, 0]
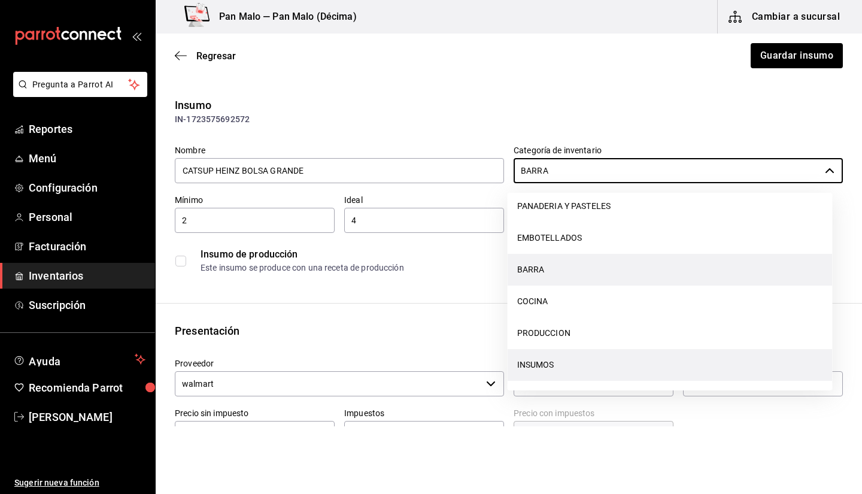
click at [644, 366] on li "INSUMOS" at bounding box center [670, 365] width 325 height 32
type input "INSUMOS"
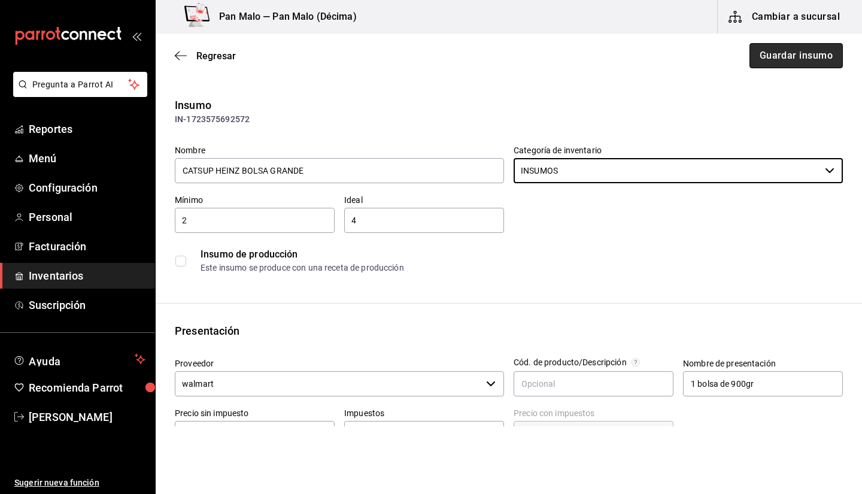
click at [767, 57] on button "Guardar insumo" at bounding box center [795, 55] width 93 height 25
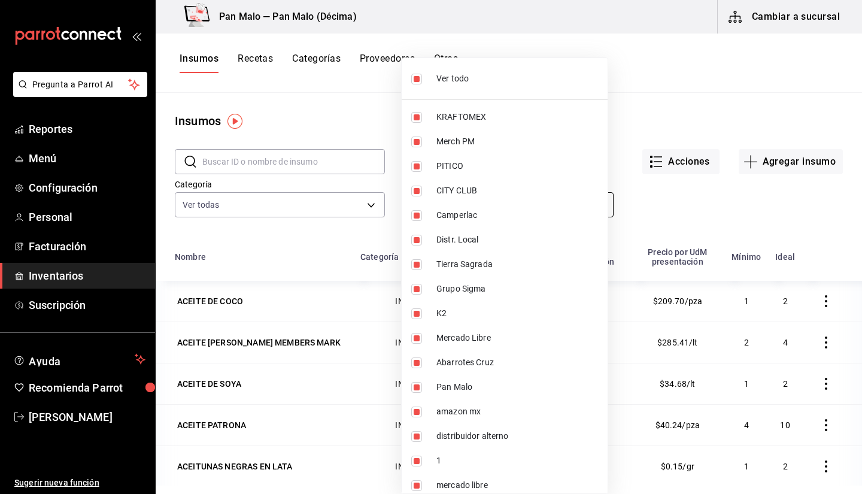
click at [574, 205] on body "Pregunta a Parrot AI Reportes Menú Configuración Personal Facturación Inventari…" at bounding box center [431, 242] width 862 height 485
drag, startPoint x: 640, startPoint y: 190, endPoint x: 336, endPoint y: 214, distance: 305.0
click at [336, 214] on div at bounding box center [431, 247] width 862 height 494
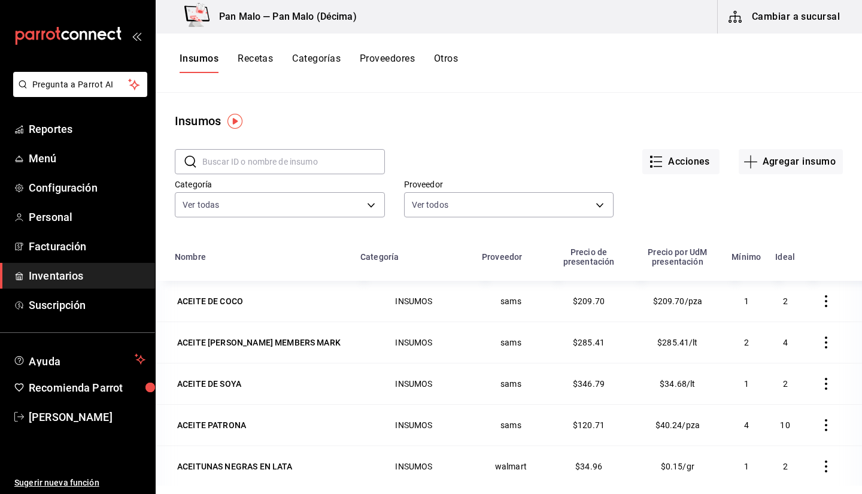
click at [337, 212] on body "Pregunta a Parrot AI Reportes Menú Configuración Personal Facturación Inventari…" at bounding box center [431, 242] width 862 height 485
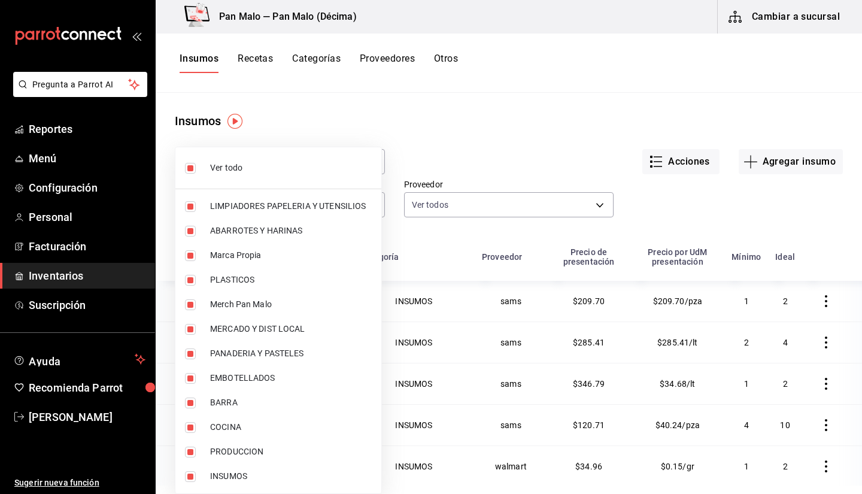
click at [500, 158] on div at bounding box center [431, 247] width 862 height 494
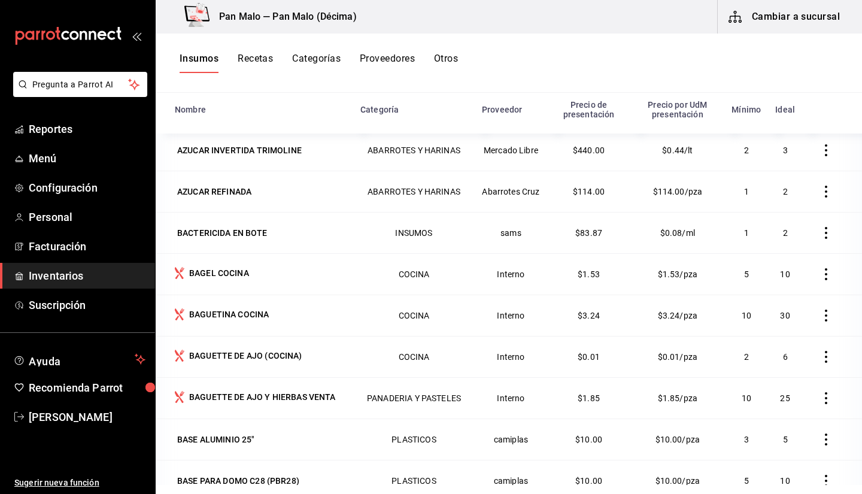
scroll to position [1206, 0]
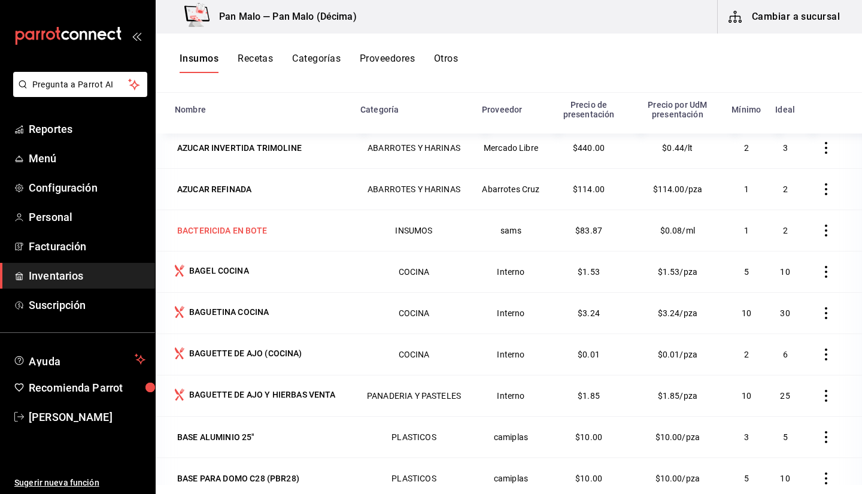
click at [213, 230] on div "BACTERICIDA EN BOTE" at bounding box center [222, 230] width 90 height 12
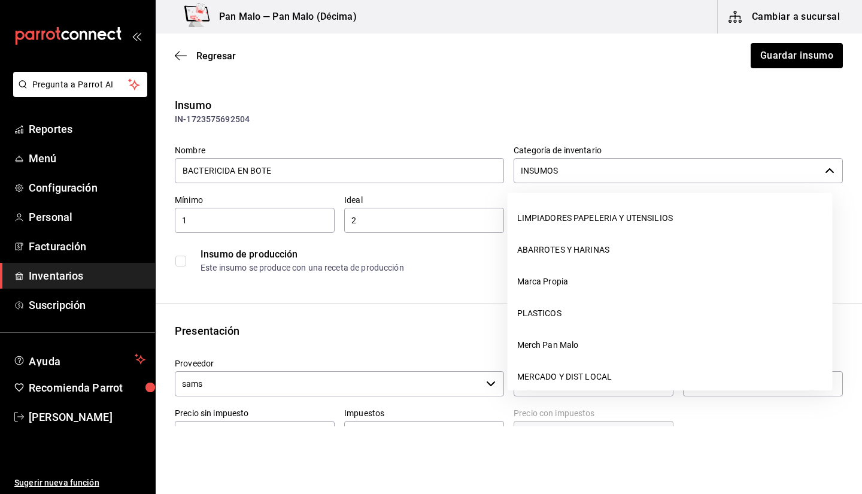
click at [654, 178] on input "INSUMOS" at bounding box center [667, 170] width 306 height 25
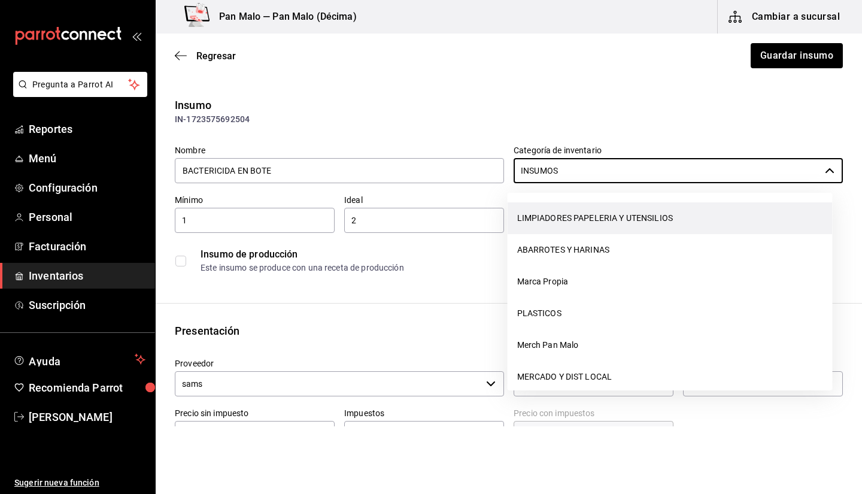
click at [706, 214] on li "LIMPIADORES PAPELERIA Y UTENSILIOS" at bounding box center [670, 218] width 325 height 32
type input "LIMPIADORES PAPELERIA Y UTENSILIOS"
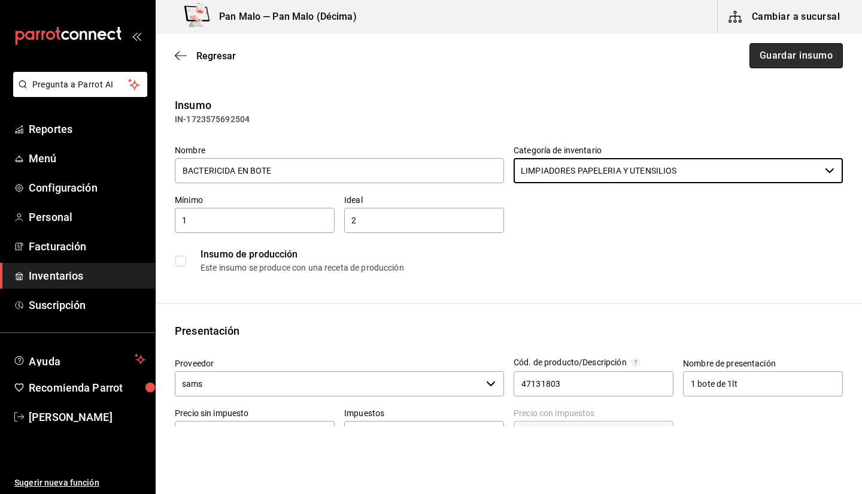
click at [776, 62] on button "Guardar insumo" at bounding box center [795, 55] width 93 height 25
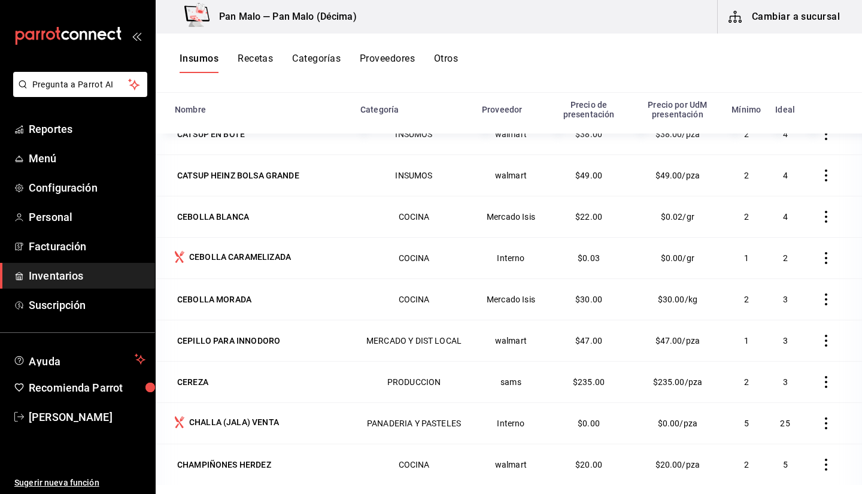
scroll to position [3166, 0]
click at [247, 225] on td "CEBOLLA BLANCA" at bounding box center [255, 215] width 198 height 41
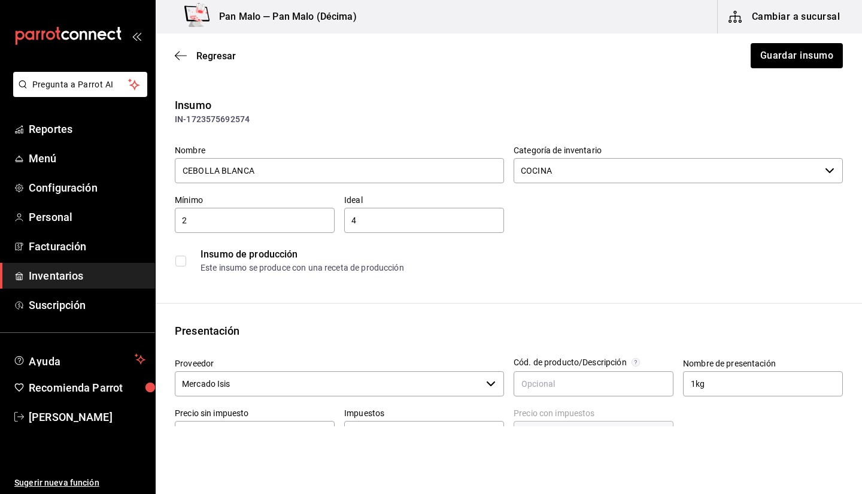
click at [624, 163] on input "COCINA" at bounding box center [667, 170] width 306 height 25
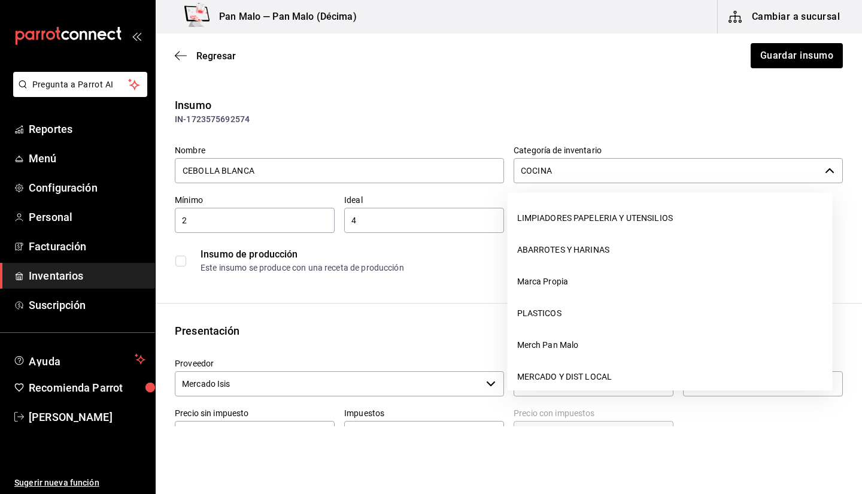
scroll to position [139, 0]
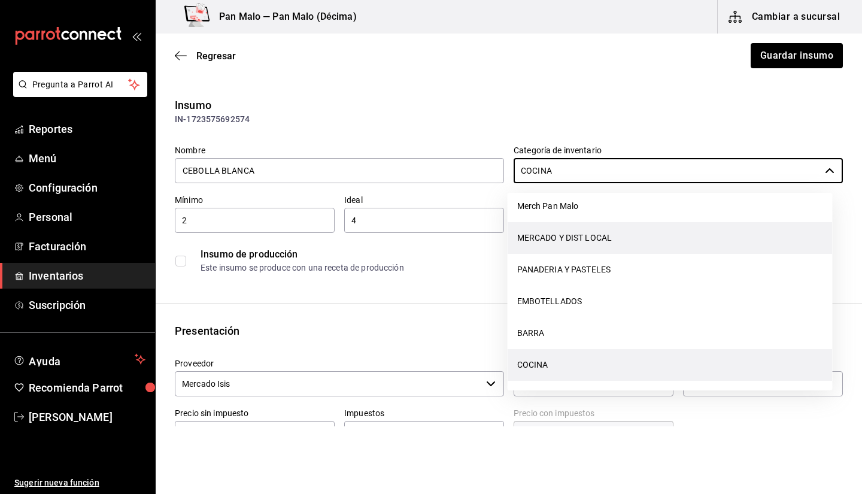
click at [597, 243] on li "MERCADO Y DIST LOCAL" at bounding box center [670, 238] width 325 height 32
type input "MERCADO Y DIST LOCAL"
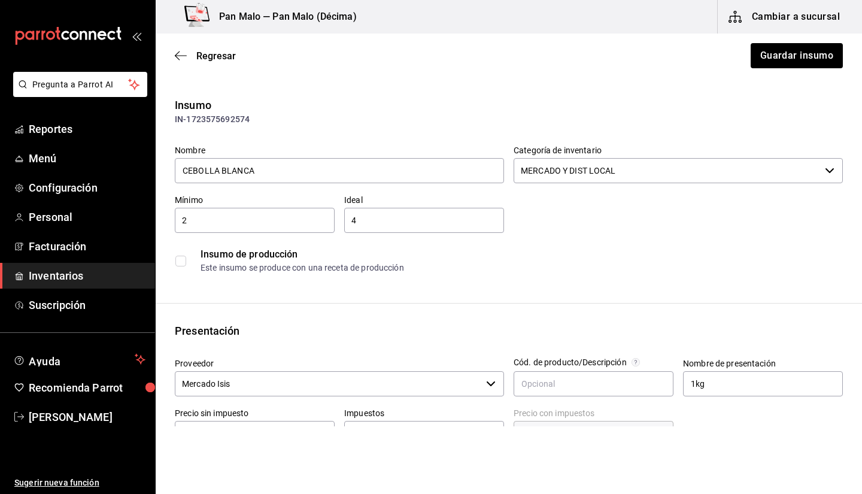
click at [424, 222] on input "4" at bounding box center [424, 220] width 160 height 14
type input "3"
click at [798, 51] on button "Guardar insumo" at bounding box center [795, 55] width 93 height 25
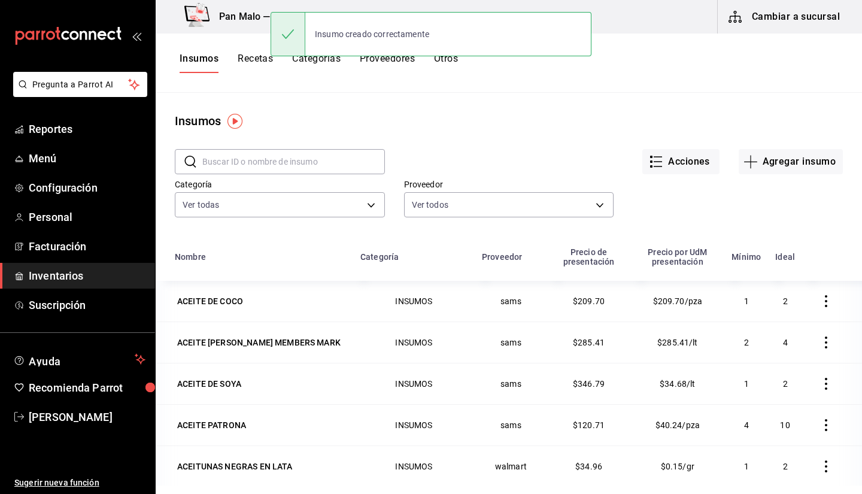
drag, startPoint x: 839, startPoint y: 266, endPoint x: 839, endPoint y: 274, distance: 7.2
click at [839, 274] on th at bounding box center [832, 260] width 60 height 41
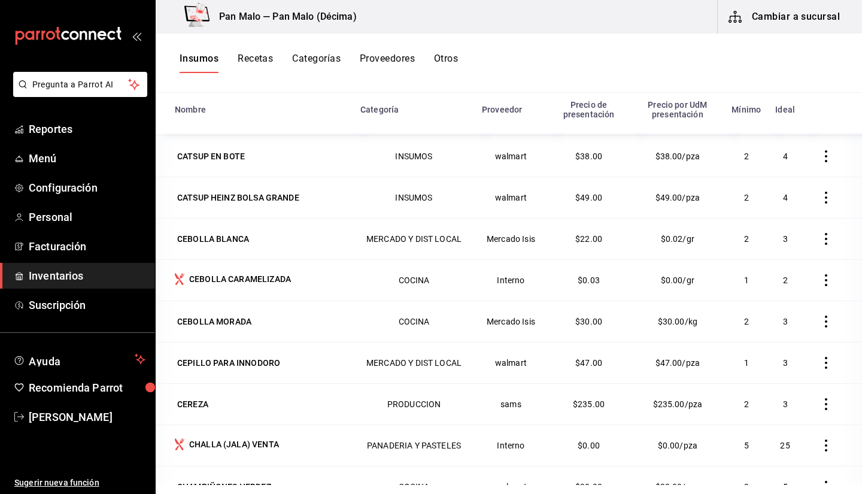
scroll to position [3184, 0]
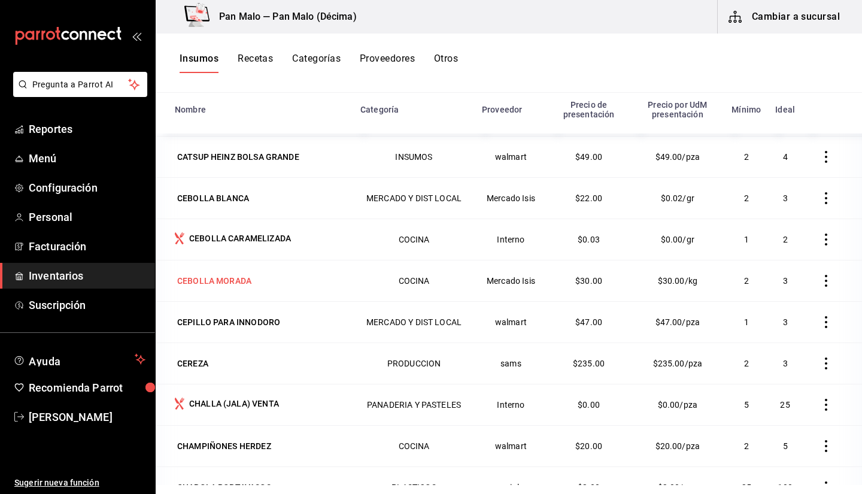
click at [234, 287] on td "CEBOLLA MORADA" at bounding box center [255, 280] width 198 height 41
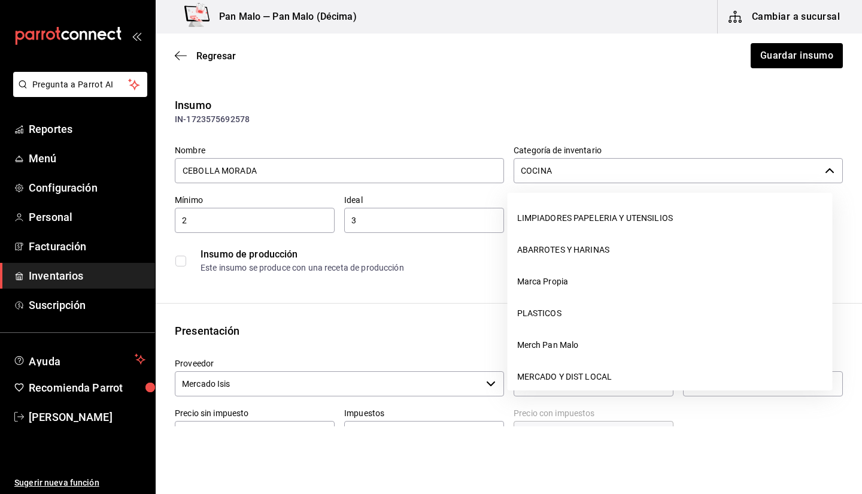
click at [622, 166] on input "COCINA" at bounding box center [667, 170] width 306 height 25
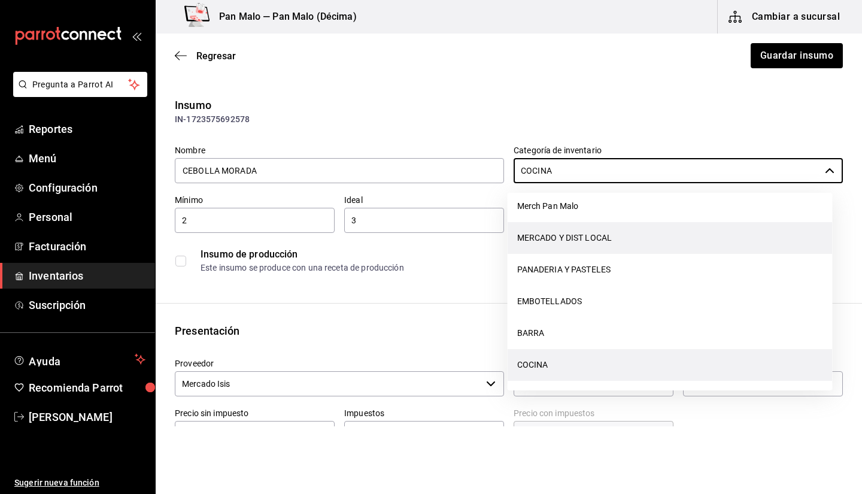
click at [577, 243] on li "MERCADO Y DIST LOCAL" at bounding box center [670, 238] width 325 height 32
type input "MERCADO Y DIST LOCAL"
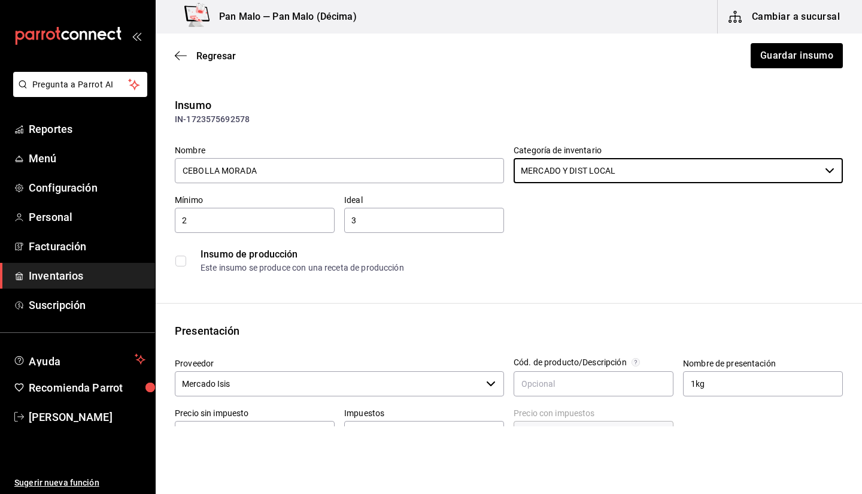
click at [763, 68] on div "Regresar Guardar insumo" at bounding box center [509, 56] width 706 height 44
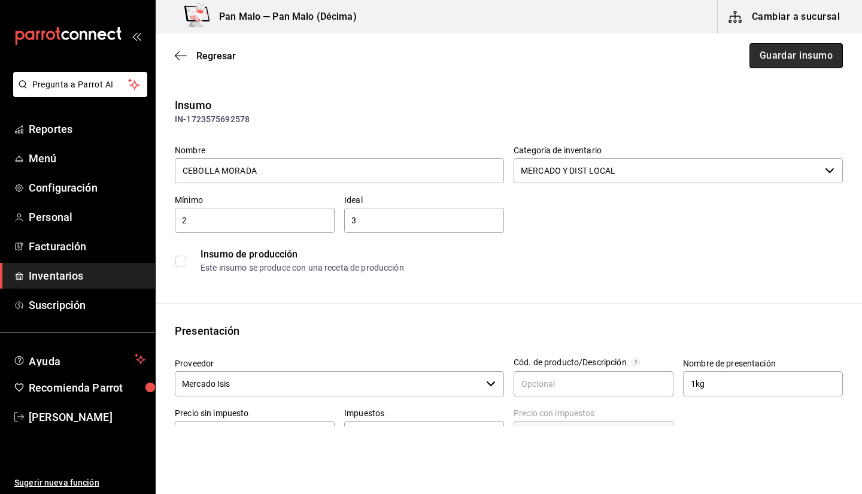
click at [761, 57] on button "Guardar insumo" at bounding box center [795, 55] width 93 height 25
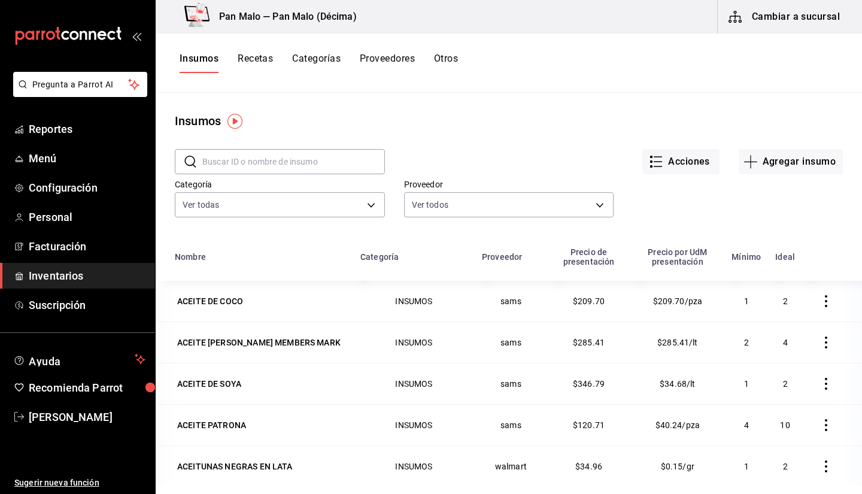
click at [250, 160] on input "text" at bounding box center [293, 162] width 183 height 24
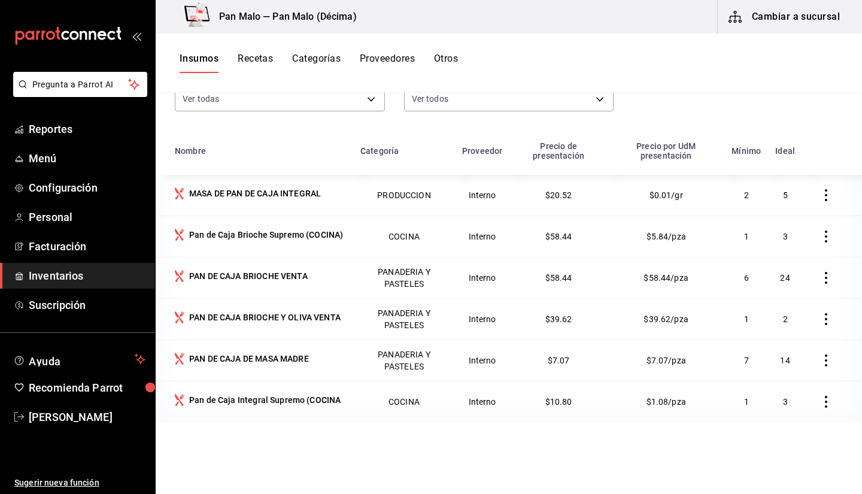
scroll to position [108, 0]
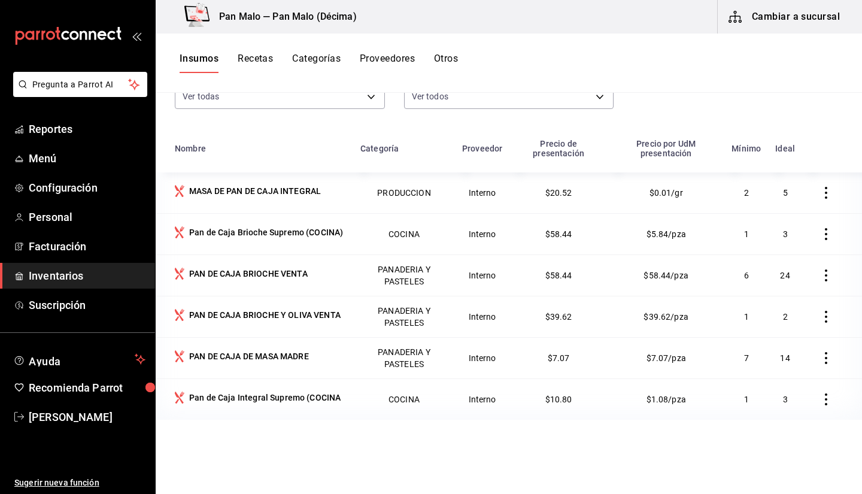
type input "pan de caj"
click at [269, 430] on div "Nombre Categoría Proveedor Precio de presentación Precio por UdM presentación M…" at bounding box center [509, 328] width 706 height 392
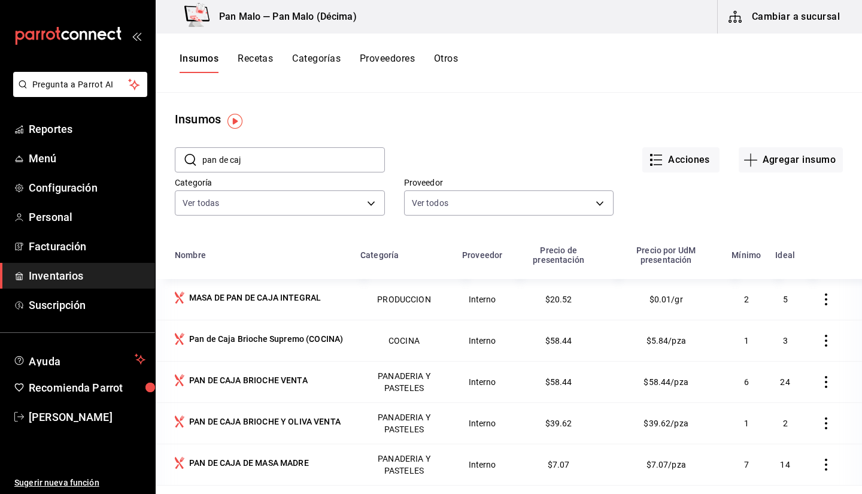
scroll to position [0, 0]
